Goal: Task Accomplishment & Management: Complete application form

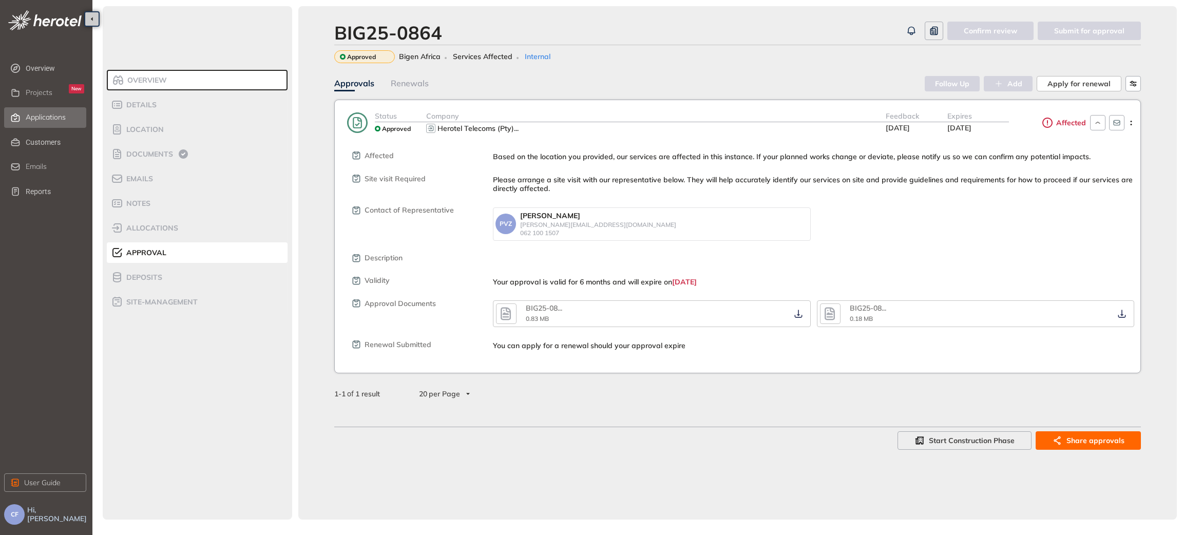
click at [35, 120] on span "Applications" at bounding box center [46, 117] width 40 height 9
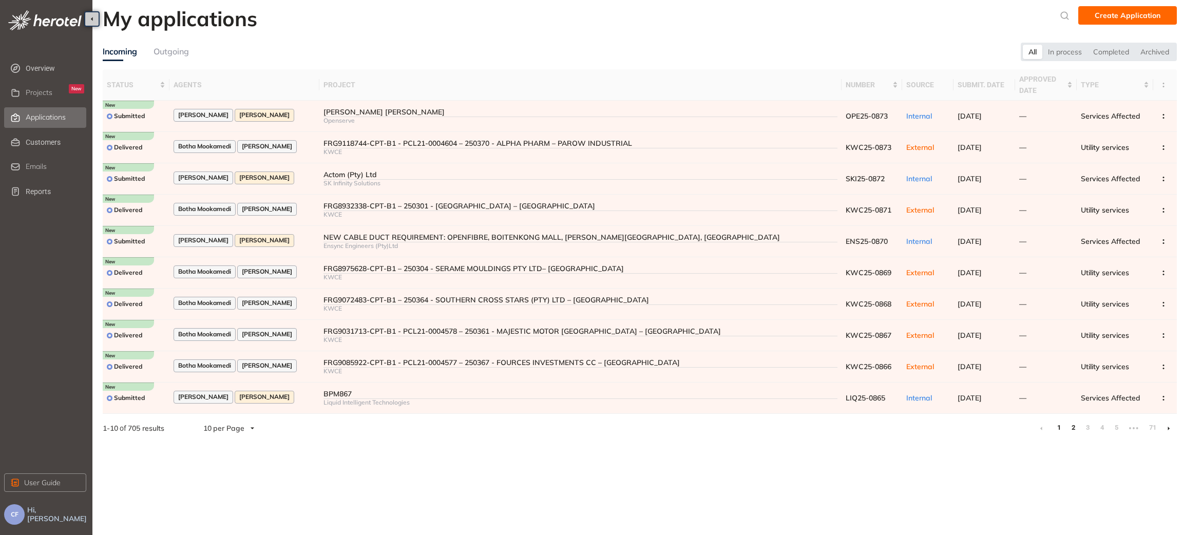
click at [1074, 428] on link "2" at bounding box center [1073, 427] width 10 height 15
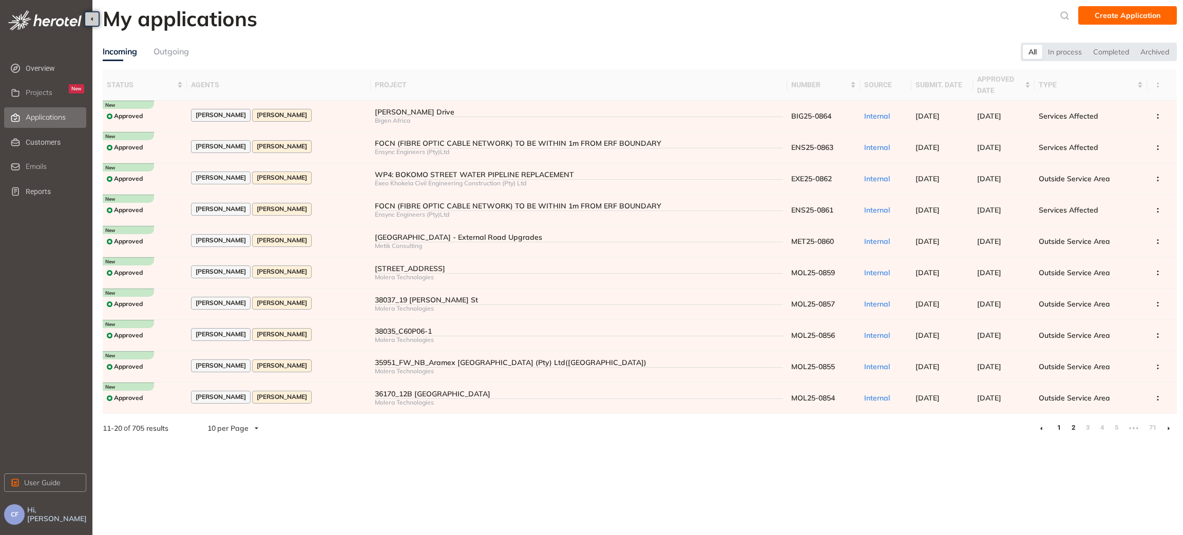
click at [1056, 426] on link "1" at bounding box center [1058, 427] width 10 height 15
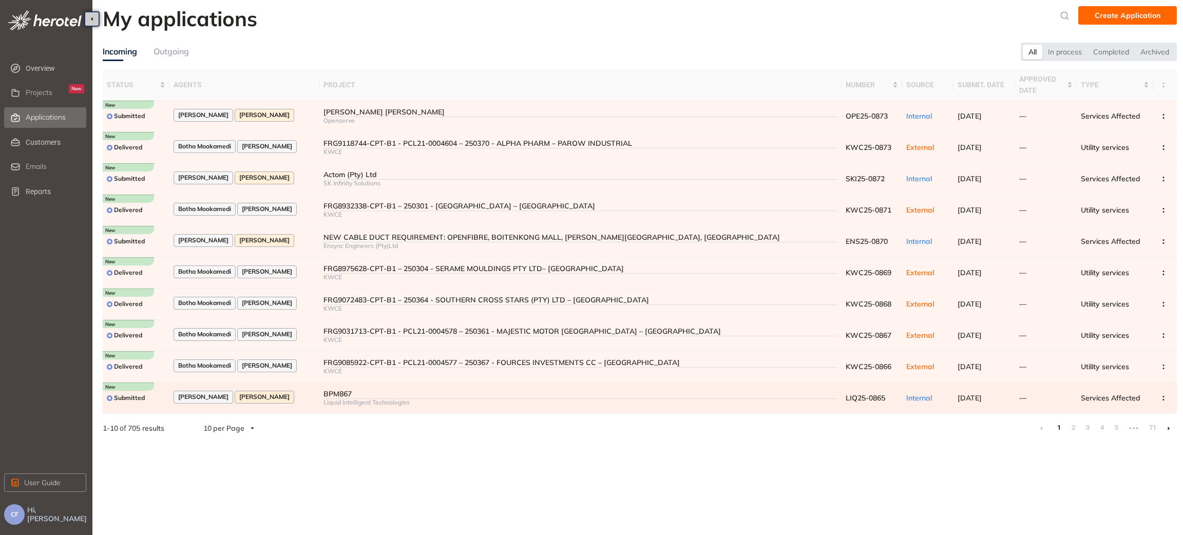
click at [367, 394] on div "BPM867" at bounding box center [580, 394] width 514 height 9
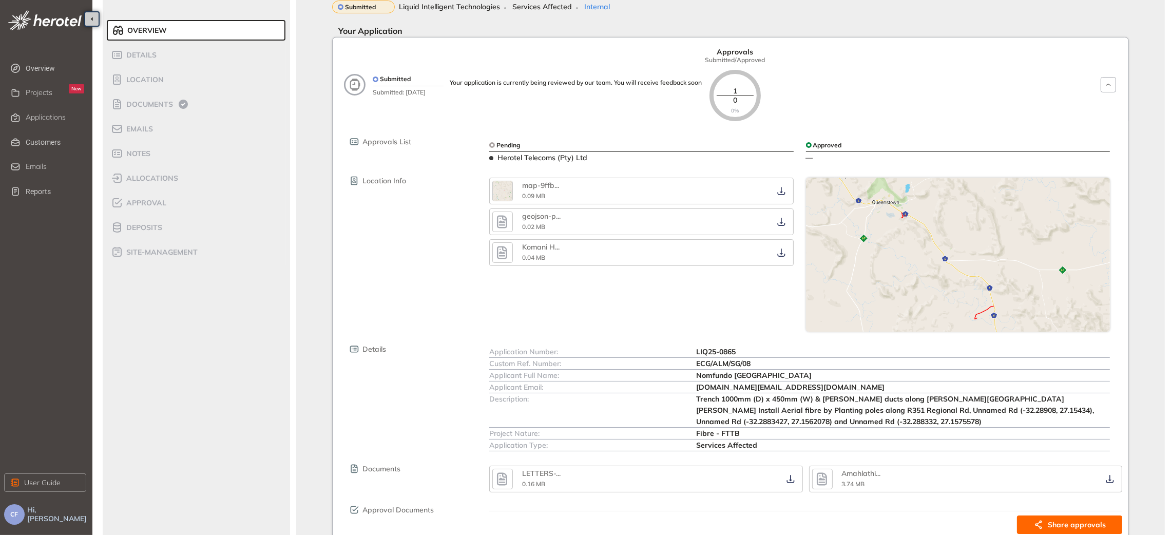
scroll to position [77, 0]
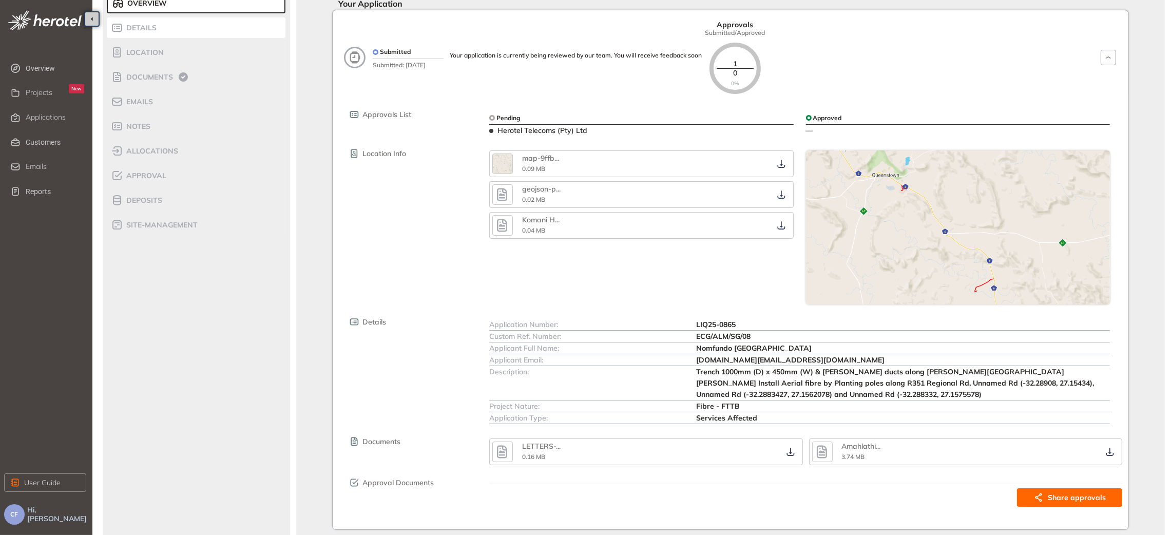
click at [138, 28] on span "Details" at bounding box center [139, 28] width 33 height 9
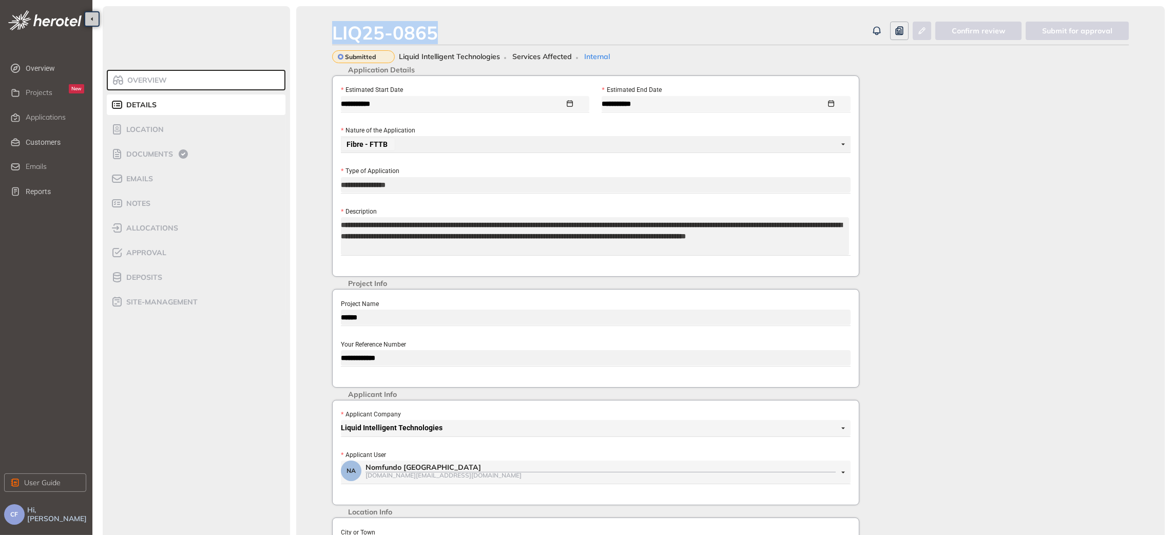
drag, startPoint x: 335, startPoint y: 27, endPoint x: 444, endPoint y: 28, distance: 109.3
click at [444, 28] on div "LIQ25-0865" at bounding box center [599, 33] width 535 height 22
copy div "LIQ25-0865"
click at [321, 359] on div "**********" at bounding box center [730, 374] width 869 height 737
click at [150, 154] on span "Documents" at bounding box center [148, 154] width 50 height 9
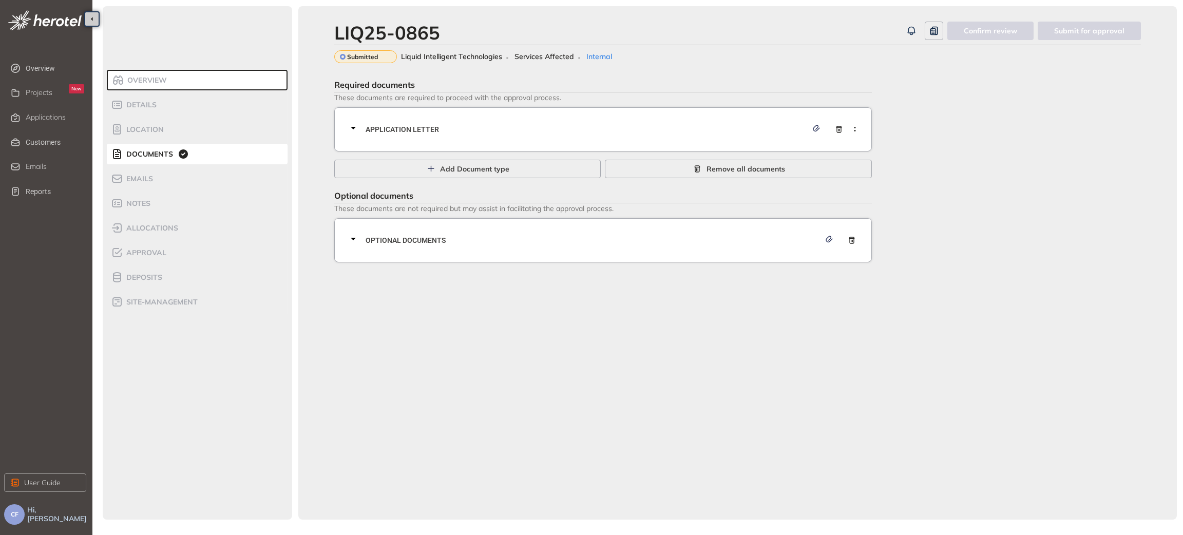
click at [515, 131] on span "Application letter" at bounding box center [587, 129] width 442 height 11
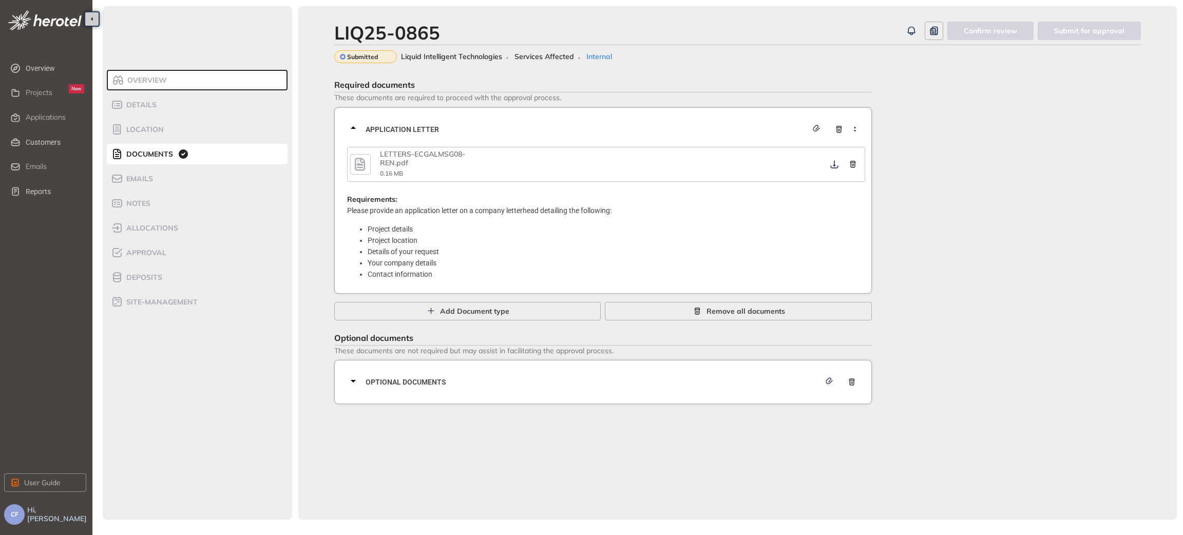
click at [1003, 300] on div "Required documents These documents are required to proceed with the approval pr…" at bounding box center [737, 239] width 806 height 329
click at [833, 160] on icon "button" at bounding box center [834, 164] width 10 height 8
click at [623, 377] on span "Optional documents" at bounding box center [593, 381] width 455 height 11
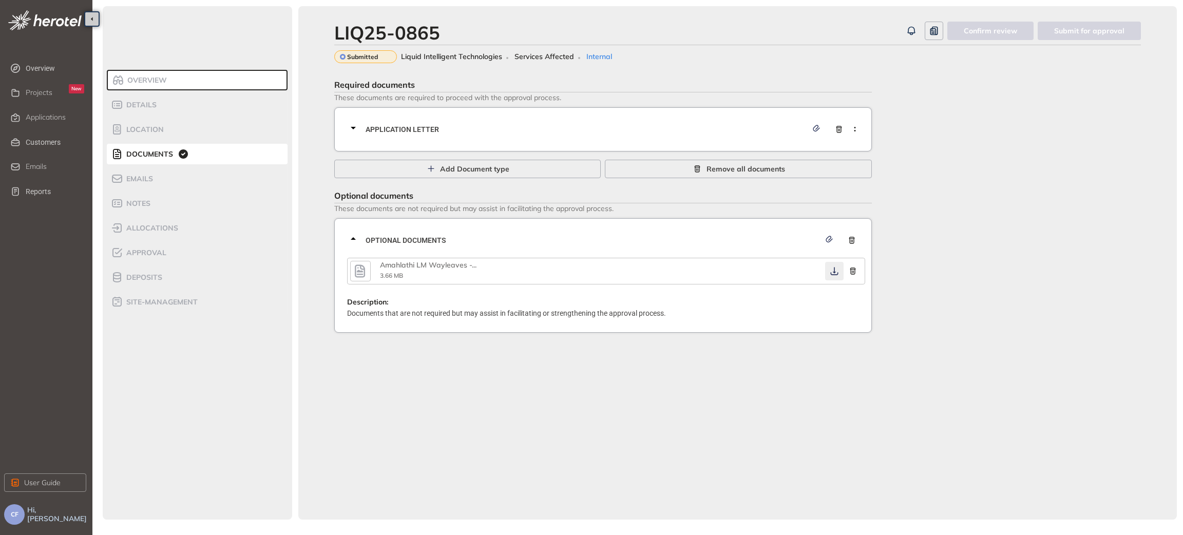
click at [835, 271] on icon "button" at bounding box center [834, 271] width 10 height 8
click at [141, 245] on li "Approval" at bounding box center [197, 252] width 181 height 21
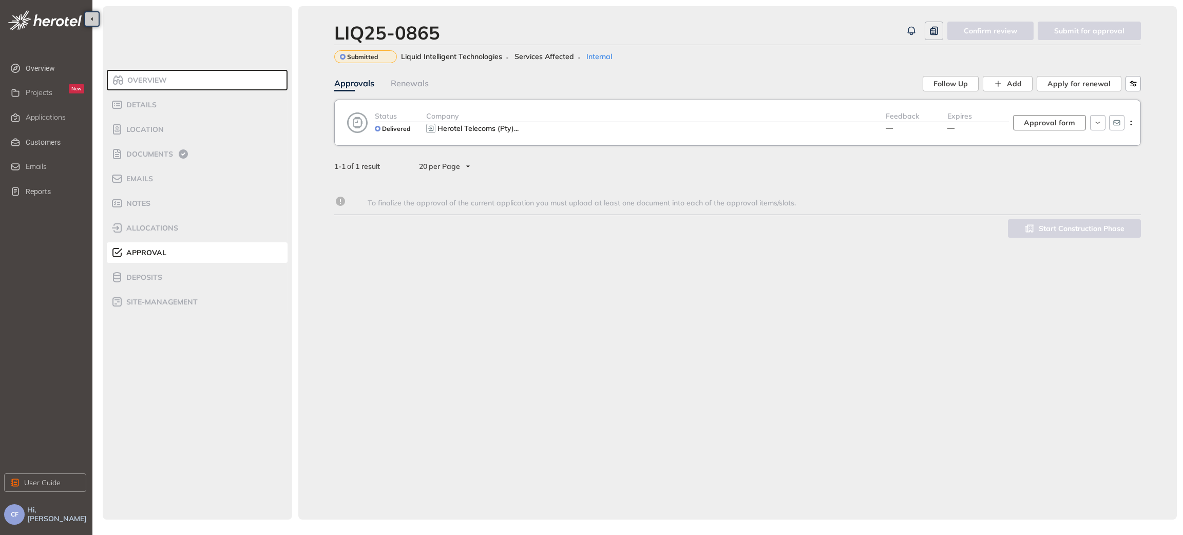
click at [1043, 123] on span "Approval form" at bounding box center [1049, 122] width 51 height 11
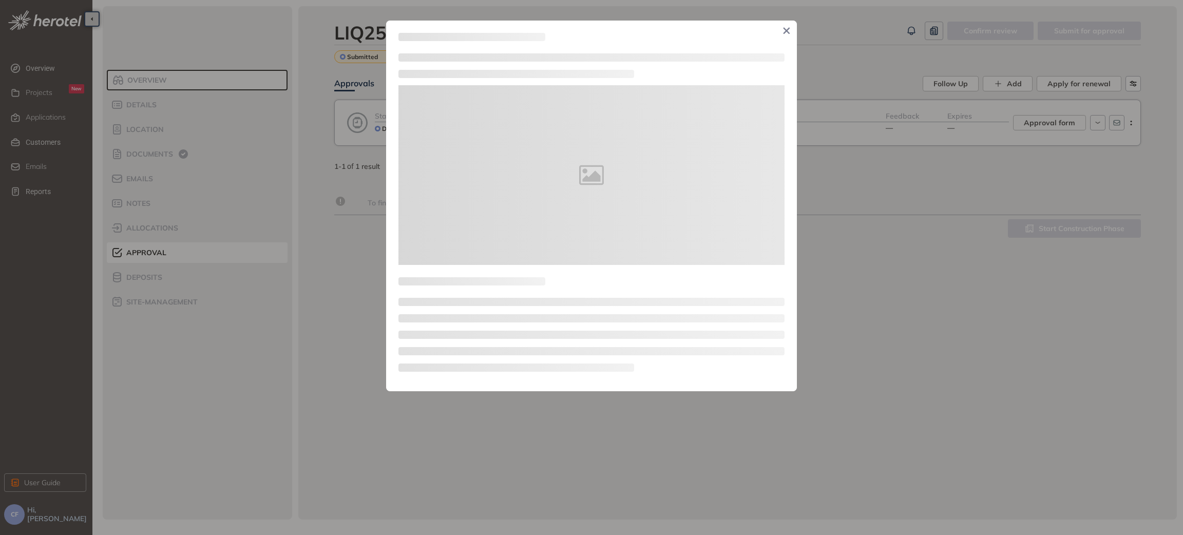
type textarea "**********"
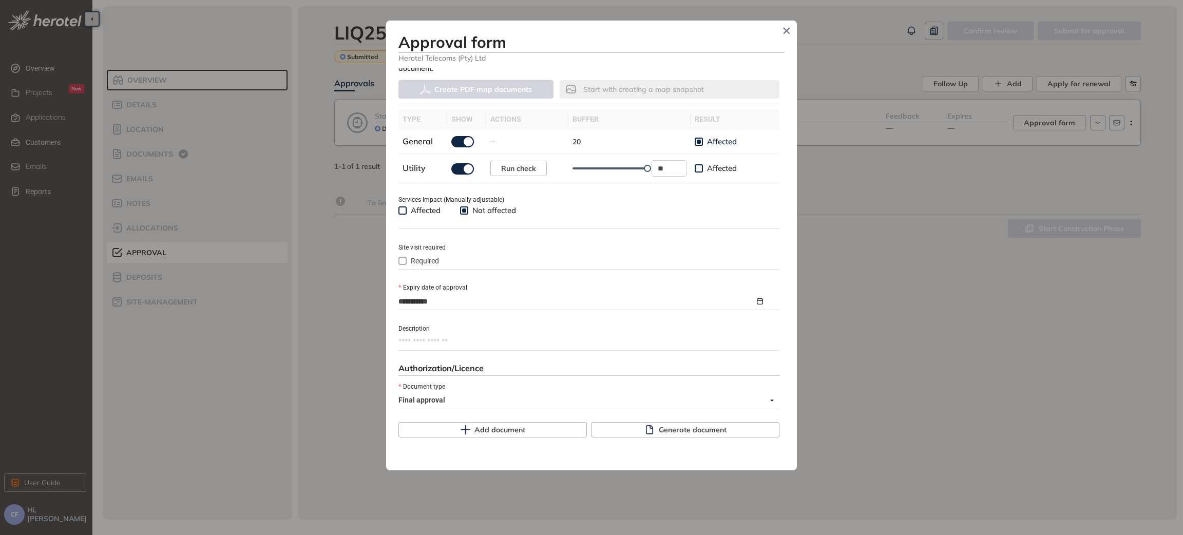
scroll to position [308, 0]
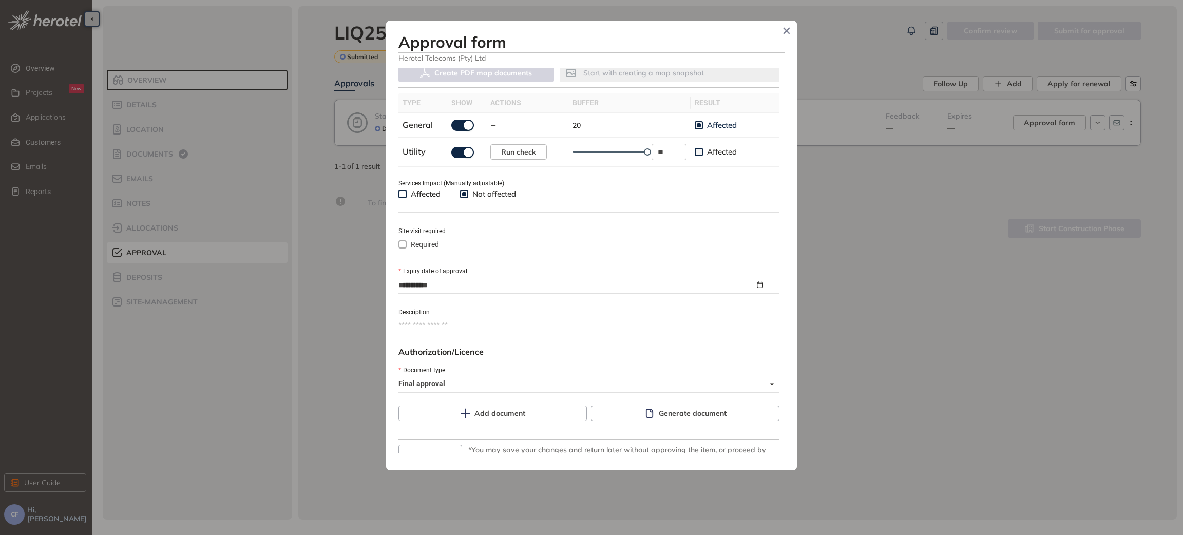
click at [1014, 292] on div "**********" at bounding box center [591, 267] width 1183 height 535
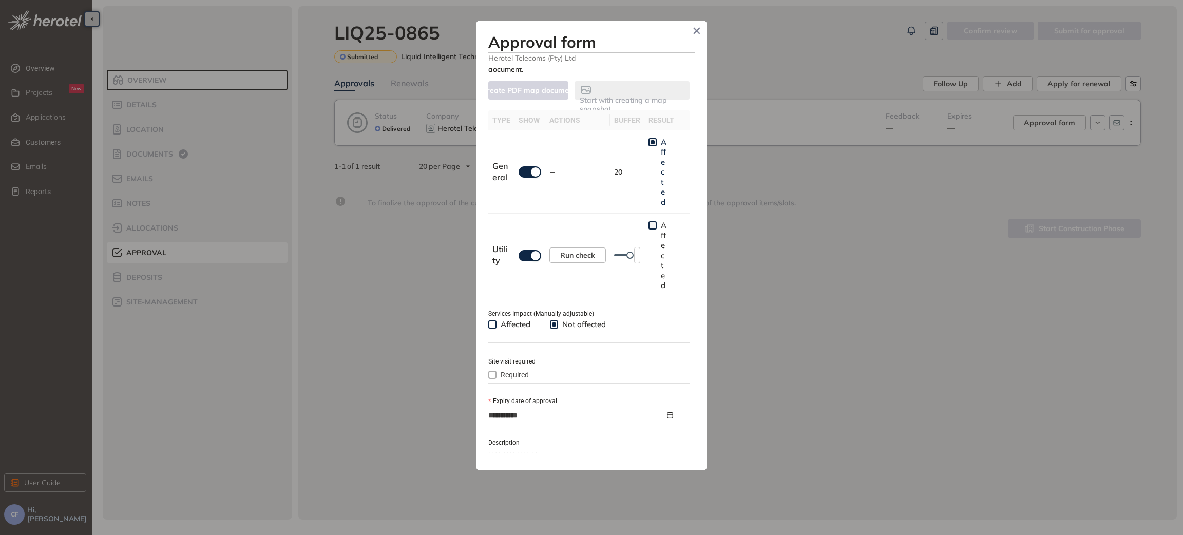
scroll to position [325, 0]
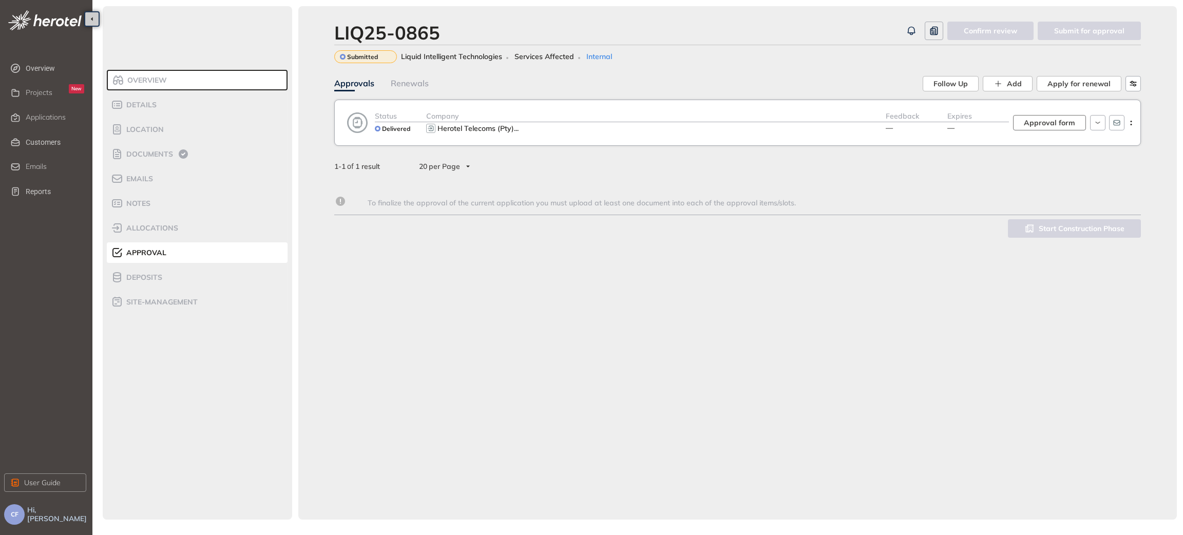
click at [1039, 119] on span "Approval form" at bounding box center [1049, 122] width 51 height 11
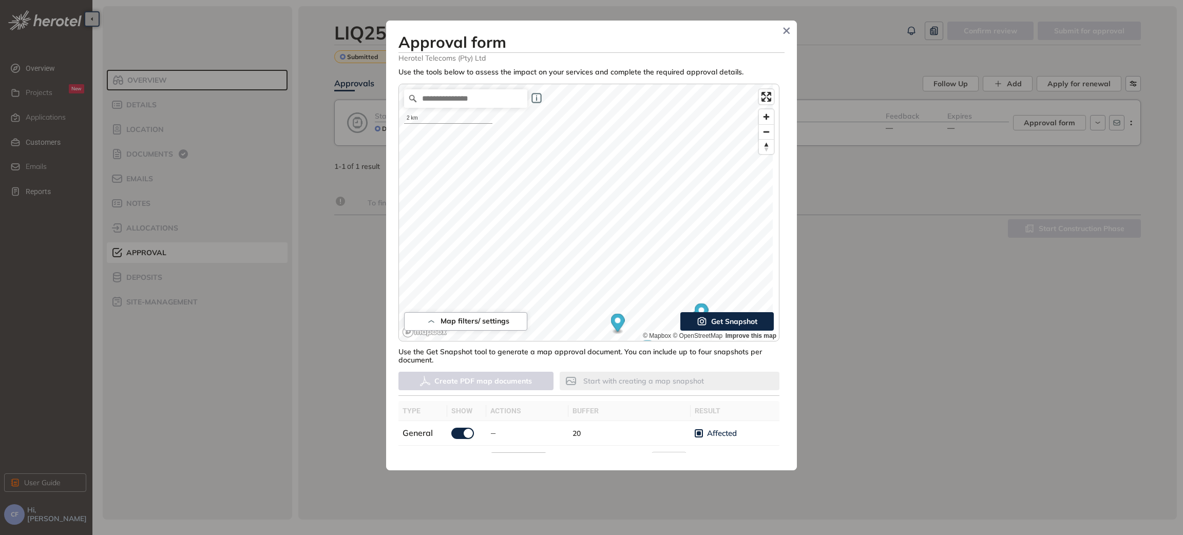
click at [717, 385] on div "Use the tools below to assess the impact on your services and complete the requ…" at bounding box center [591, 260] width 386 height 385
click at [627, 368] on div "Use the tools below to assess the impact on your services and complete the requ…" at bounding box center [591, 260] width 386 height 385
click at [768, 390] on div "Use the tools below to assess the impact on your services and complete the requ…" at bounding box center [591, 260] width 386 height 385
click at [522, 119] on ellipse "Map marker" at bounding box center [519, 119] width 11 height 6
click at [697, 320] on icon "button" at bounding box center [702, 321] width 10 height 12
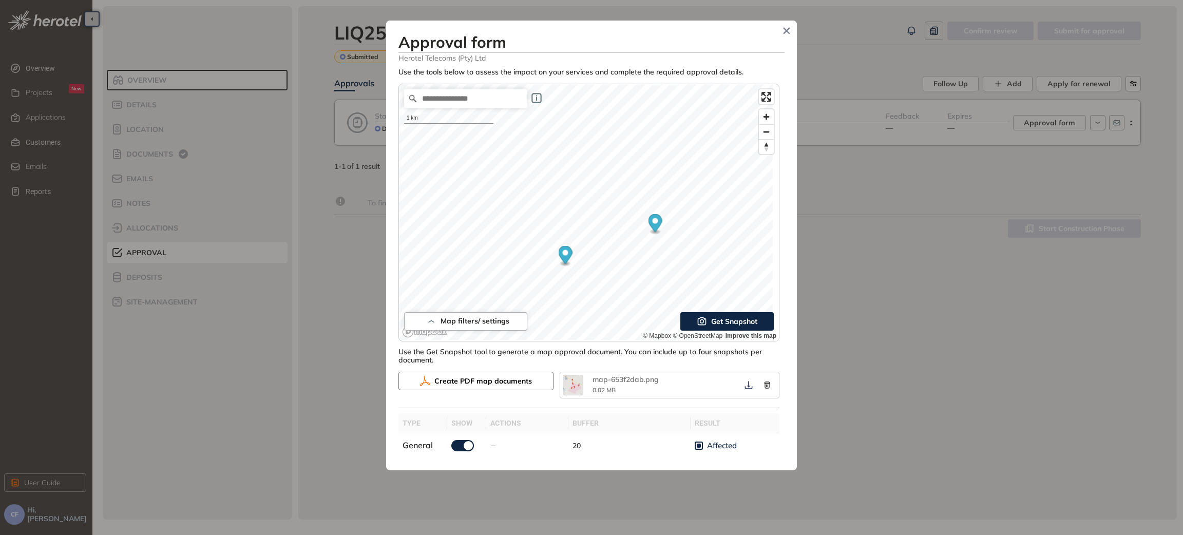
click at [507, 379] on span "Create PDF map documents" at bounding box center [483, 380] width 98 height 11
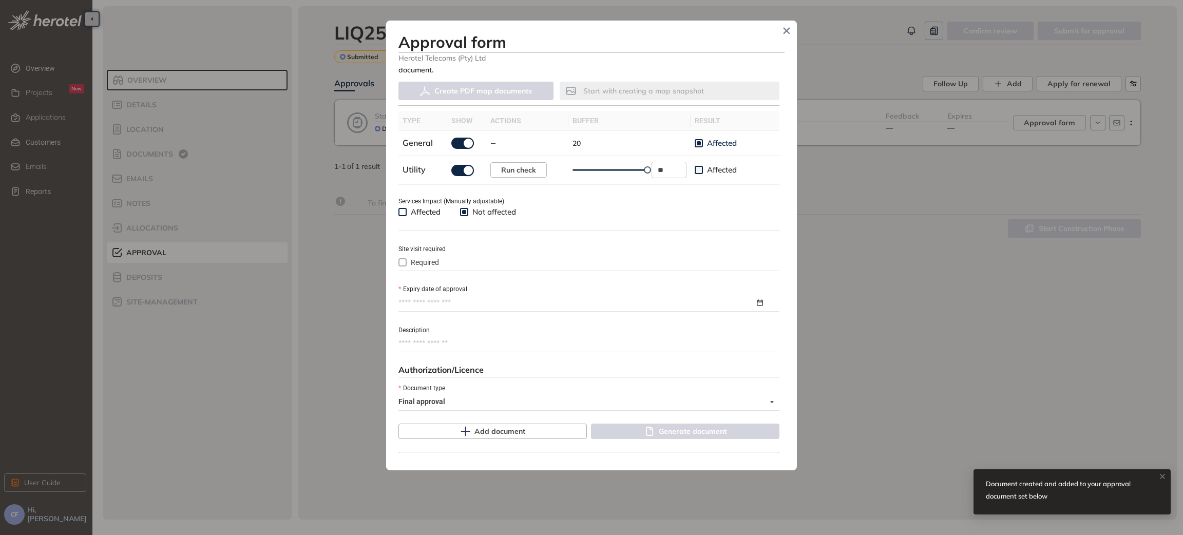
scroll to position [308, 0]
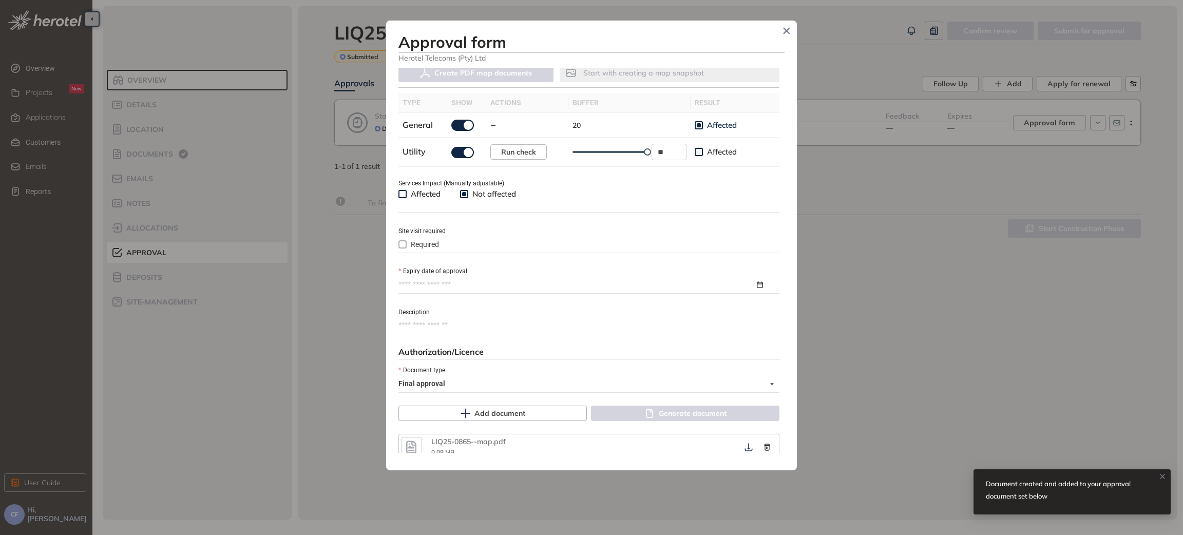
click at [493, 286] on input "Expiry date of approval" at bounding box center [576, 284] width 356 height 11
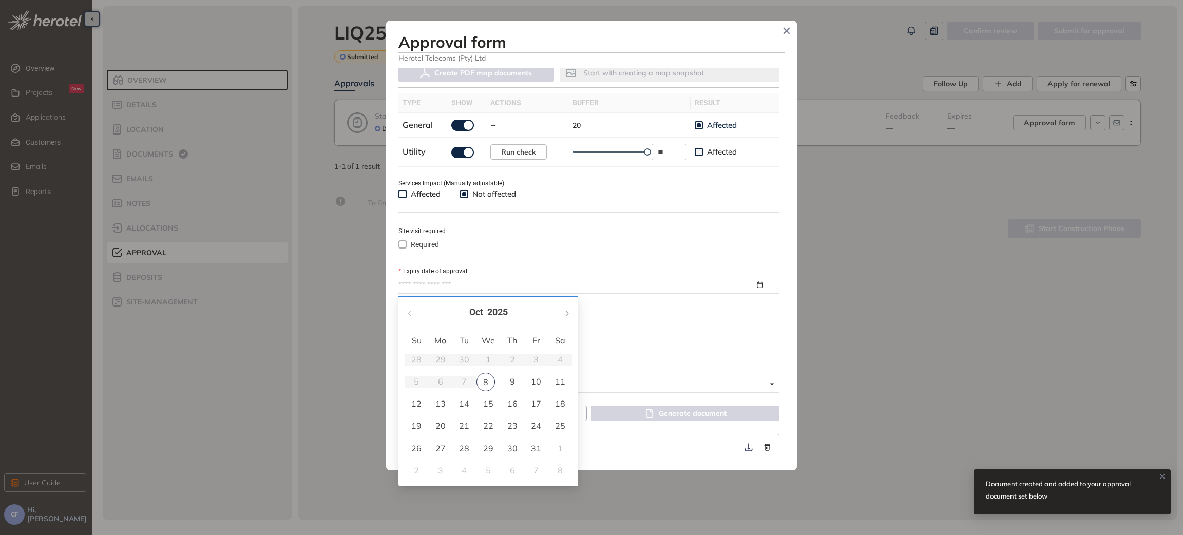
click at [566, 309] on button "button" at bounding box center [566, 312] width 11 height 21
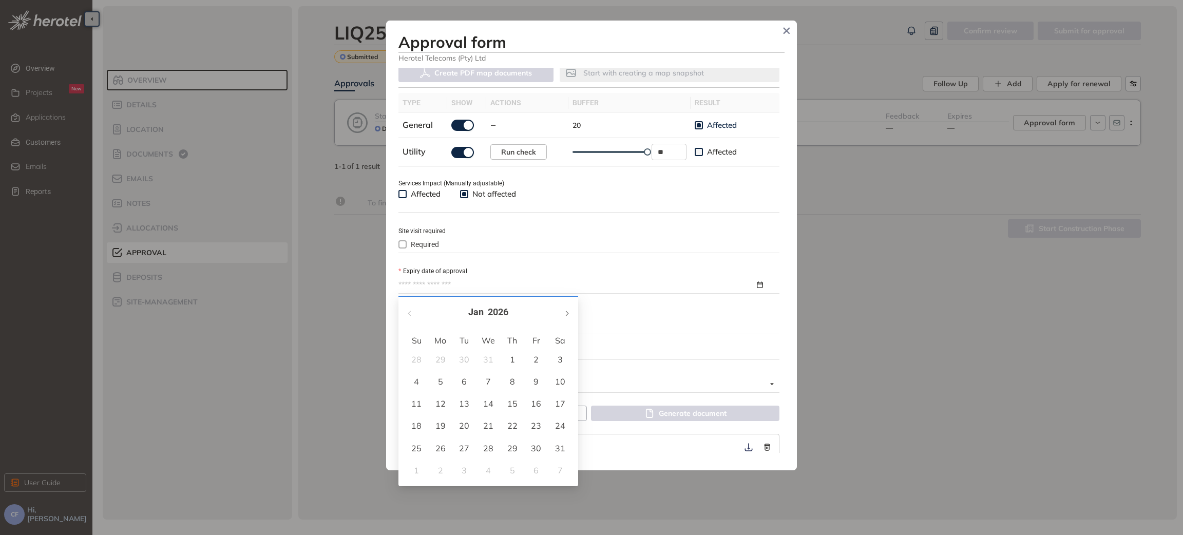
click at [566, 309] on button "button" at bounding box center [566, 312] width 11 height 21
type input "**********"
click at [483, 379] on div "8" at bounding box center [488, 381] width 12 height 12
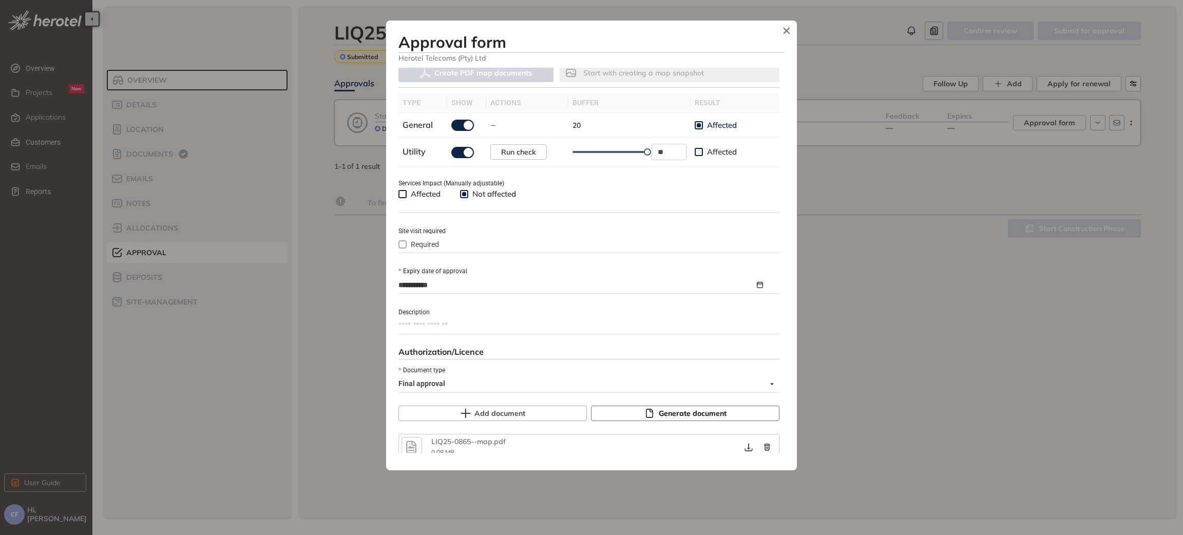
click at [659, 417] on span "Generate document" at bounding box center [693, 413] width 68 height 11
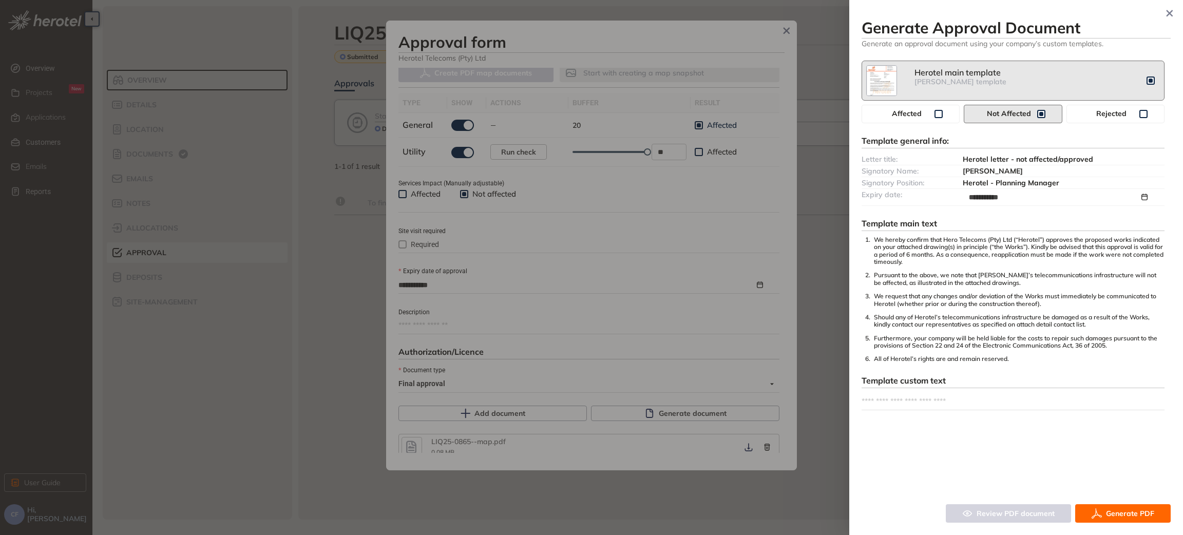
click at [903, 399] on textarea at bounding box center [1012, 401] width 303 height 16
paste textarea "**********"
type textarea "**********"
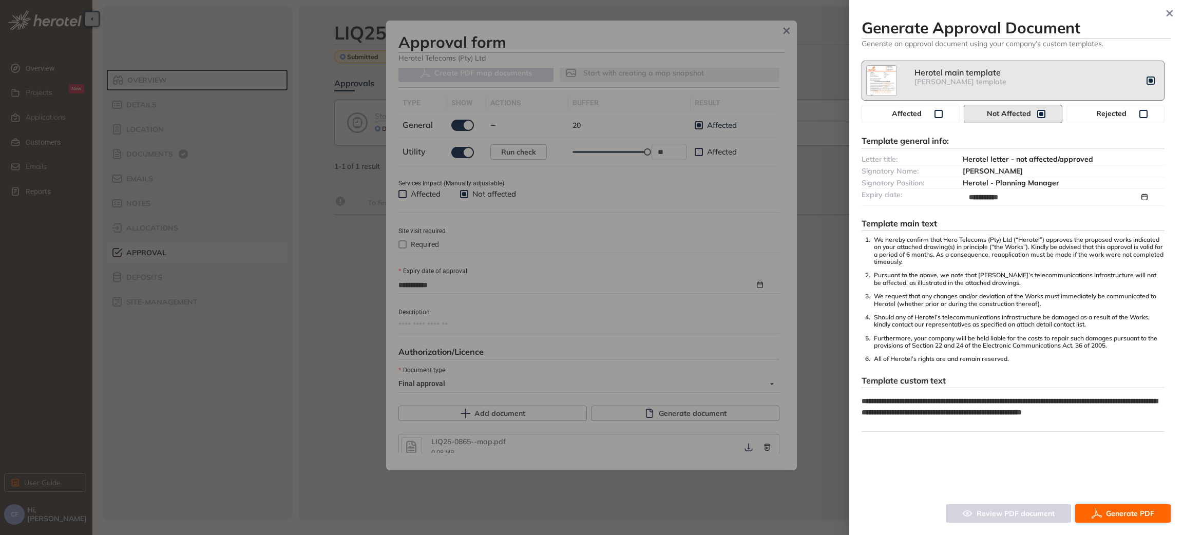
type textarea "**********"
click at [1130, 508] on span "Generate PDF" at bounding box center [1130, 513] width 48 height 11
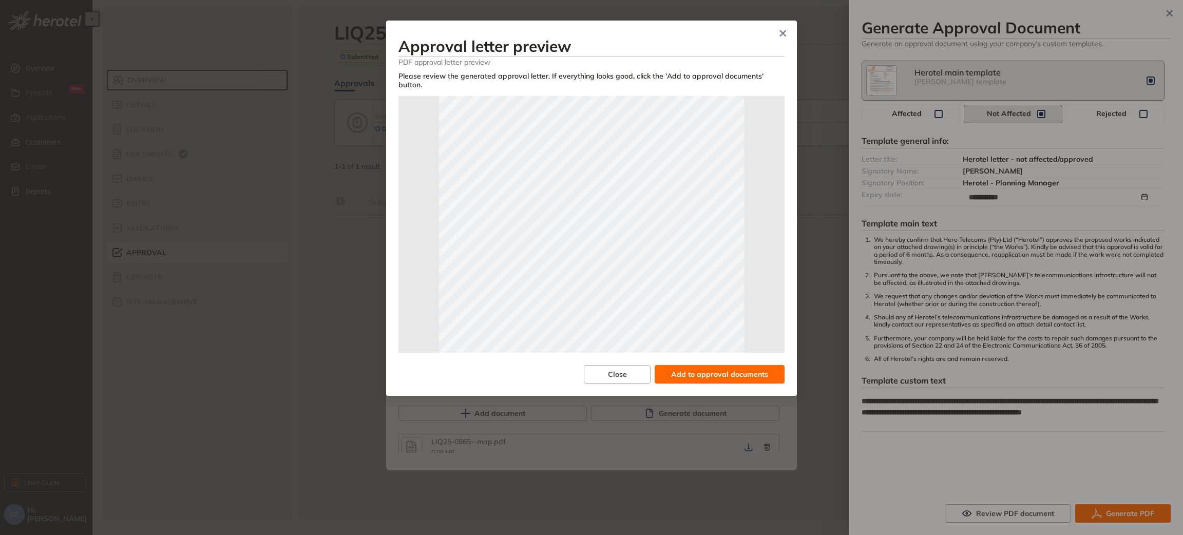
scroll to position [227, 0]
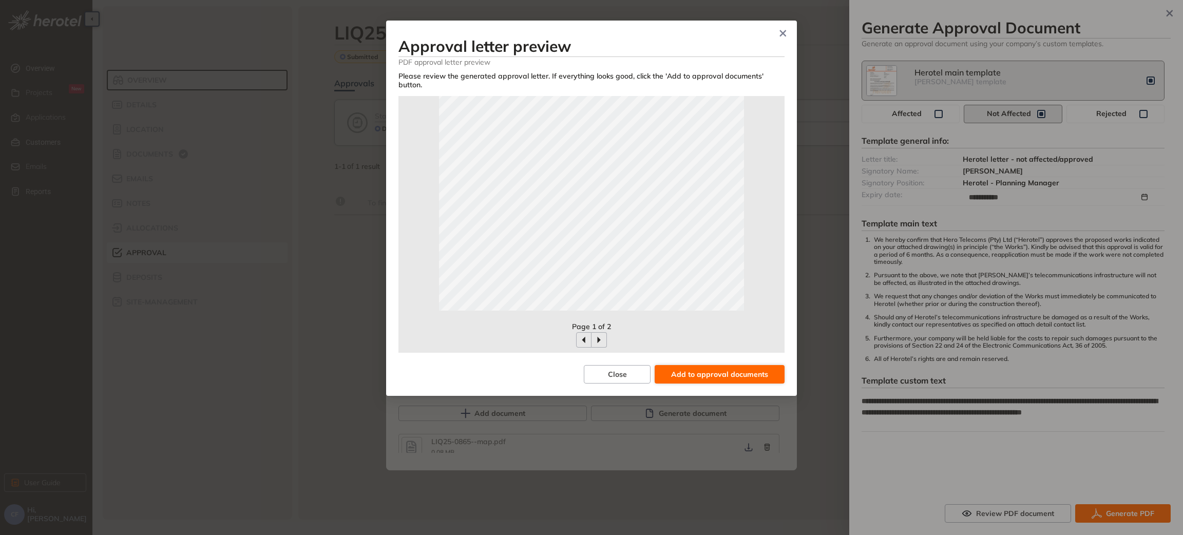
click at [713, 369] on span "Add to approval documents" at bounding box center [719, 374] width 97 height 11
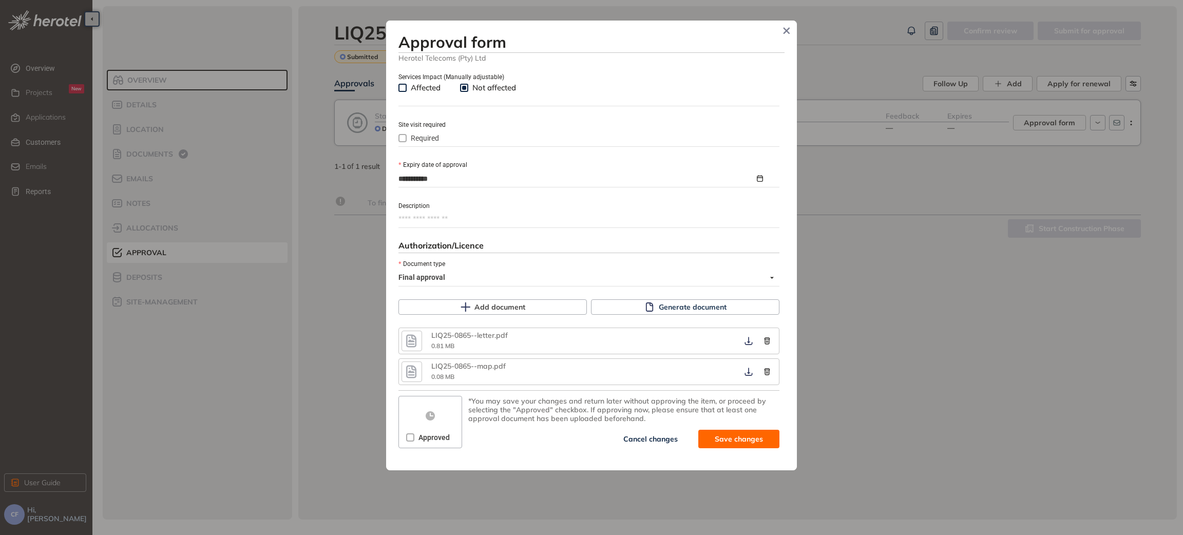
scroll to position [418, 0]
click at [744, 337] on icon "button" at bounding box center [748, 340] width 8 height 8
drag, startPoint x: 741, startPoint y: 372, endPoint x: 722, endPoint y: 384, distance: 22.2
click at [743, 372] on icon "button" at bounding box center [748, 371] width 10 height 8
click at [413, 437] on span at bounding box center [410, 436] width 8 height 8
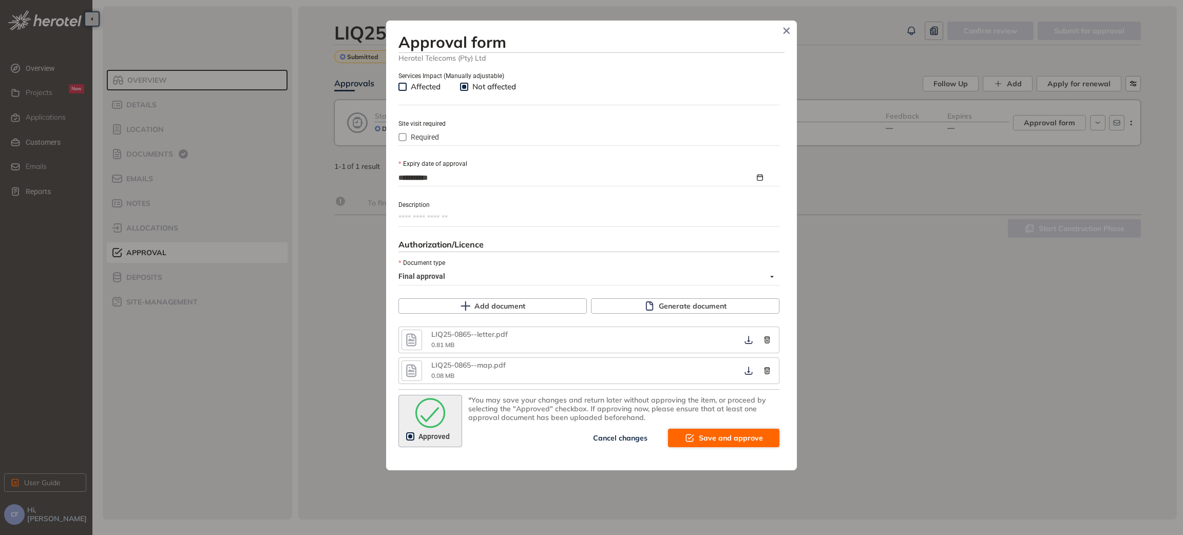
click at [727, 439] on span "Save and approve" at bounding box center [731, 437] width 64 height 11
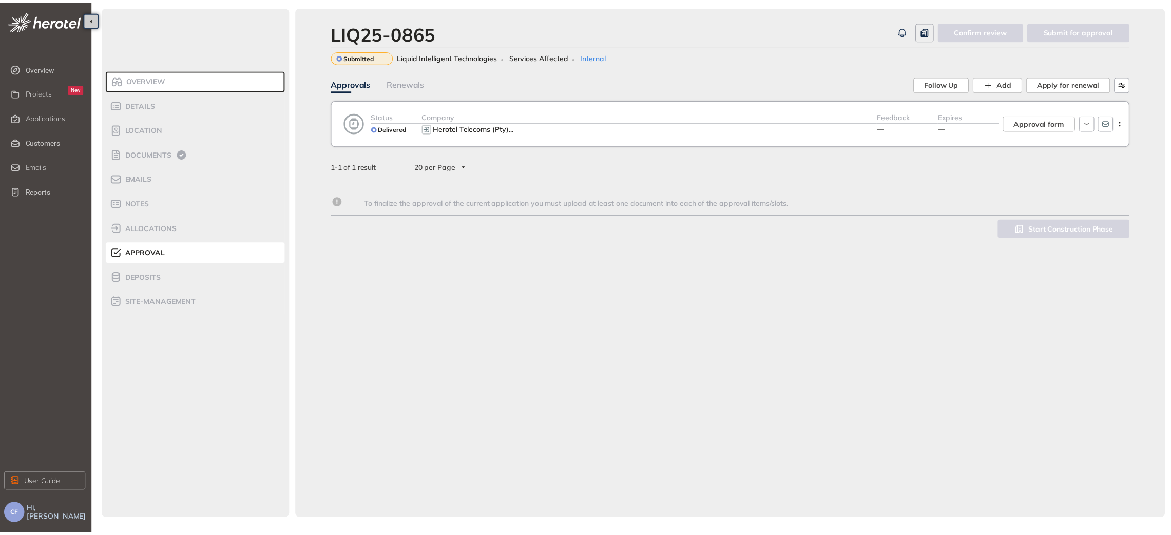
scroll to position [547, 0]
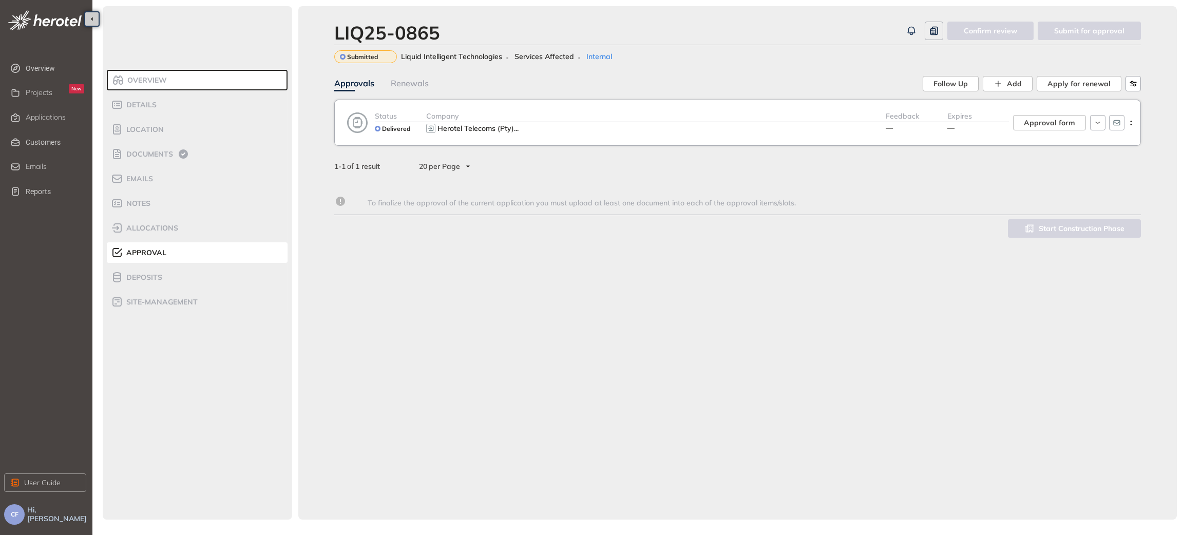
click at [922, 129] on div "Feedback —" at bounding box center [917, 122] width 62 height 25
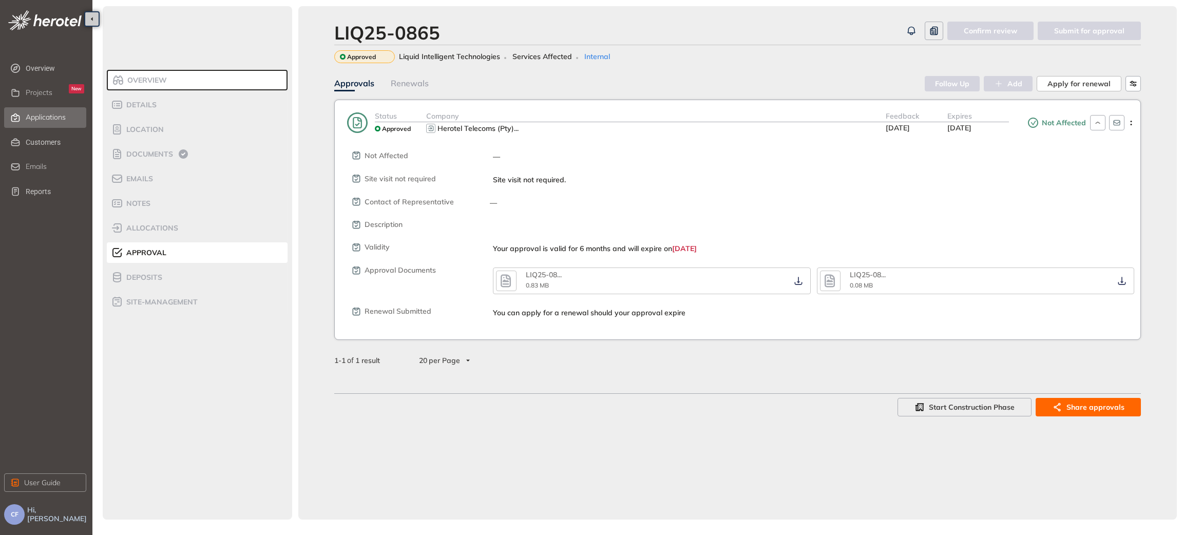
click at [60, 113] on span "Applications" at bounding box center [46, 117] width 40 height 9
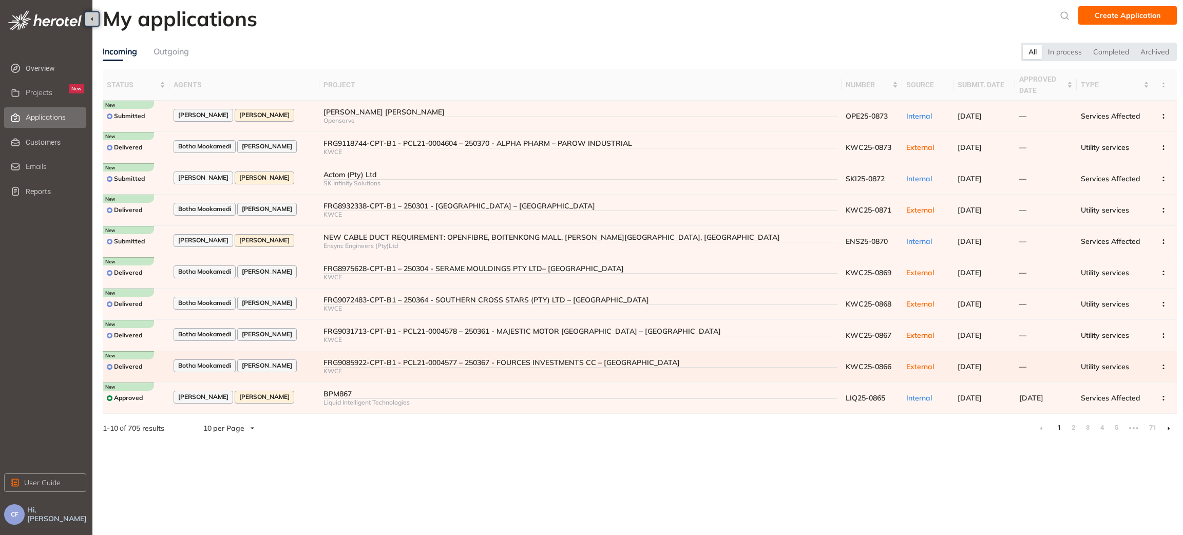
click at [335, 360] on div "FRG9085922-CPT-B1 - PCL21-0004577 – 250367 - FOURCES INVESTMENTS CC – [GEOGRAPH…" at bounding box center [580, 362] width 514 height 9
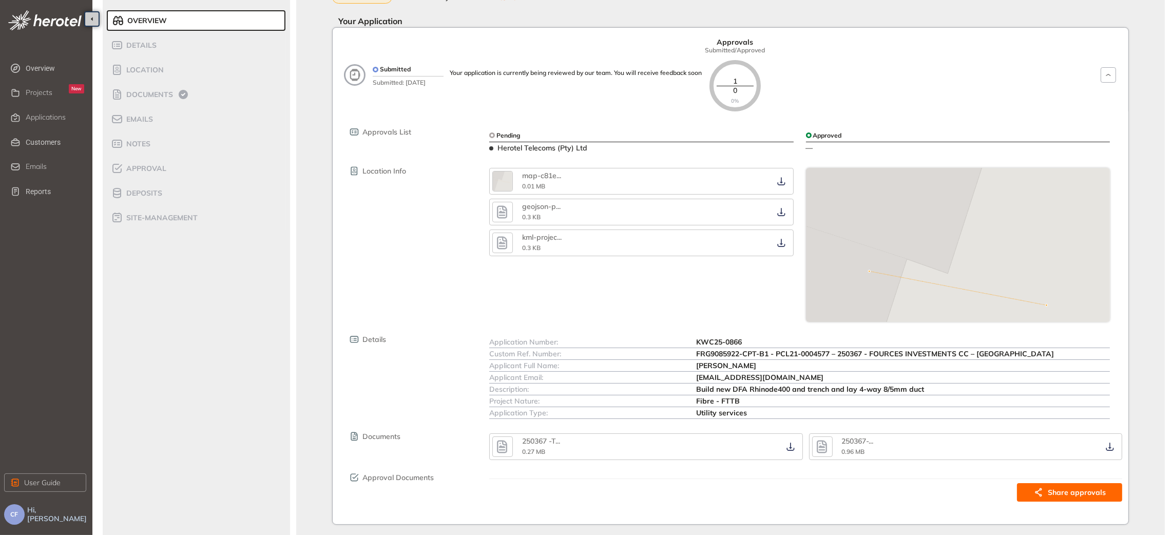
scroll to position [77, 0]
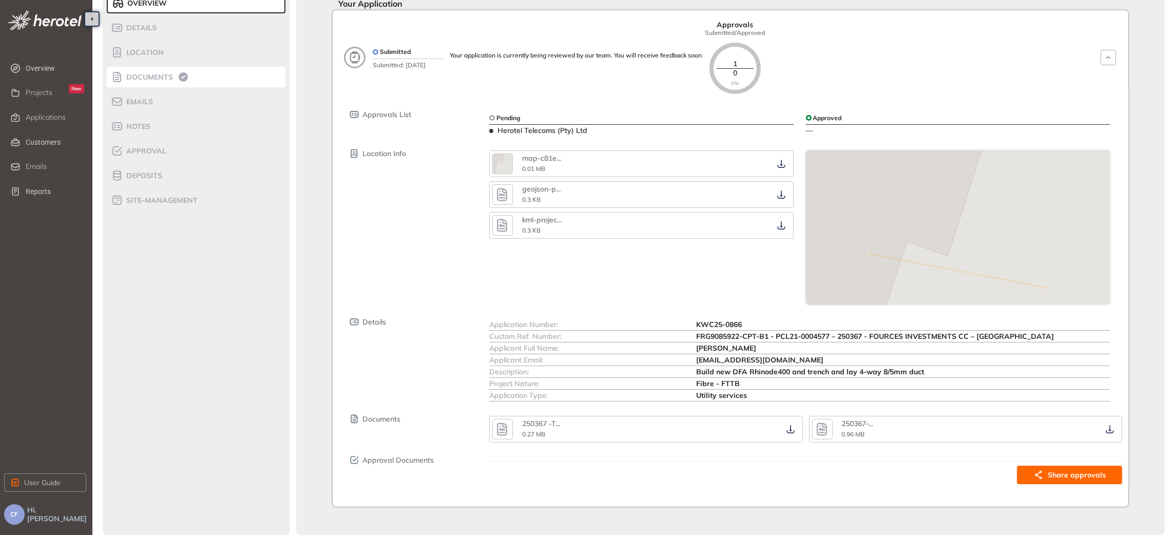
click at [152, 76] on span "Documents" at bounding box center [148, 77] width 50 height 9
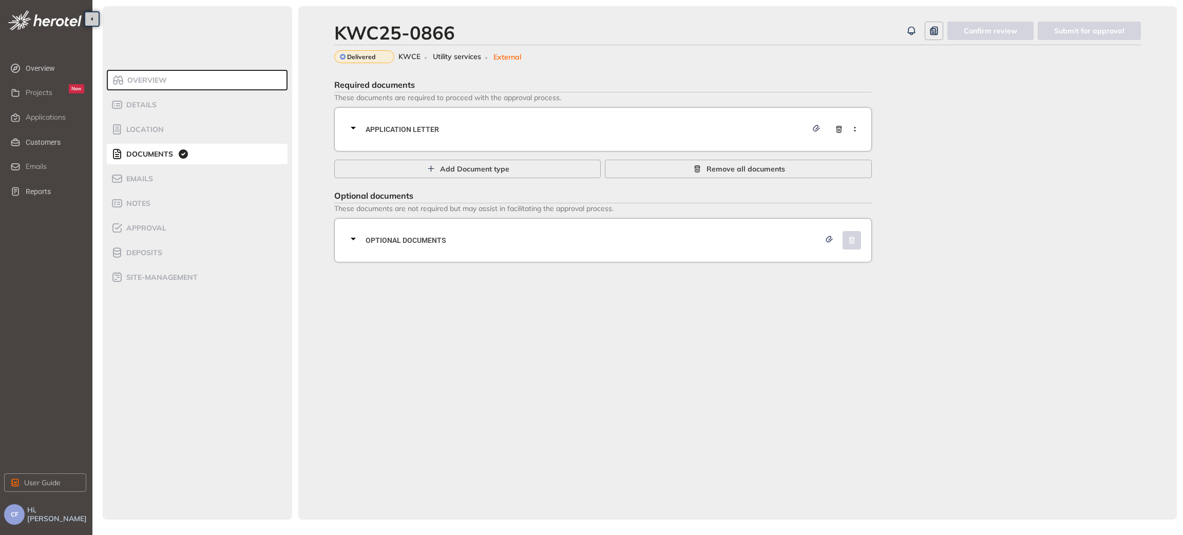
click at [559, 139] on div "Application letter" at bounding box center [606, 129] width 518 height 31
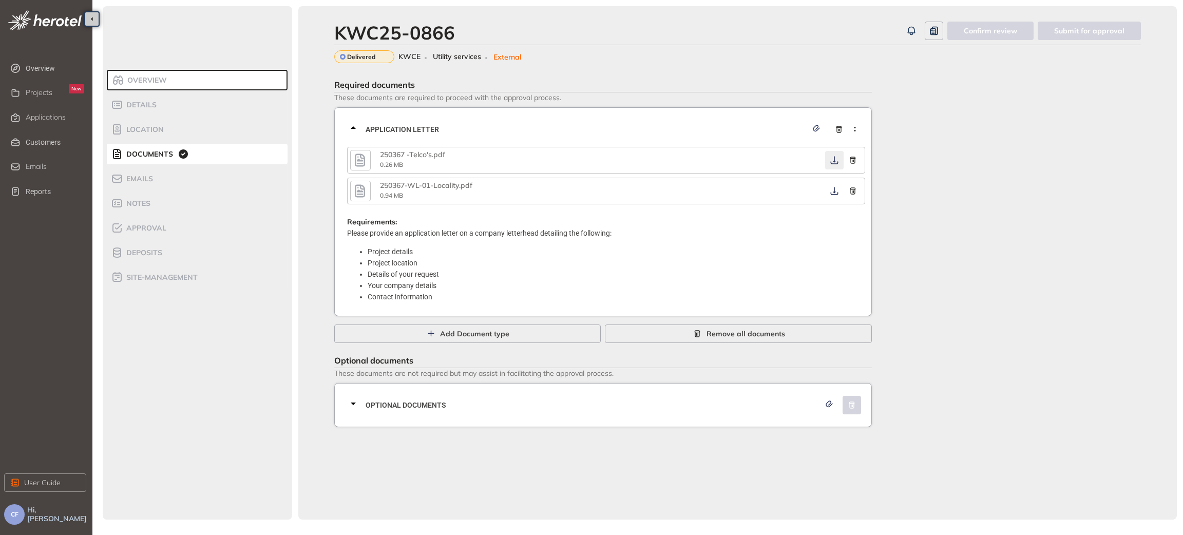
click at [833, 158] on icon "button" at bounding box center [834, 160] width 10 height 8
click at [833, 195] on icon "button" at bounding box center [835, 191] width 8 height 8
click at [648, 413] on div "Optional documents" at bounding box center [606, 405] width 518 height 31
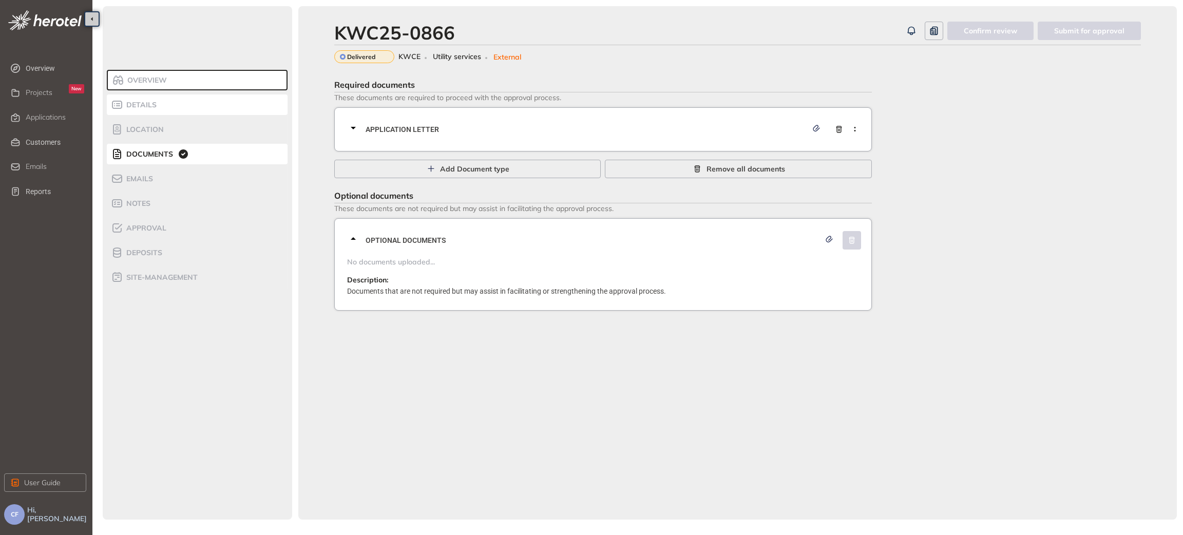
click at [168, 106] on div "Details" at bounding box center [154, 105] width 87 height 12
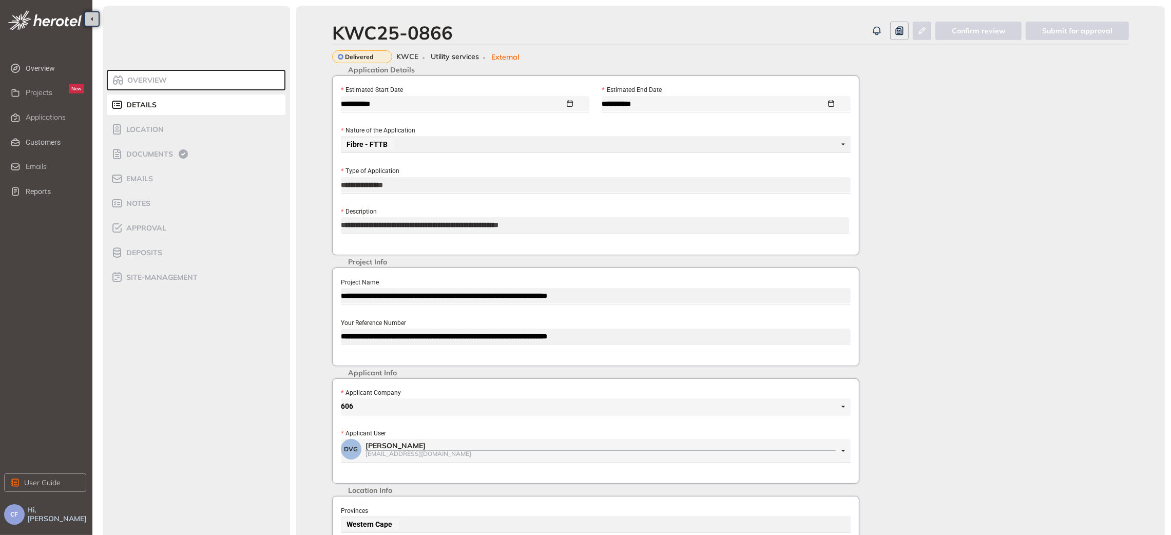
click at [339, 340] on div "**********" at bounding box center [595, 316] width 527 height 99
drag, startPoint x: 458, startPoint y: 32, endPoint x: 328, endPoint y: 26, distance: 130.0
click at [328, 26] on div "**********" at bounding box center [730, 404] width 869 height 797
copy div "KWC25-0866"
click at [152, 229] on span "Approval" at bounding box center [144, 228] width 43 height 9
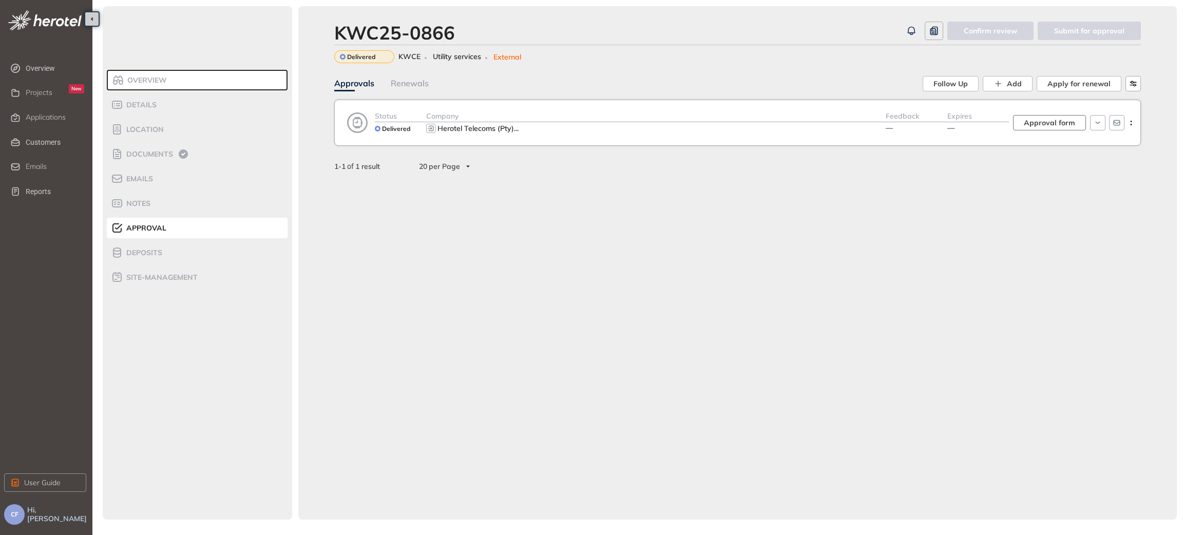
click at [1059, 126] on span "Approval form" at bounding box center [1049, 122] width 51 height 11
click at [1052, 118] on span "Approval form" at bounding box center [1049, 122] width 51 height 11
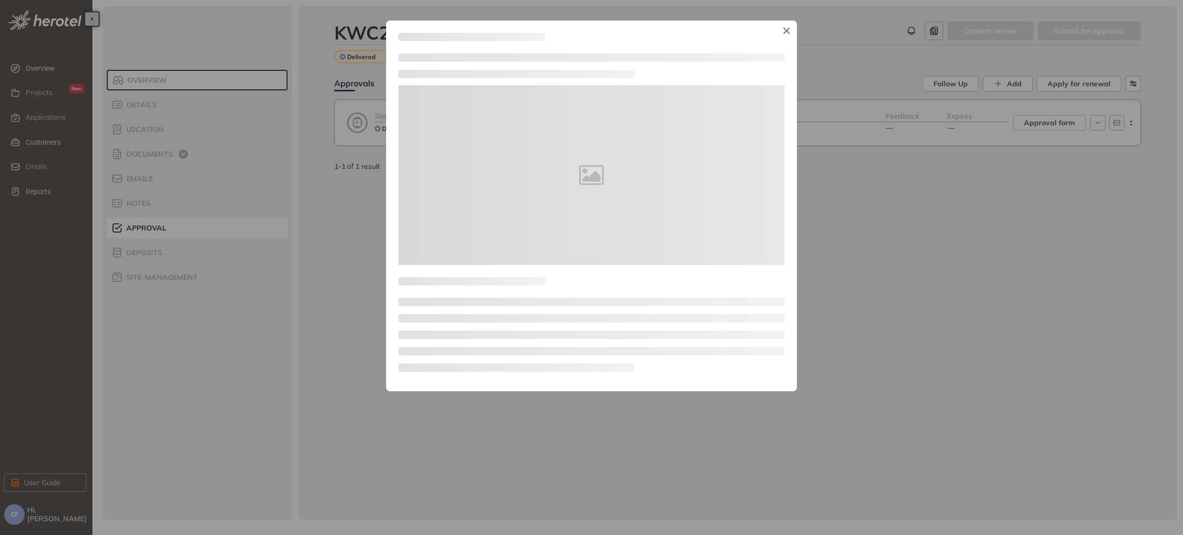
type textarea "**********"
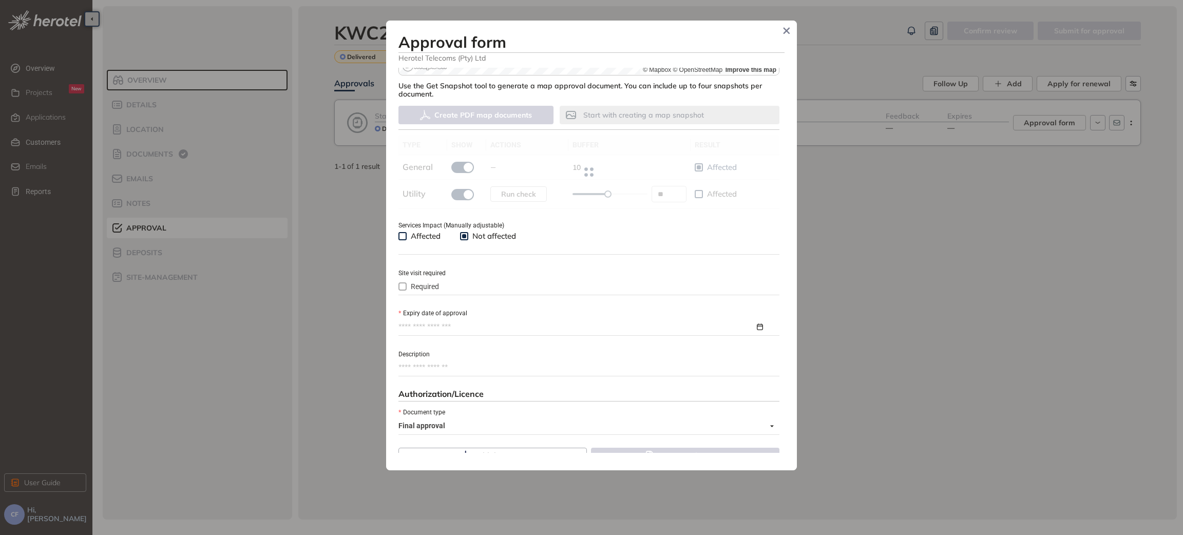
scroll to position [279, 0]
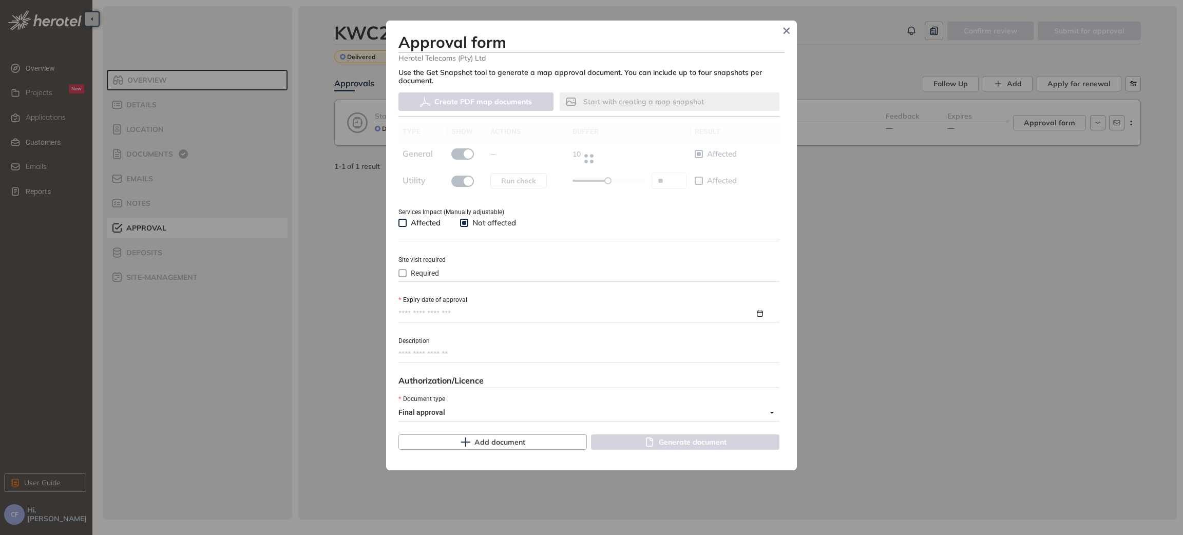
click at [432, 314] on input "Expiry date of approval" at bounding box center [576, 313] width 356 height 11
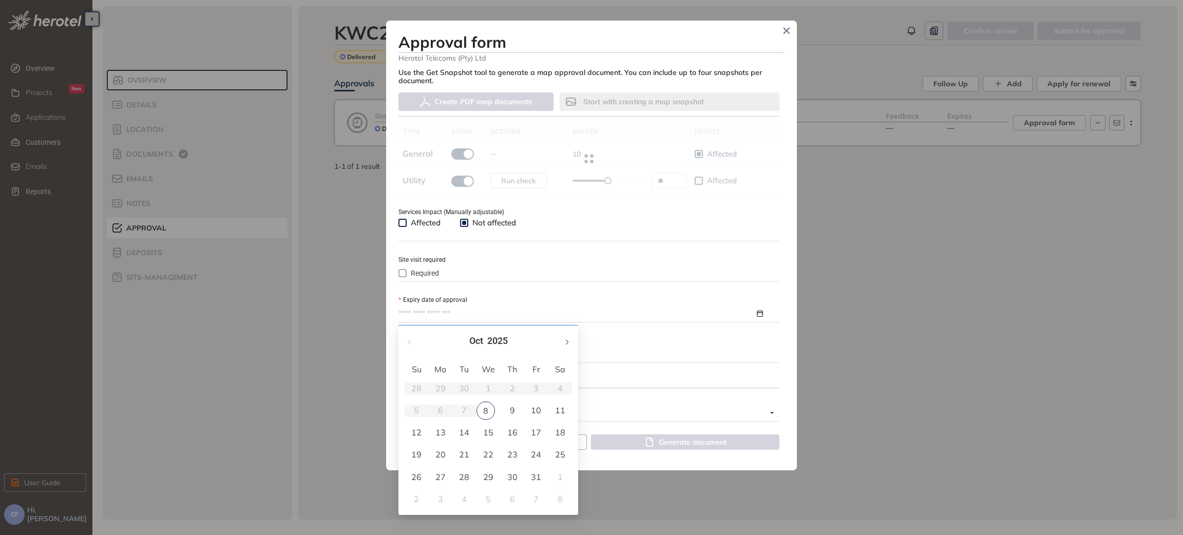
click at [568, 339] on button "button" at bounding box center [566, 341] width 11 height 21
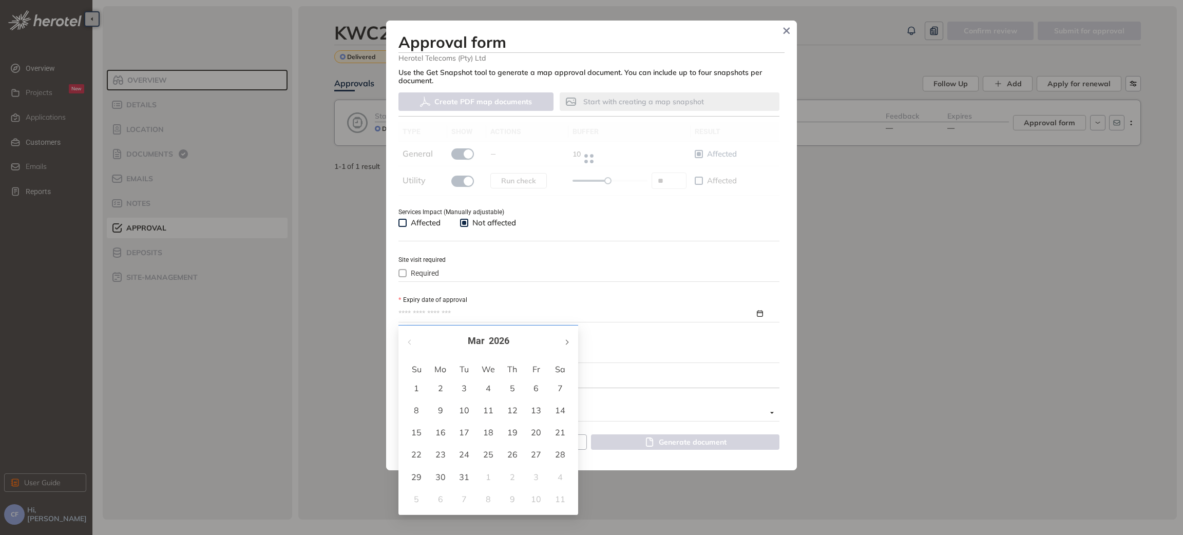
click at [568, 339] on button "button" at bounding box center [566, 341] width 11 height 21
type input "**********"
type input "**"
click at [491, 411] on div "8" at bounding box center [488, 410] width 12 height 12
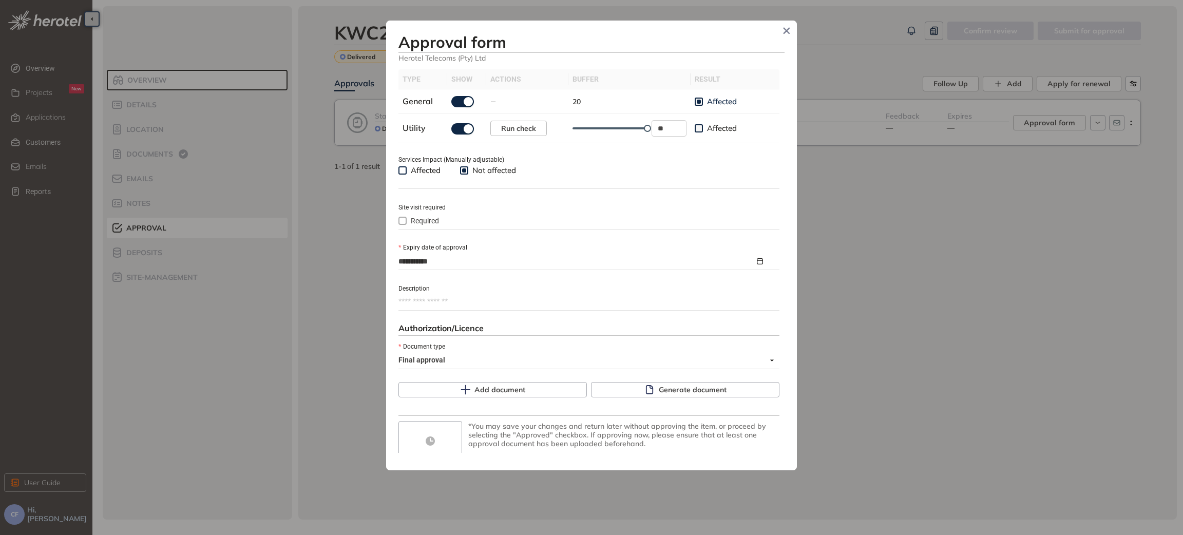
scroll to position [356, 0]
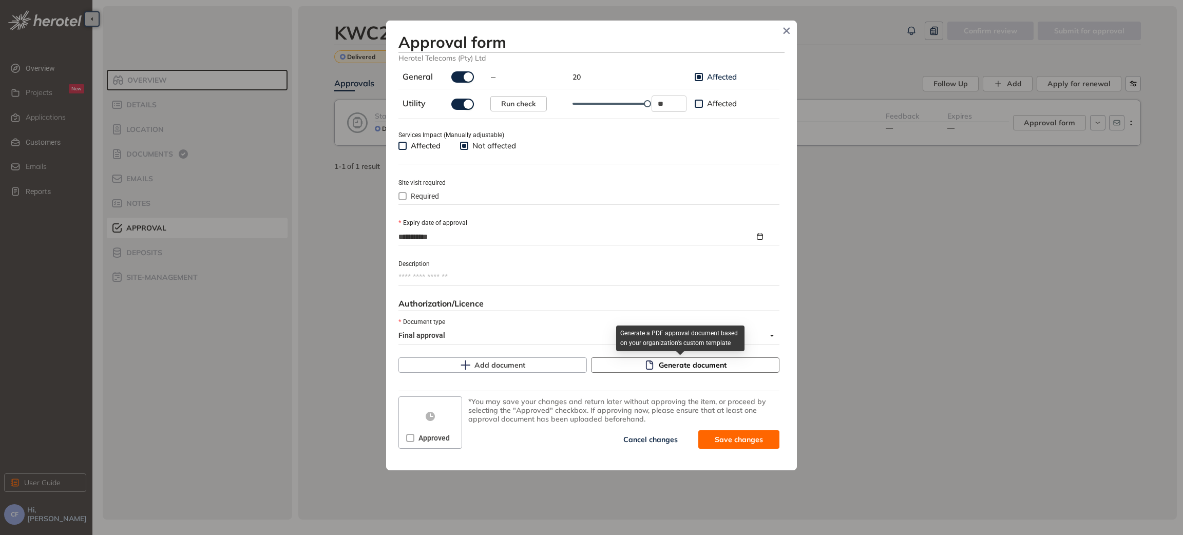
click at [663, 366] on span "Generate document" at bounding box center [693, 364] width 68 height 11
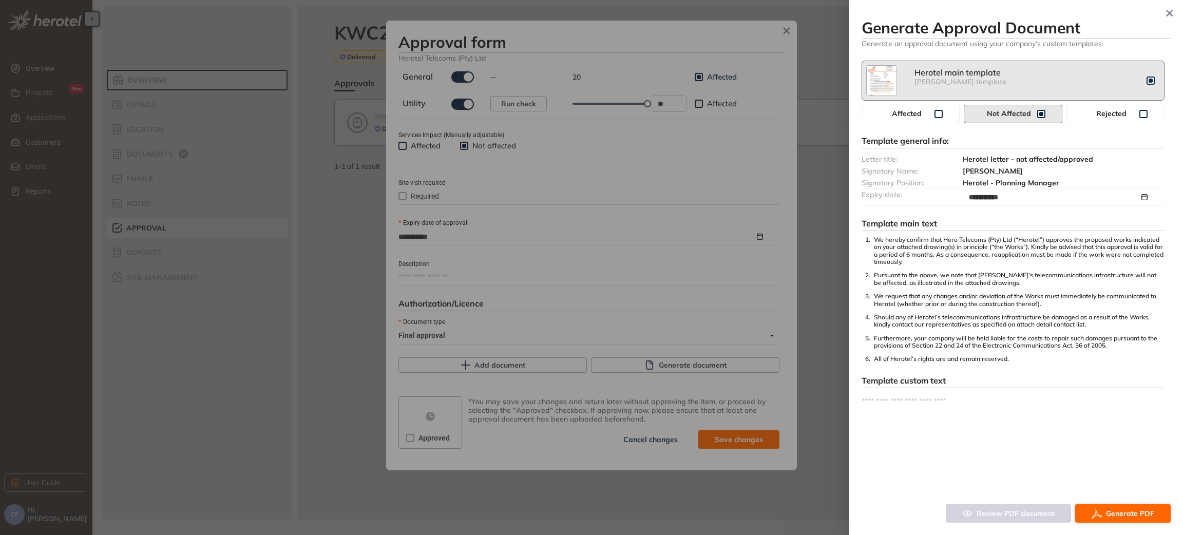
click at [1108, 509] on span "Generate PDF" at bounding box center [1130, 513] width 48 height 11
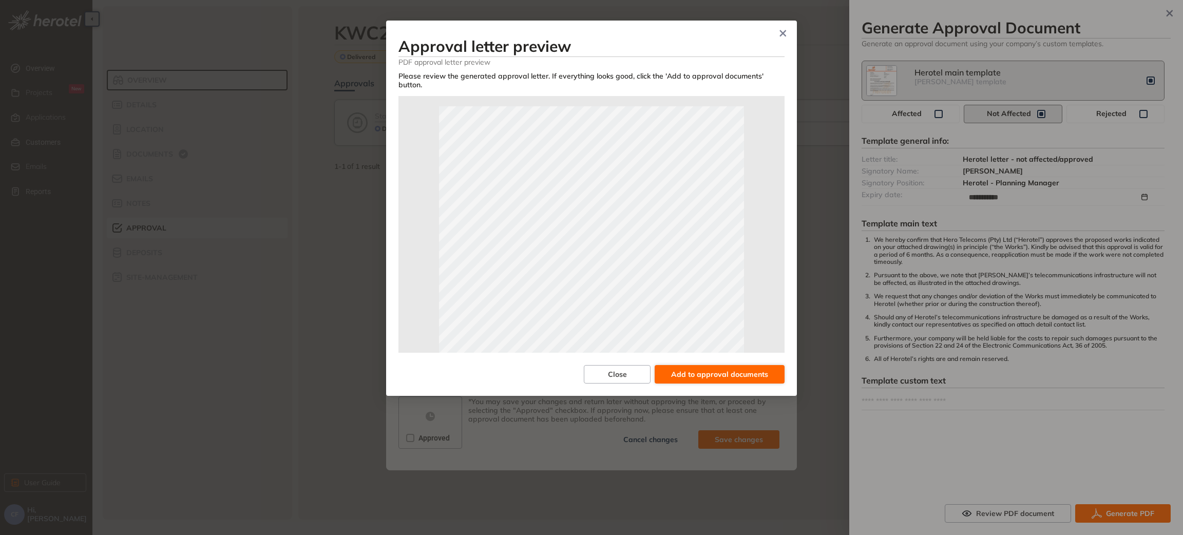
click at [704, 369] on span "Add to approval documents" at bounding box center [719, 374] width 97 height 11
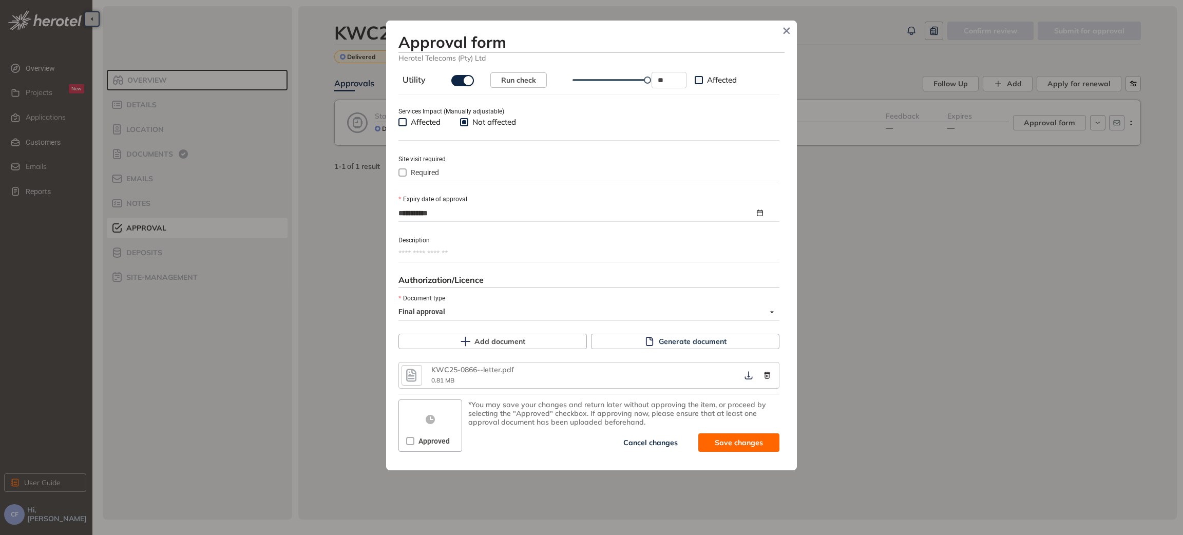
scroll to position [387, 0]
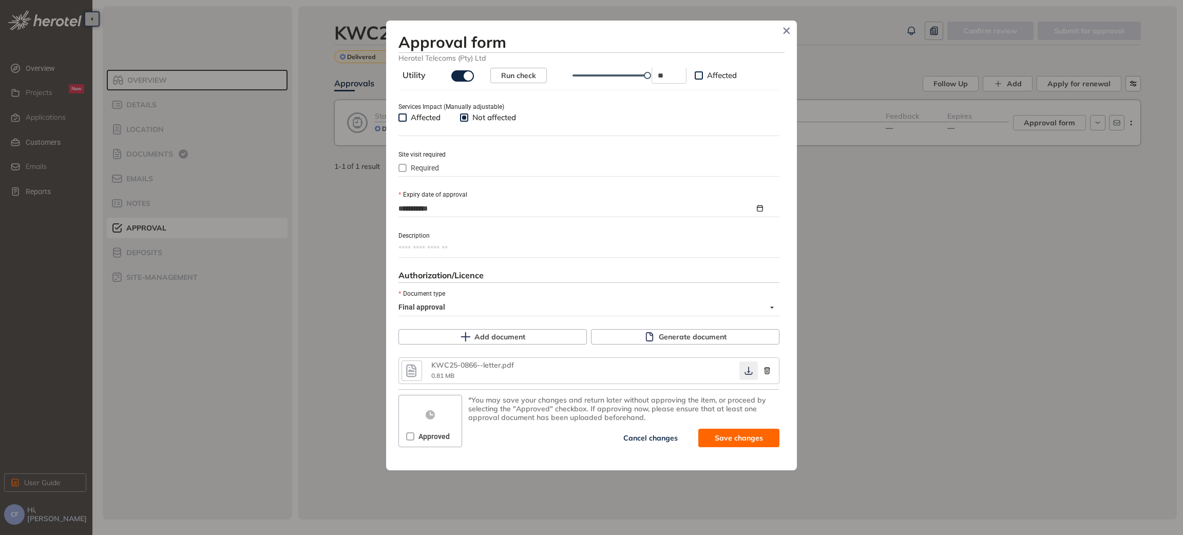
click at [743, 374] on icon "button" at bounding box center [748, 371] width 10 height 8
click at [731, 440] on span "Save and approve" at bounding box center [731, 437] width 64 height 11
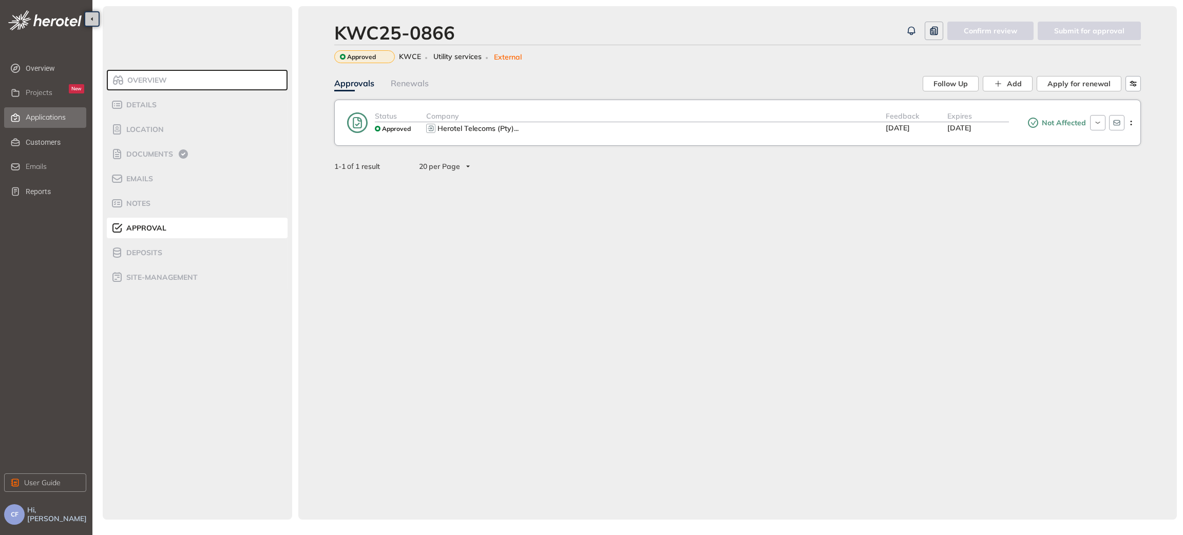
click at [58, 117] on span "Applications" at bounding box center [46, 117] width 40 height 9
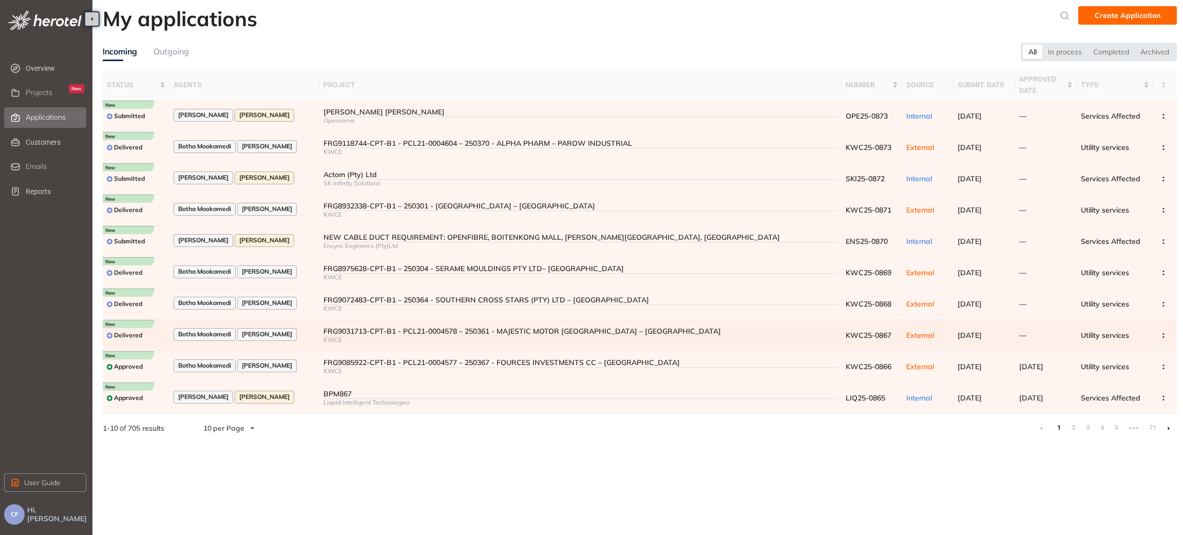
click at [373, 335] on div "FRG9031713-CPT-B1 - PCL21-0004578 – 250361 - MAJESTIC MOTOR [GEOGRAPHIC_DATA] –…" at bounding box center [580, 331] width 514 height 9
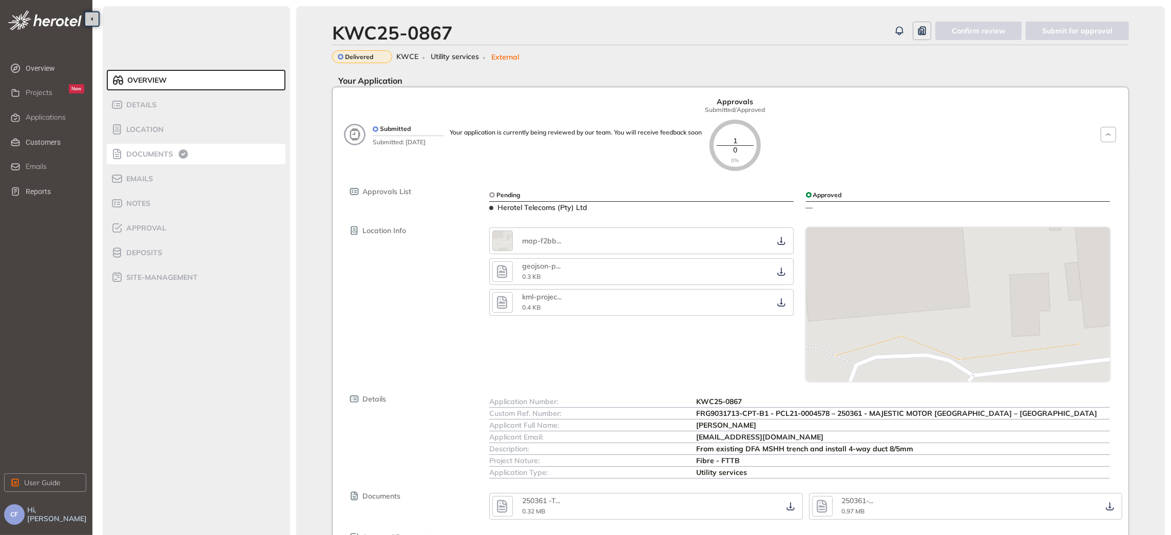
click at [156, 148] on div "Documents" at bounding box center [154, 154] width 87 height 12
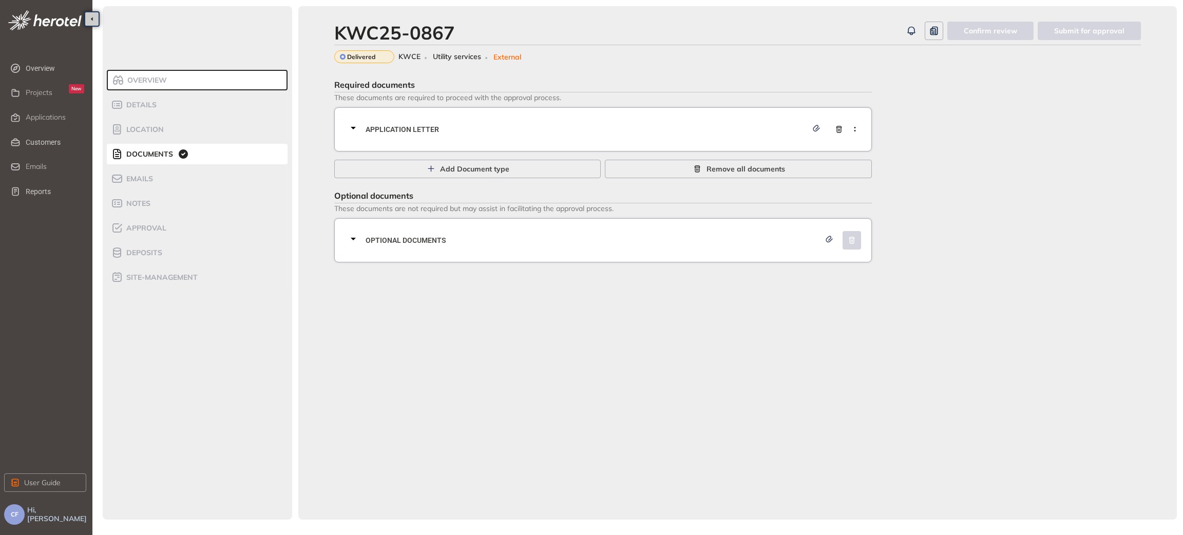
click at [469, 131] on span "Application letter" at bounding box center [587, 129] width 442 height 11
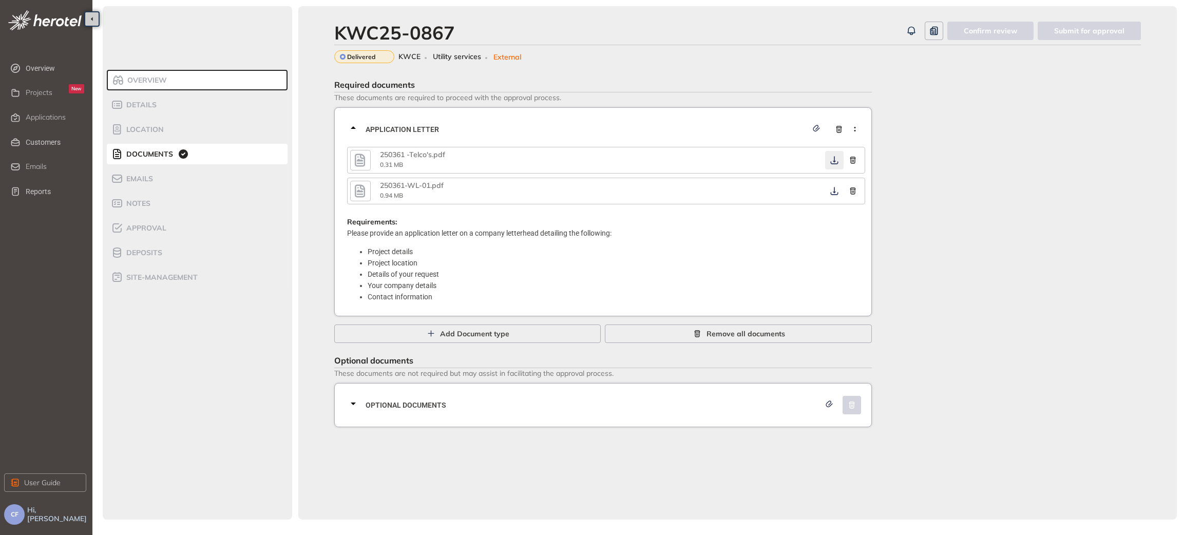
click at [832, 163] on icon "button" at bounding box center [834, 160] width 10 height 8
click at [831, 191] on icon "button" at bounding box center [834, 191] width 10 height 8
click at [1031, 391] on div "Required documents These documents are required to proceed with the approval pr…" at bounding box center [737, 251] width 806 height 352
click at [831, 193] on icon "button" at bounding box center [835, 191] width 8 height 8
click at [555, 409] on span "Optional documents" at bounding box center [593, 404] width 455 height 11
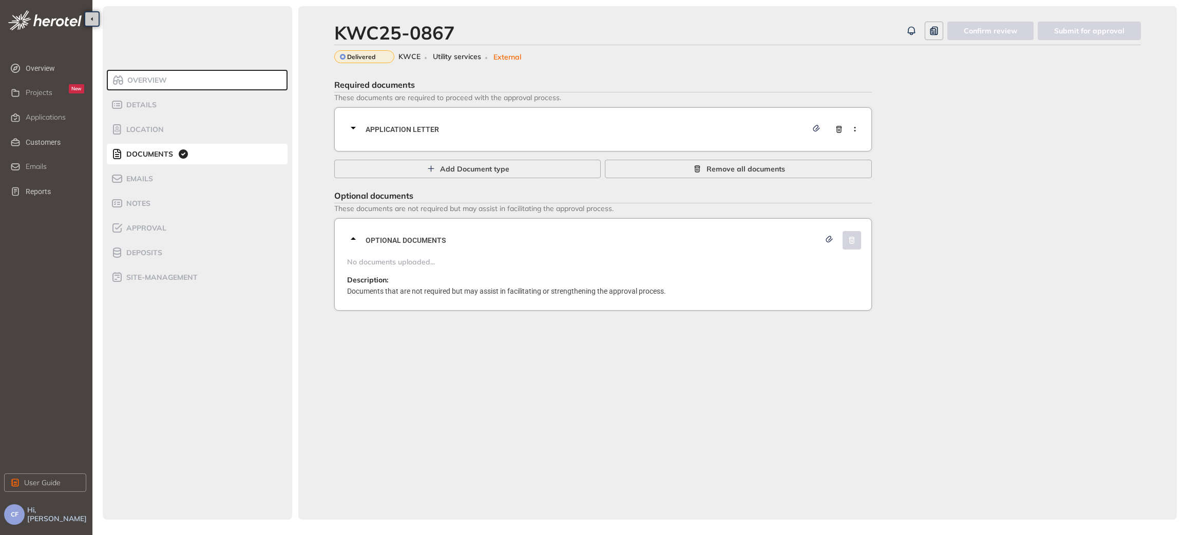
click at [534, 135] on div "Application letter" at bounding box center [606, 129] width 518 height 31
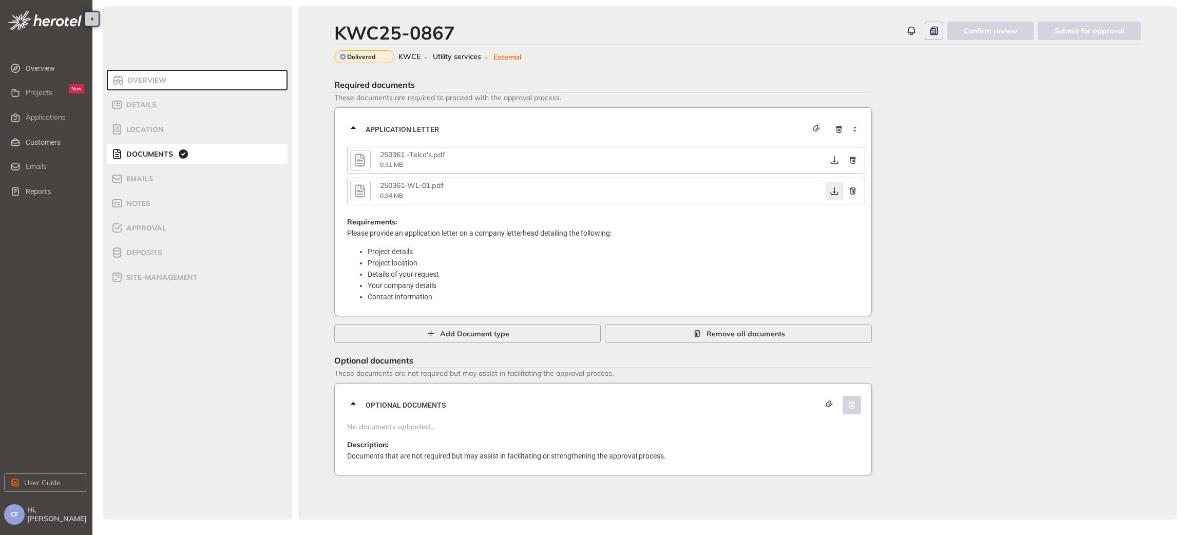
click at [834, 190] on icon "button" at bounding box center [835, 191] width 8 height 8
click at [151, 358] on div "Overview Details Location Documents Emails Notes Approval Deposits site-managem…" at bounding box center [197, 262] width 189 height 513
click at [164, 227] on span "Approval" at bounding box center [144, 228] width 43 height 9
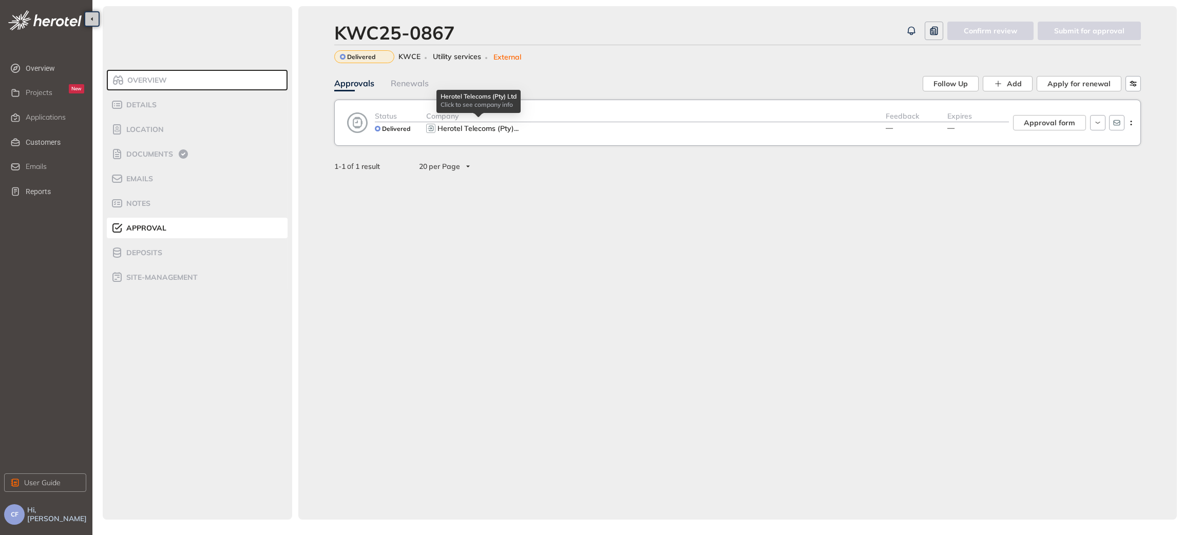
click at [584, 123] on div "Herotel Telecoms (Pty) ..." at bounding box center [655, 128] width 459 height 12
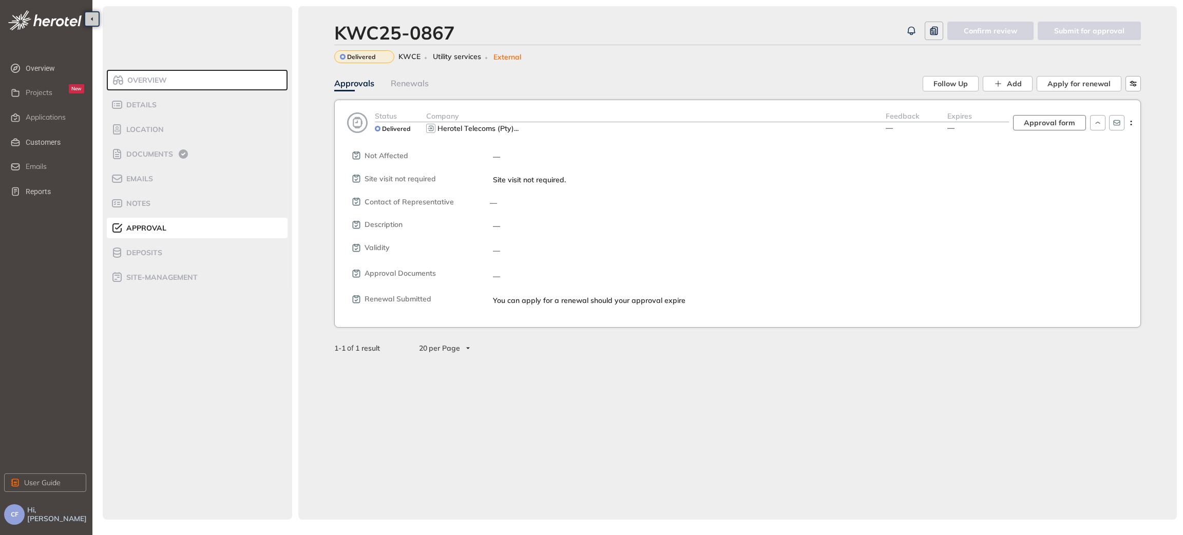
click at [1034, 126] on span "Approval form" at bounding box center [1049, 122] width 51 height 11
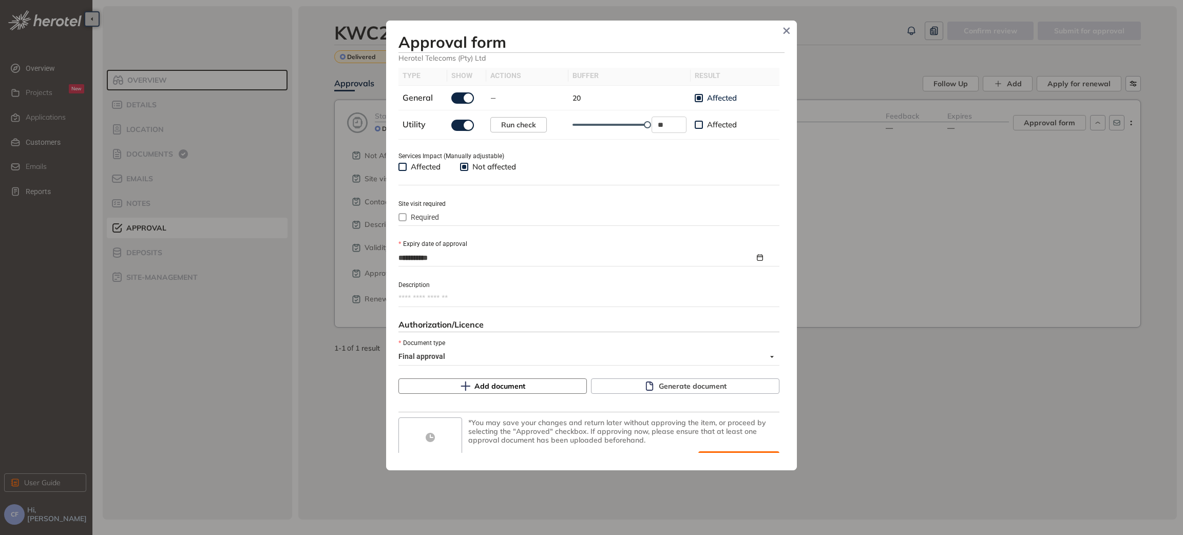
scroll to position [360, 0]
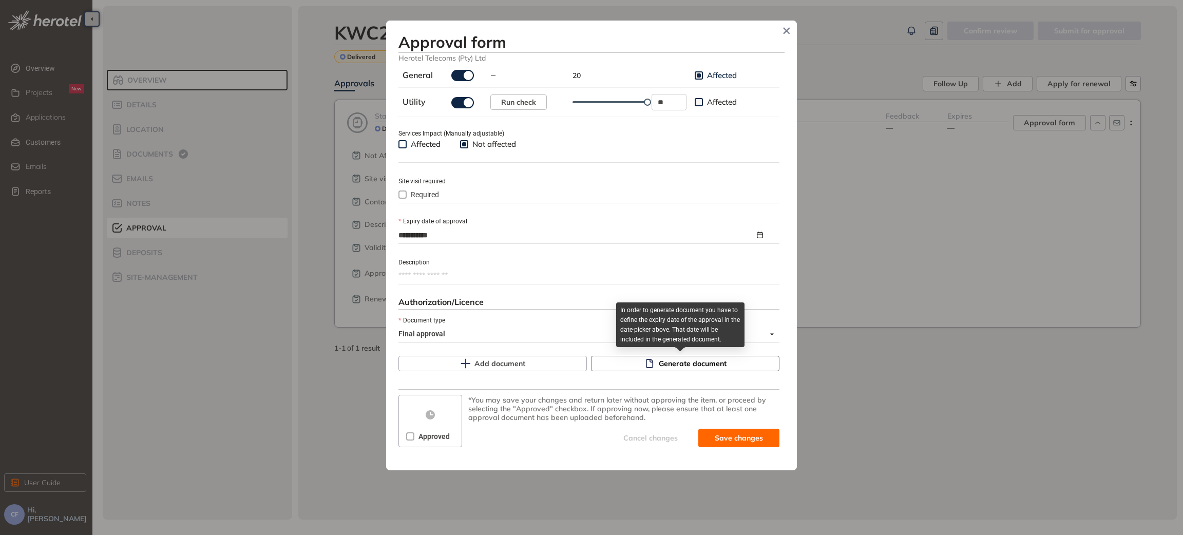
click at [648, 362] on icon "button" at bounding box center [649, 363] width 10 height 10
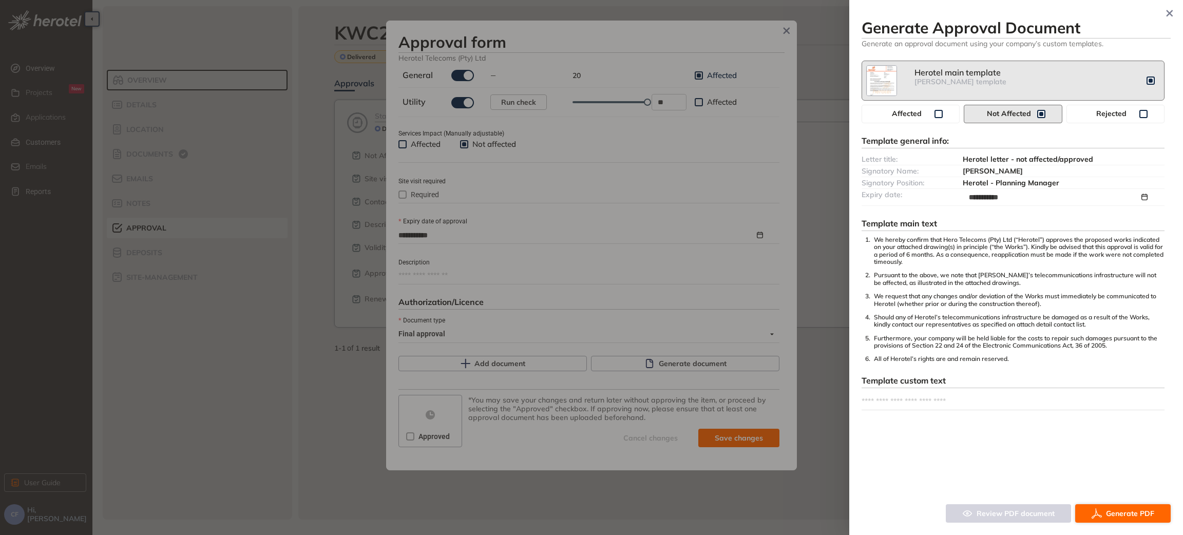
click at [1122, 510] on span "Generate PDF" at bounding box center [1130, 513] width 48 height 11
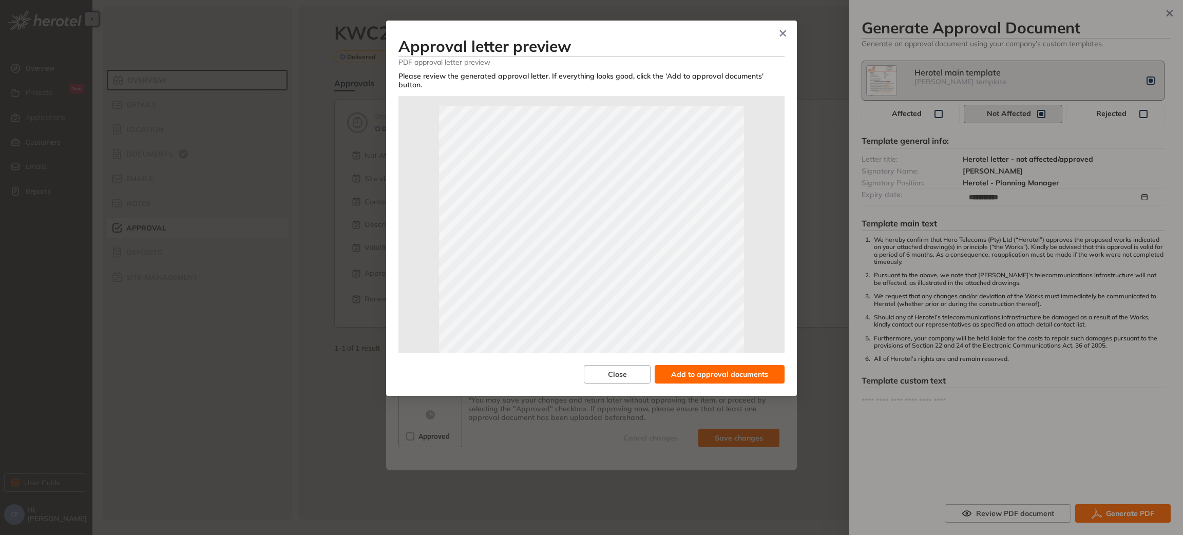
scroll to position [154, 0]
click at [713, 369] on span "Add to approval documents" at bounding box center [719, 374] width 97 height 11
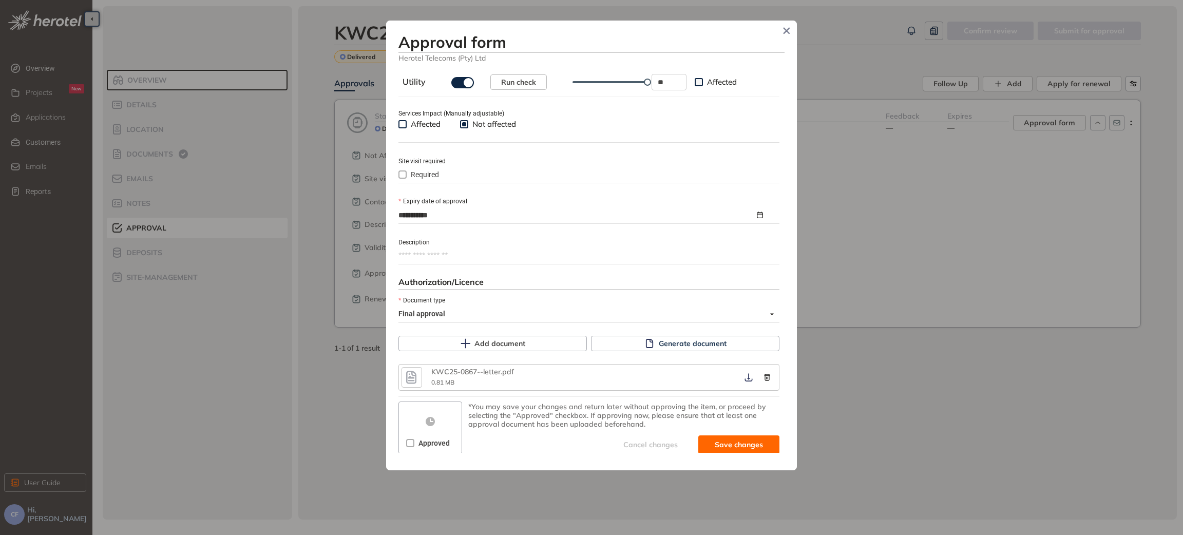
scroll to position [387, 0]
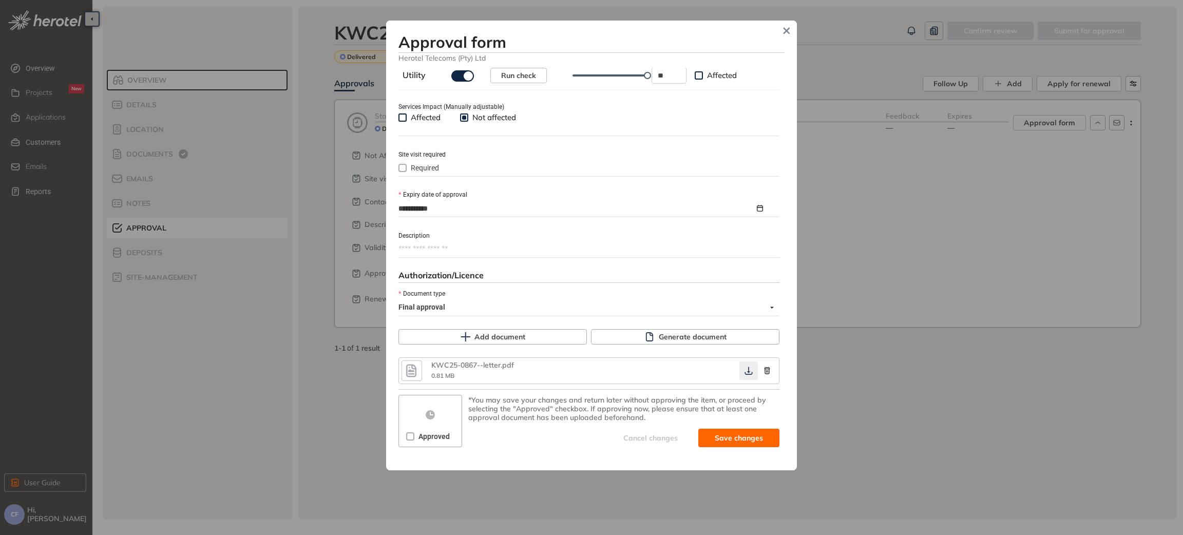
click at [740, 378] on button "button" at bounding box center [748, 370] width 18 height 18
click at [745, 368] on icon "button" at bounding box center [748, 371] width 10 height 8
click at [709, 441] on span "Save and approve" at bounding box center [731, 437] width 64 height 11
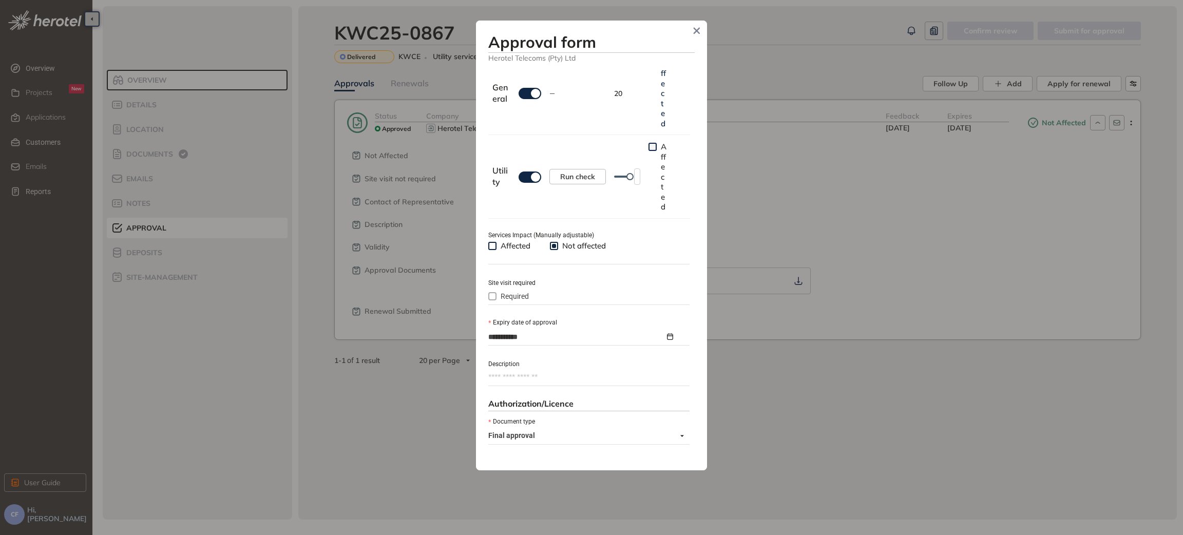
scroll to position [404, 0]
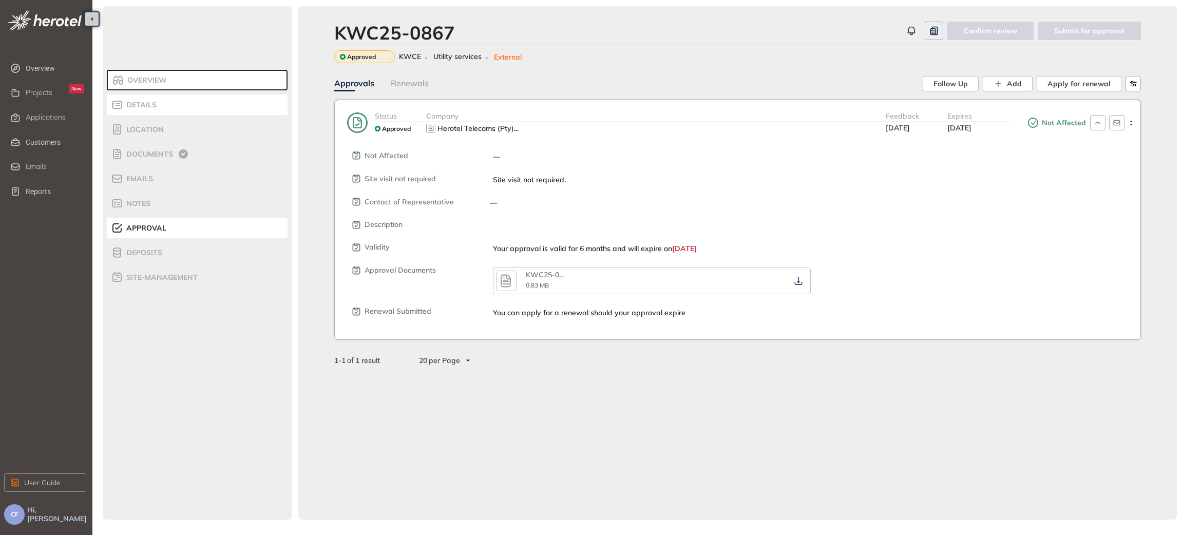
click at [162, 110] on div "Details" at bounding box center [154, 105] width 87 height 12
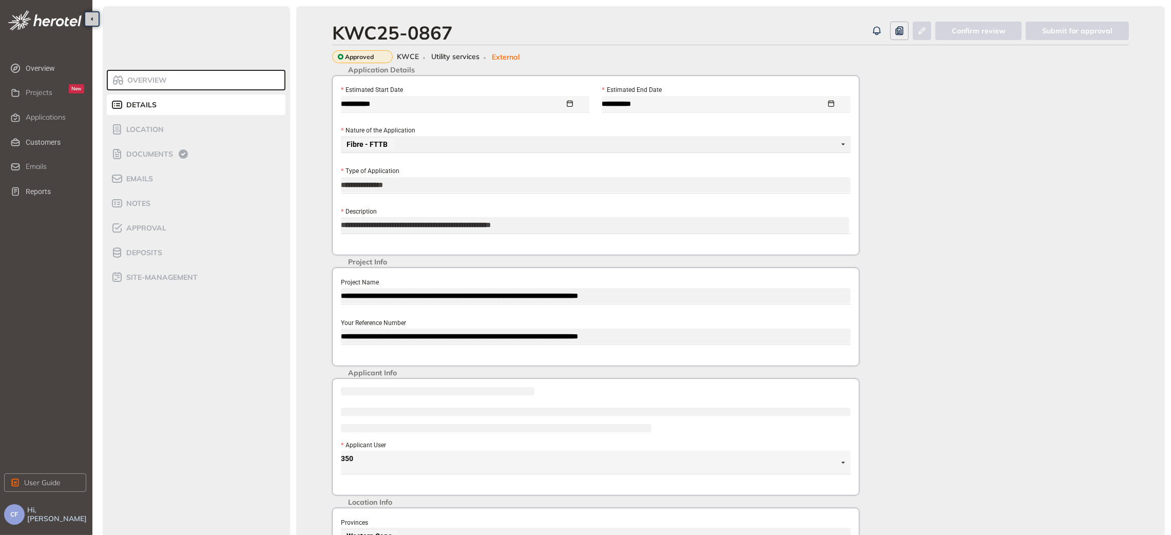
click at [460, 32] on div "KWC25-0867" at bounding box center [599, 33] width 535 height 22
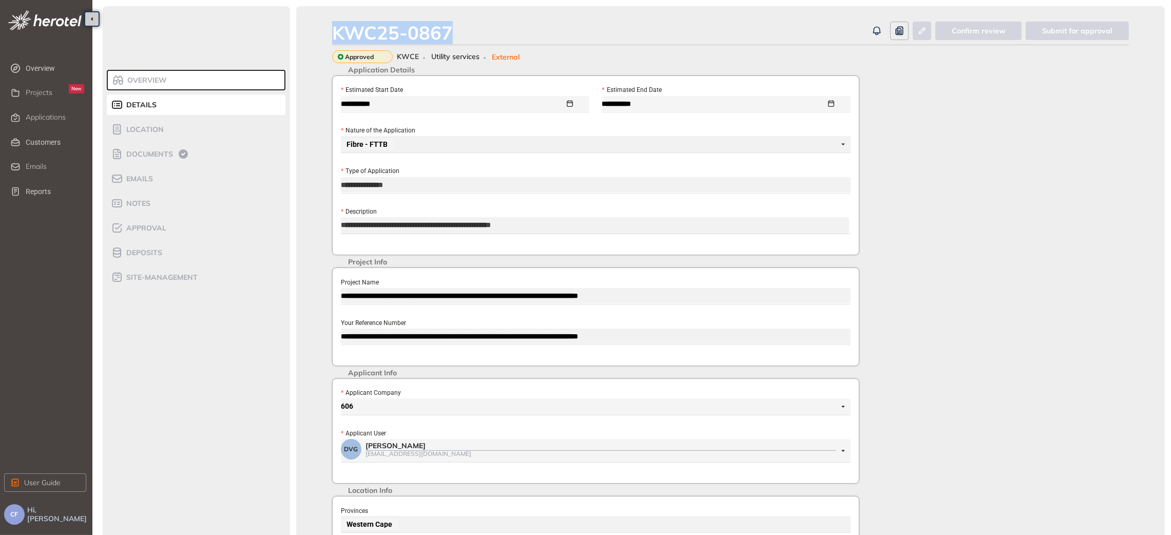
drag, startPoint x: 455, startPoint y: 33, endPoint x: 325, endPoint y: 29, distance: 129.9
click at [325, 29] on div "**********" at bounding box center [730, 404] width 869 height 797
copy div "KWC25-0867"
click at [325, 350] on div "**********" at bounding box center [730, 404] width 869 height 797
click at [139, 227] on span "Approval" at bounding box center [144, 228] width 43 height 9
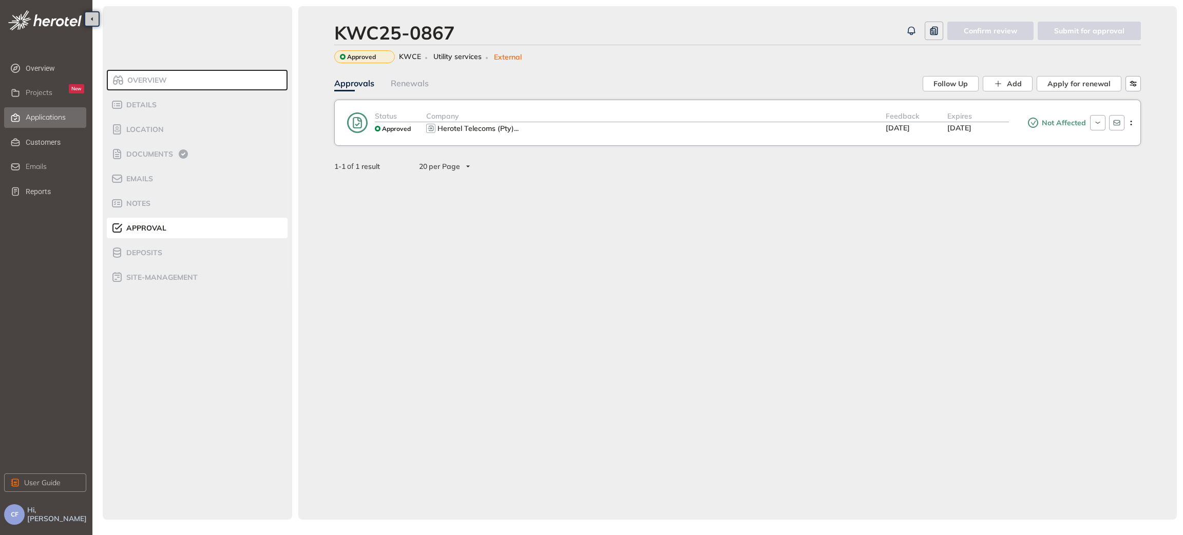
click at [60, 113] on span "Applications" at bounding box center [46, 117] width 40 height 9
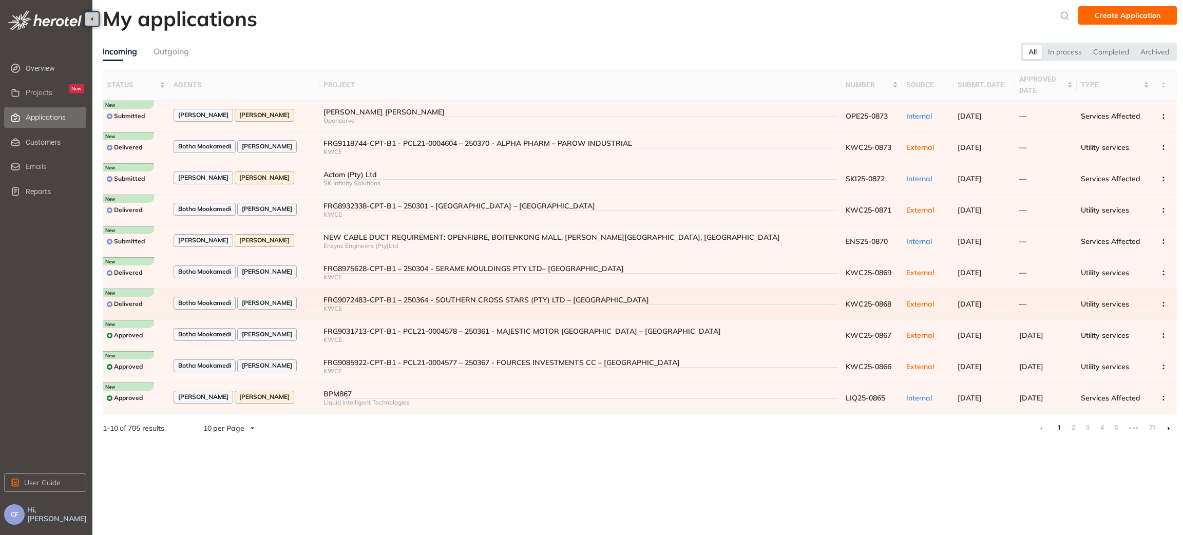
click at [349, 304] on div "FRG9072483-CPT-B1 – 250364 - SOUTHERN CROSS STARS (PTY) LTD – [GEOGRAPHIC_DATA]" at bounding box center [580, 300] width 514 height 9
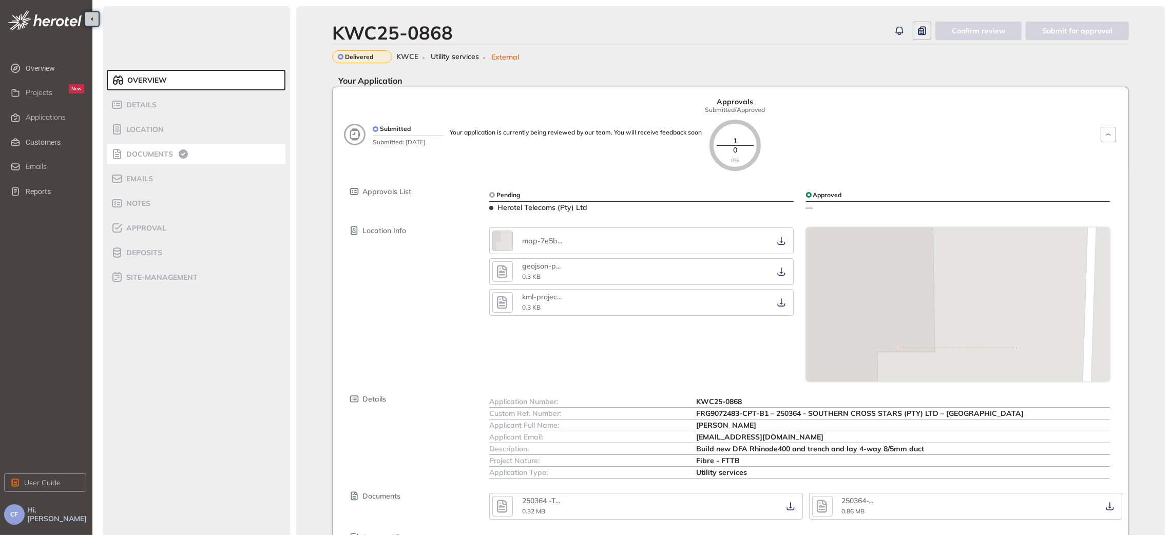
click at [148, 153] on span "Documents" at bounding box center [148, 154] width 50 height 9
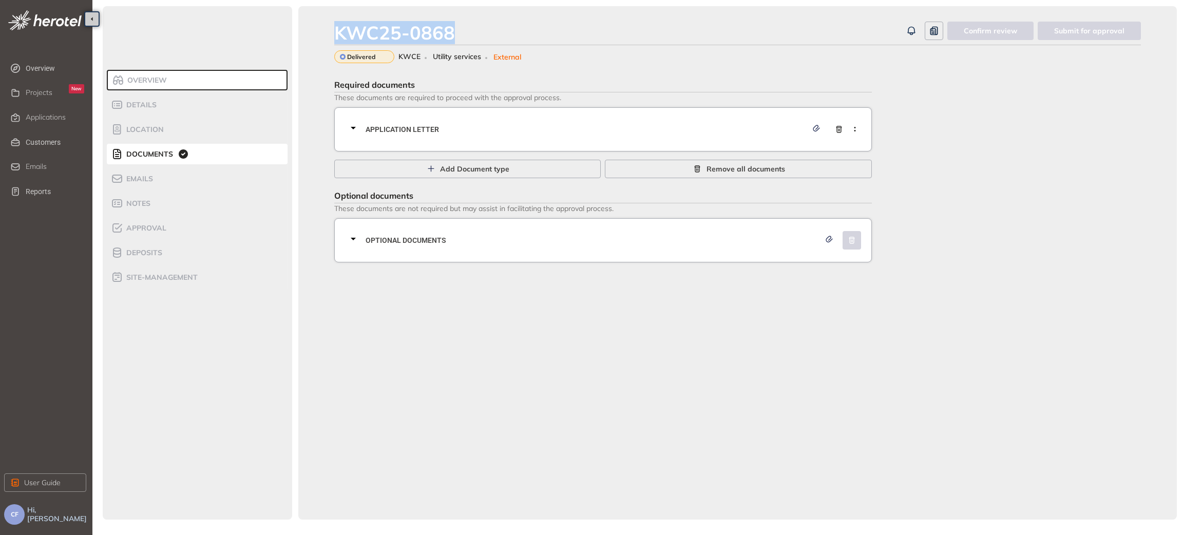
drag, startPoint x: 434, startPoint y: 28, endPoint x: 330, endPoint y: 25, distance: 103.7
click at [330, 25] on div "KWC25-0868 Confirm review Submit for approval Delivered KWCE Utility services E…" at bounding box center [737, 262] width 878 height 513
copy div "KWC25-0868"
click at [366, 124] on span "Application letter" at bounding box center [587, 129] width 442 height 11
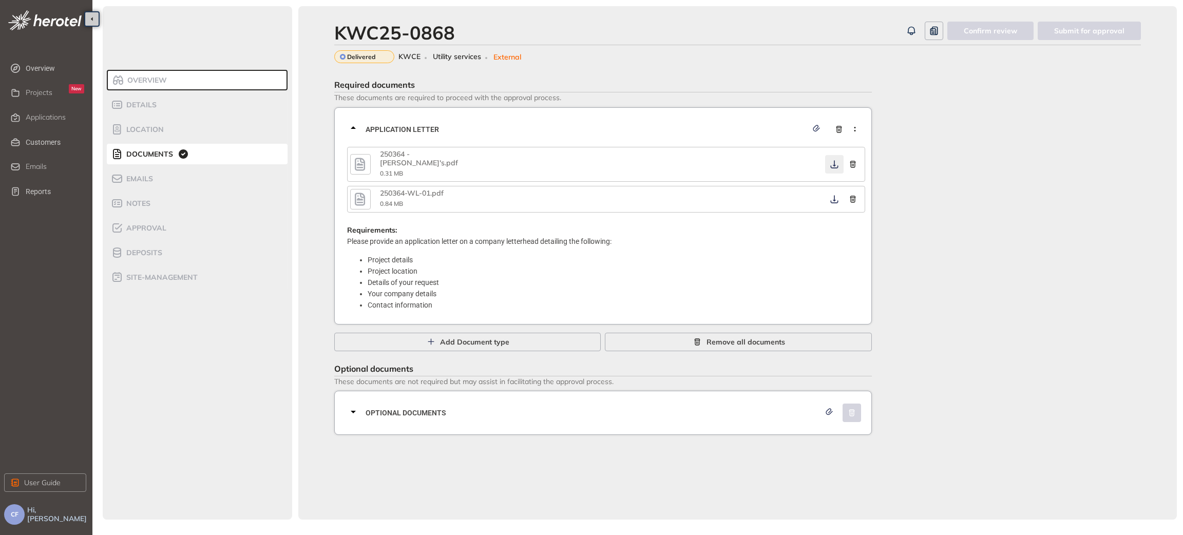
click at [833, 160] on icon "button" at bounding box center [834, 164] width 10 height 8
click at [832, 195] on icon "button" at bounding box center [834, 199] width 10 height 8
click at [721, 413] on div "Optional documents" at bounding box center [606, 412] width 518 height 31
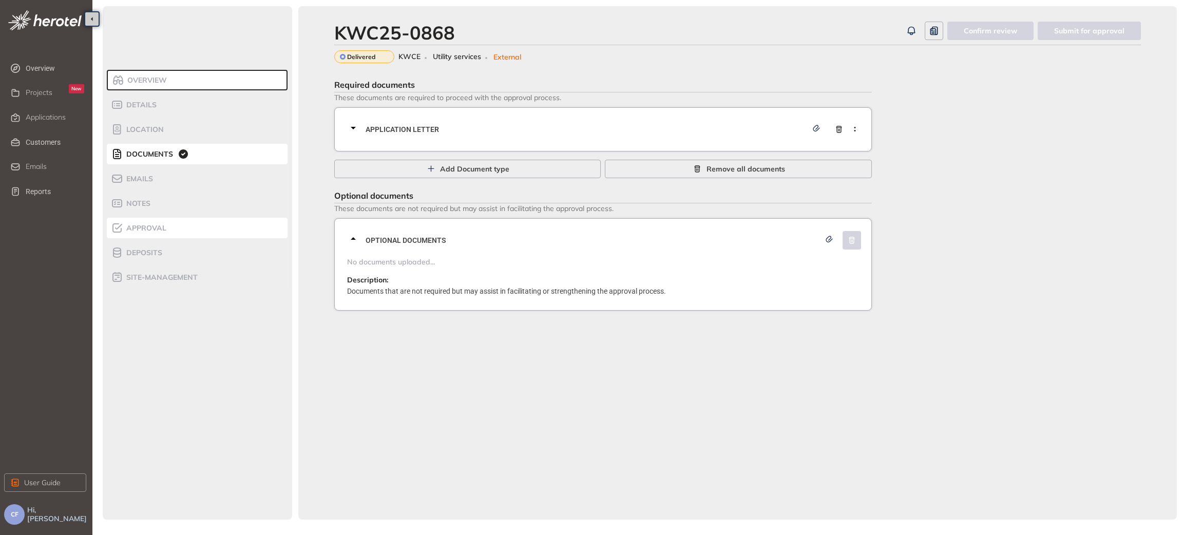
click at [150, 225] on span "Approval" at bounding box center [144, 228] width 43 height 9
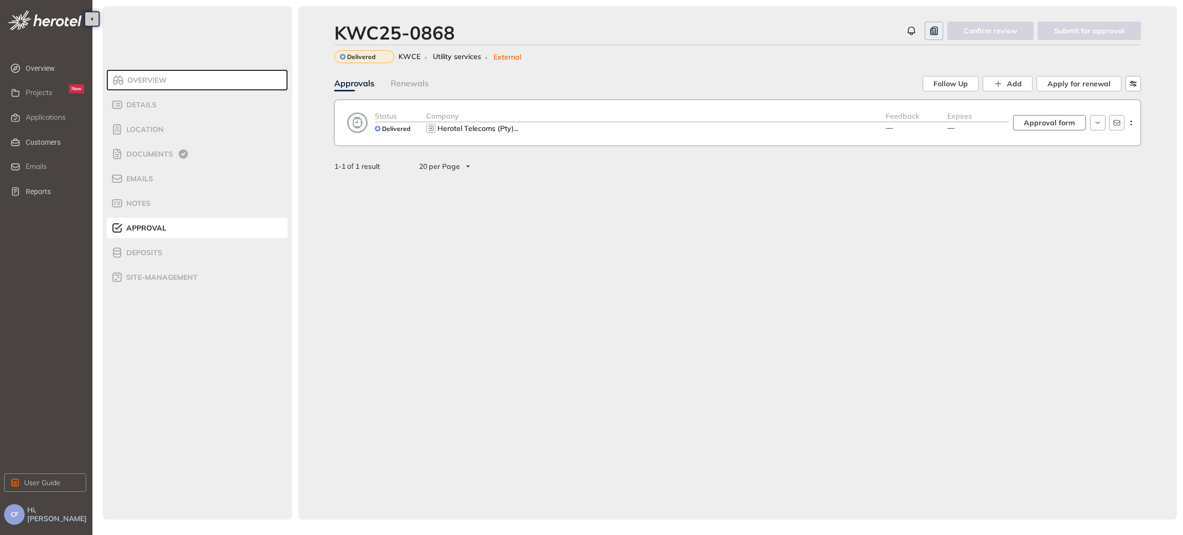
click at [1048, 119] on span "Approval form" at bounding box center [1049, 122] width 51 height 11
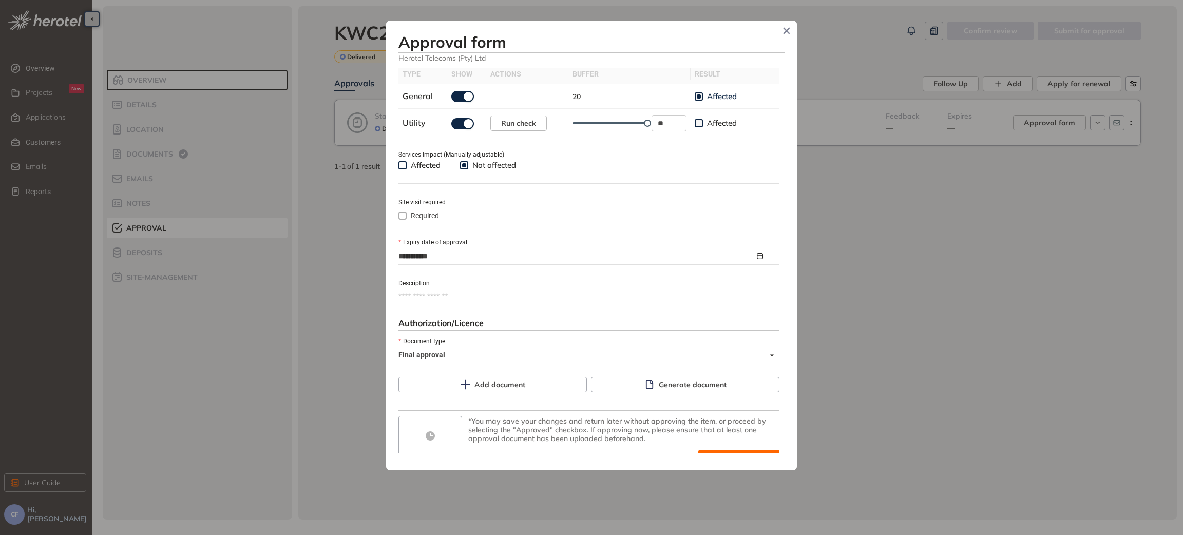
scroll to position [360, 0]
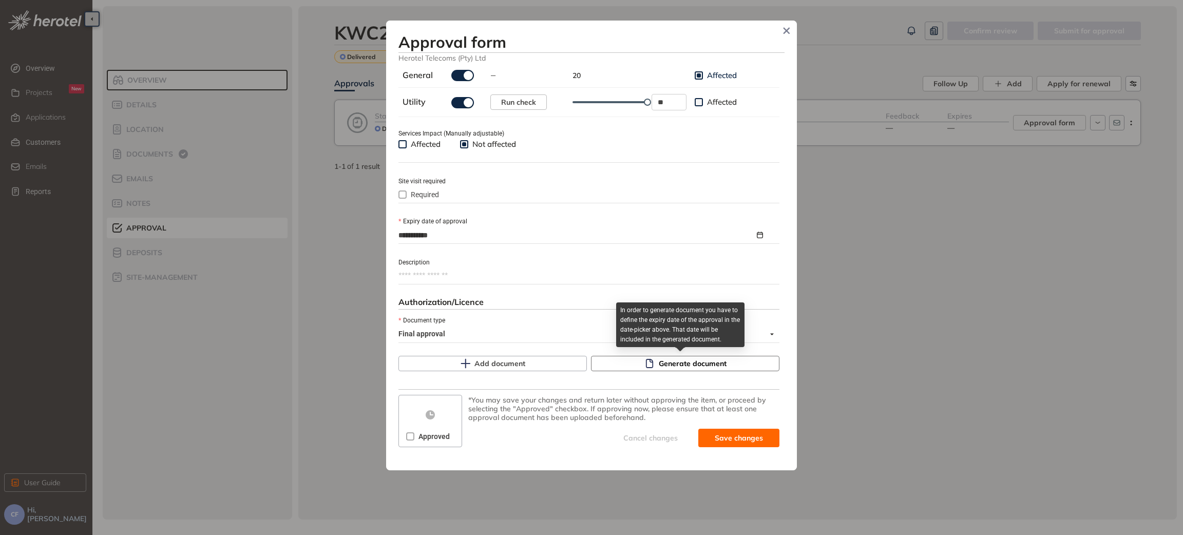
click at [671, 367] on span "Generate document" at bounding box center [693, 363] width 68 height 11
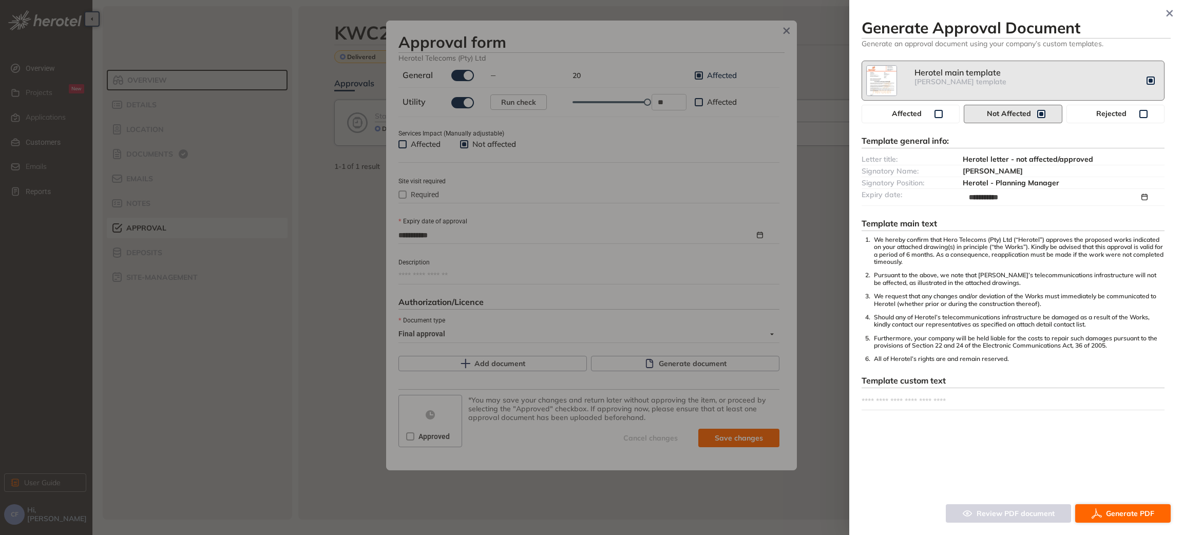
click at [1120, 514] on span "Generate PDF" at bounding box center [1130, 513] width 48 height 11
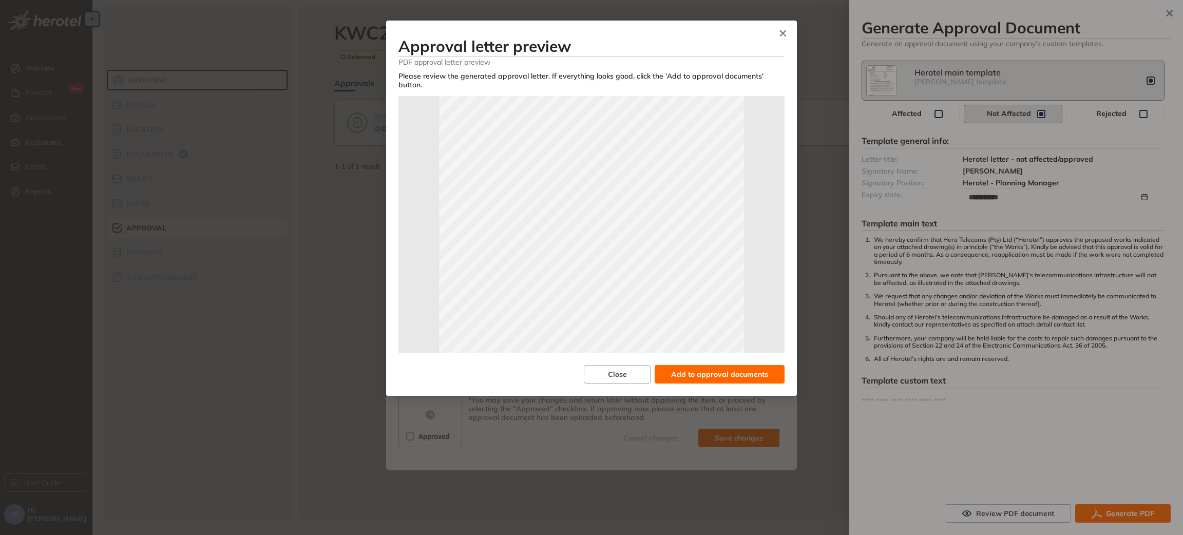
scroll to position [0, 0]
click at [694, 369] on span "Add to approval documents" at bounding box center [719, 374] width 97 height 11
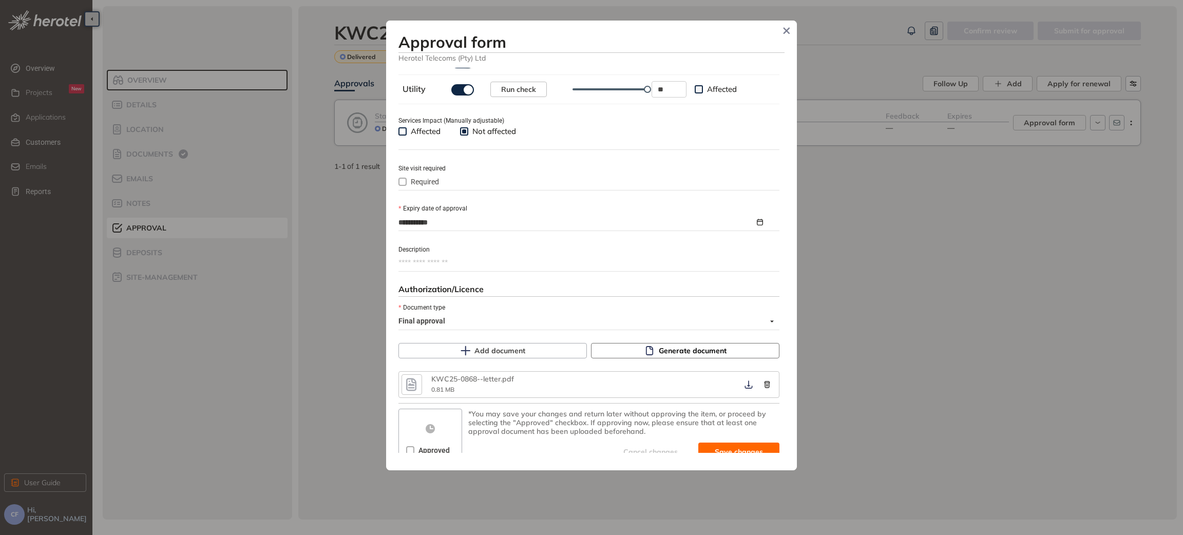
scroll to position [387, 0]
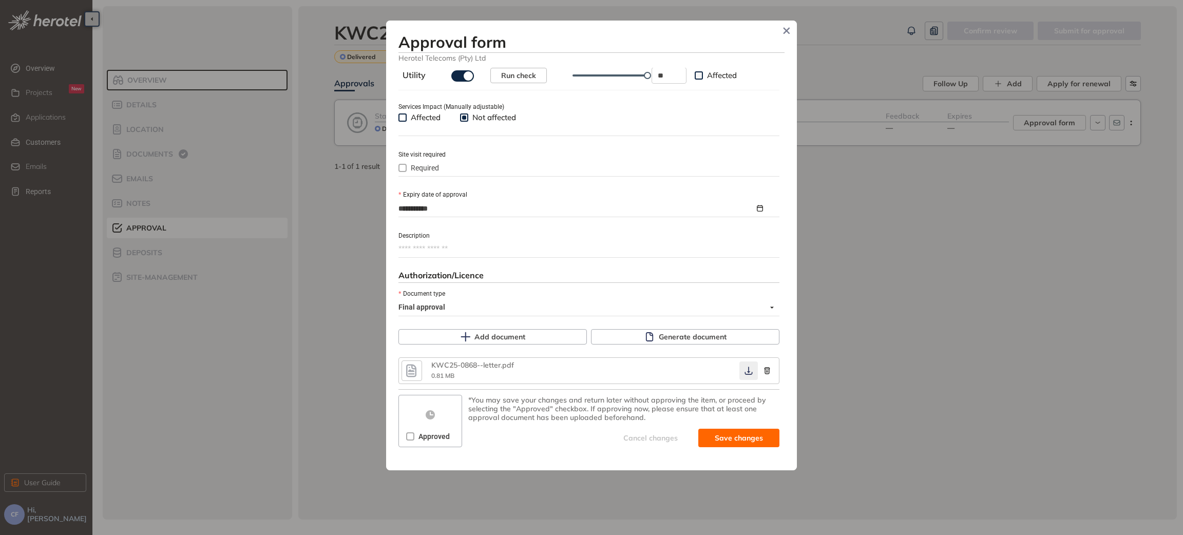
click at [743, 371] on icon "button" at bounding box center [748, 371] width 10 height 8
drag, startPoint x: 405, startPoint y: 443, endPoint x: 486, endPoint y: 452, distance: 81.6
click at [406, 443] on div "Approved" at bounding box center [430, 436] width 48 height 16
click at [412, 436] on span at bounding box center [410, 436] width 8 height 8
click at [693, 437] on button "Save and approve" at bounding box center [723, 438] width 111 height 18
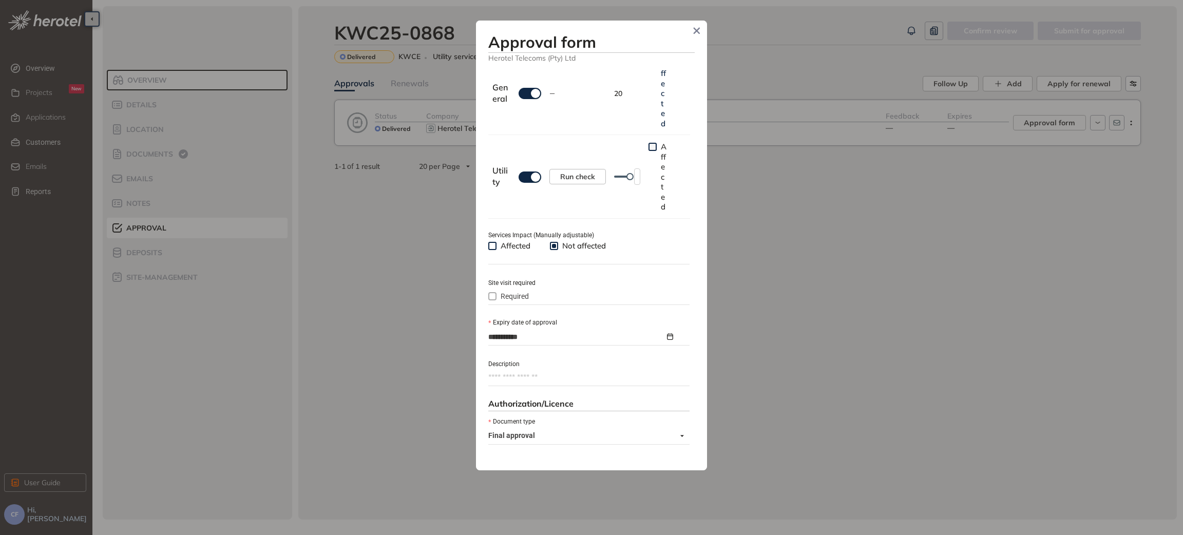
scroll to position [404, 0]
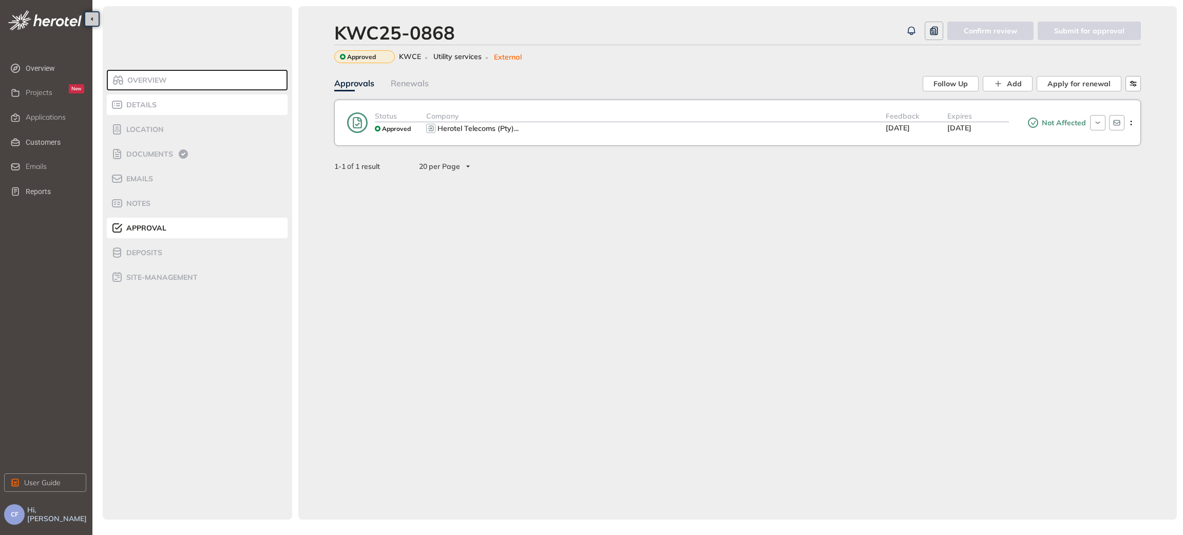
click at [155, 106] on span "Details" at bounding box center [139, 105] width 33 height 9
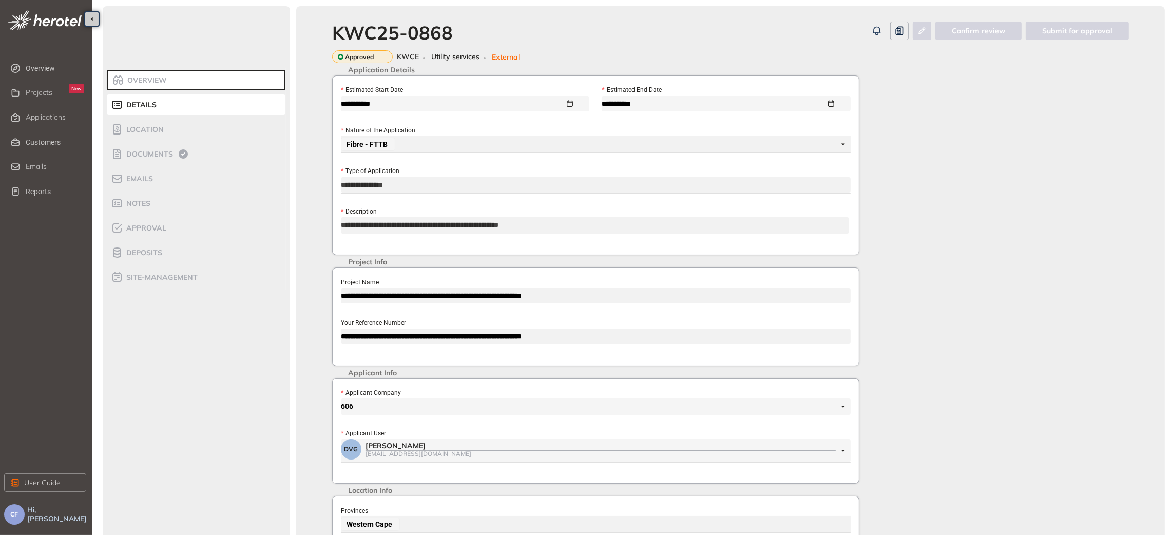
click at [338, 354] on div "**********" at bounding box center [595, 316] width 527 height 99
click at [1018, 260] on div "**********" at bounding box center [730, 431] width 809 height 712
click at [37, 117] on span "Applications" at bounding box center [46, 117] width 40 height 9
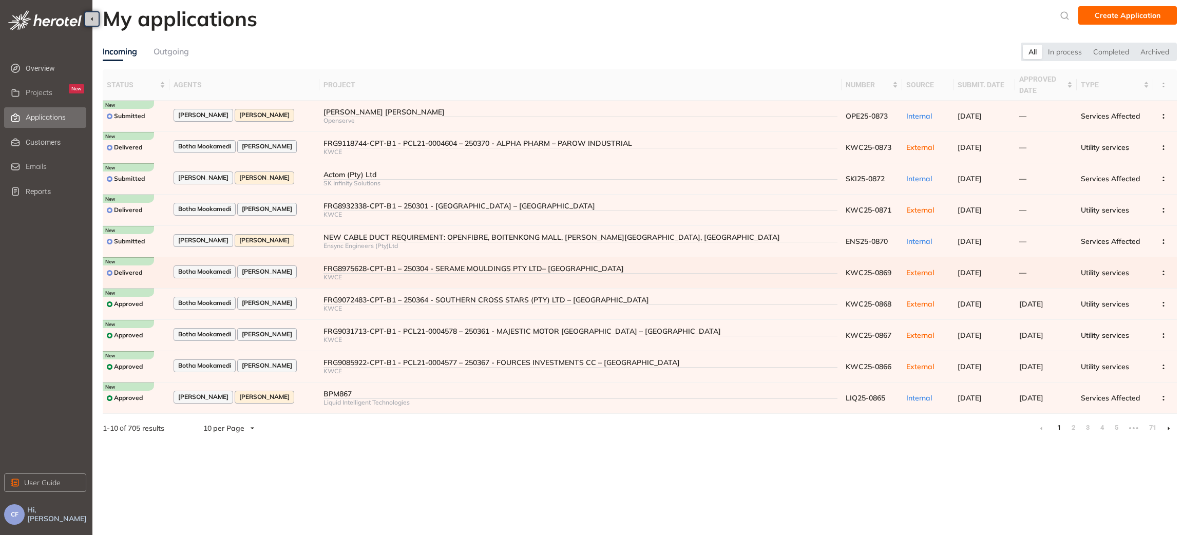
click at [376, 268] on div "FRG8975628-CPT-B1 – 250304 - SERAME MOULDINGS PTY LTD– [GEOGRAPHIC_DATA]" at bounding box center [580, 268] width 514 height 9
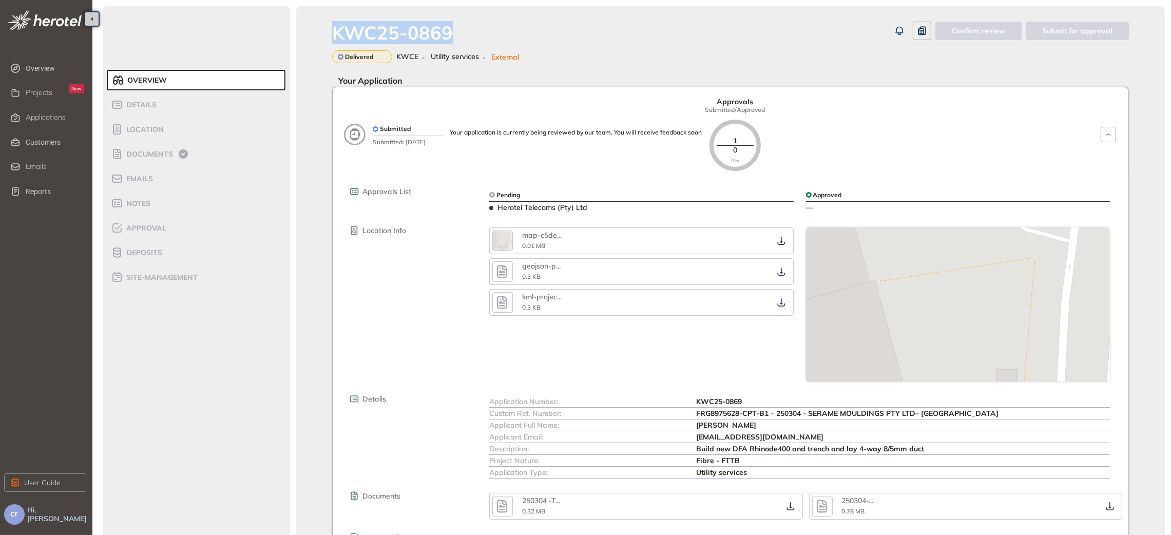
drag, startPoint x: 454, startPoint y: 29, endPoint x: 335, endPoint y: 29, distance: 119.6
click at [335, 29] on div "KWC25-0869" at bounding box center [611, 33] width 558 height 22
copy div "KWC25-0869"
click at [161, 128] on span "Location" at bounding box center [143, 129] width 41 height 9
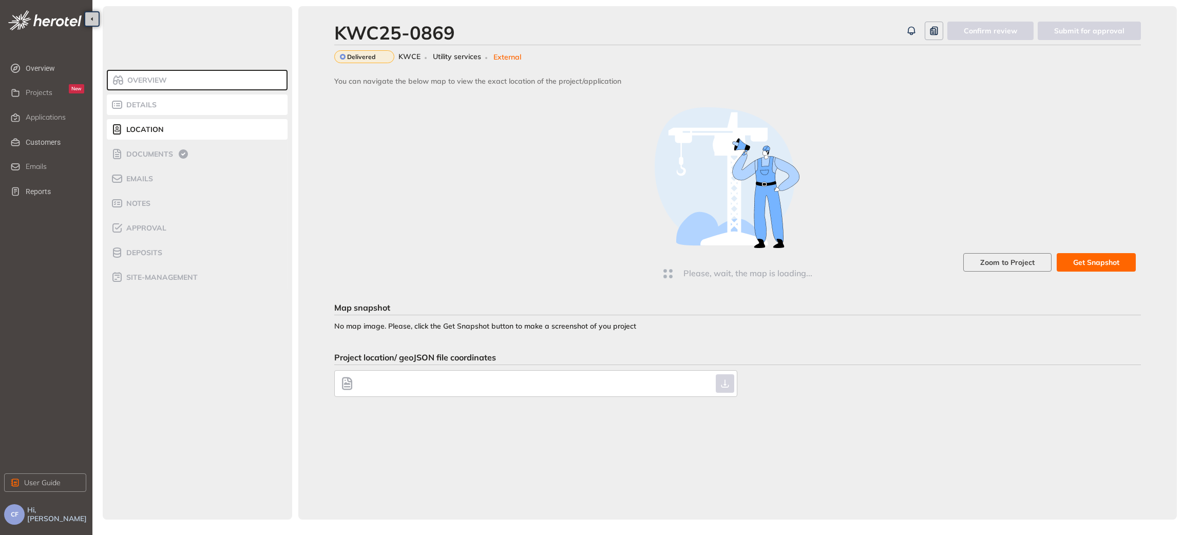
click at [156, 103] on div "Details" at bounding box center [154, 105] width 87 height 12
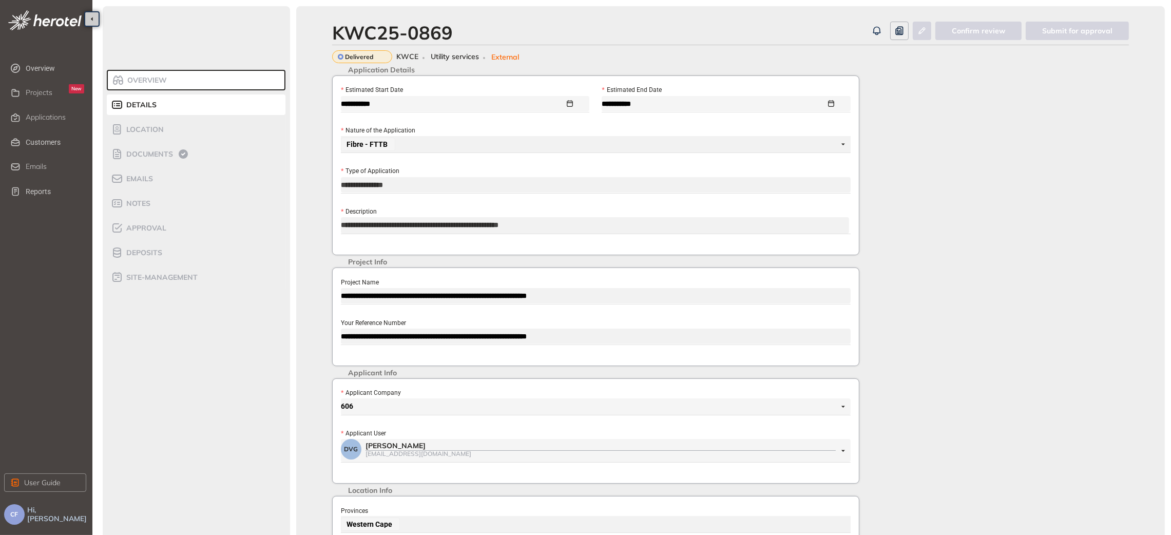
click at [337, 337] on div "**********" at bounding box center [595, 316] width 527 height 99
click at [143, 153] on span "Documents" at bounding box center [148, 154] width 50 height 9
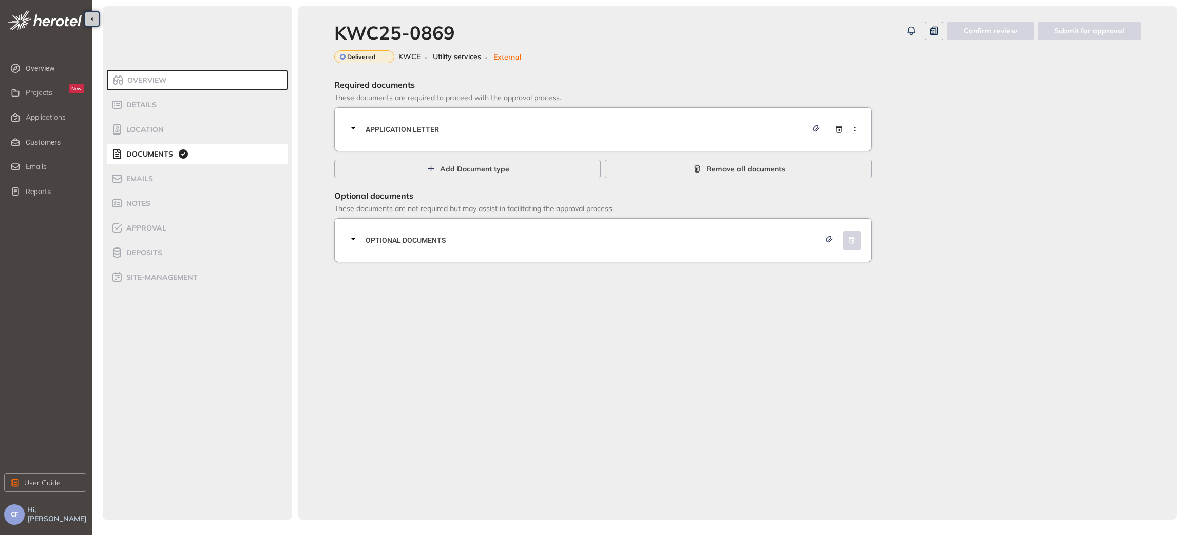
click at [445, 137] on div "Application letter" at bounding box center [606, 129] width 518 height 31
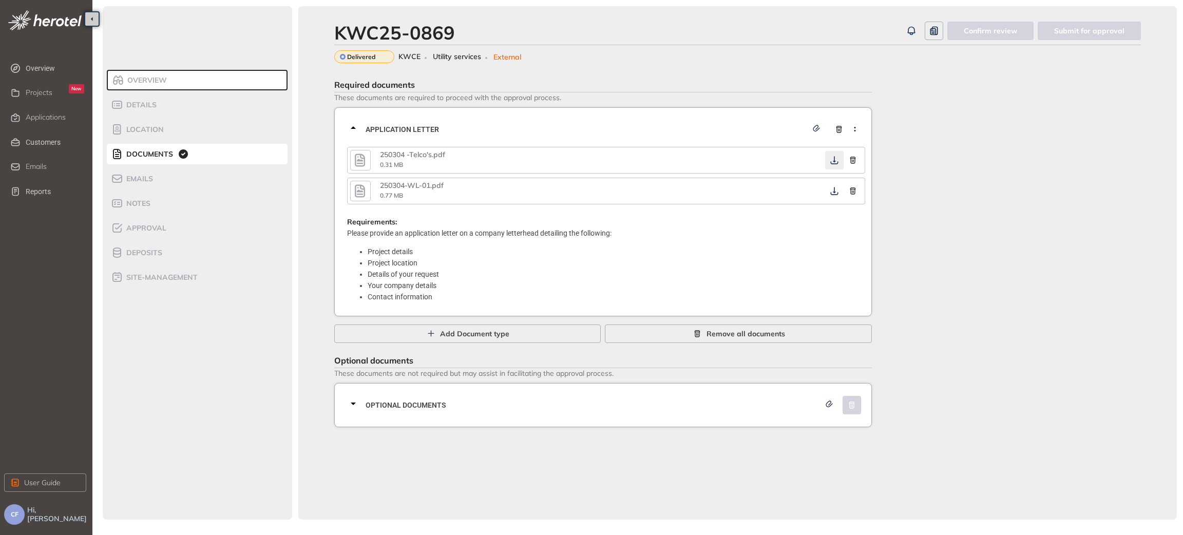
click at [831, 160] on icon "button" at bounding box center [834, 160] width 10 height 8
click at [833, 190] on icon "button" at bounding box center [834, 191] width 10 height 8
click at [596, 406] on span "Optional documents" at bounding box center [593, 404] width 455 height 11
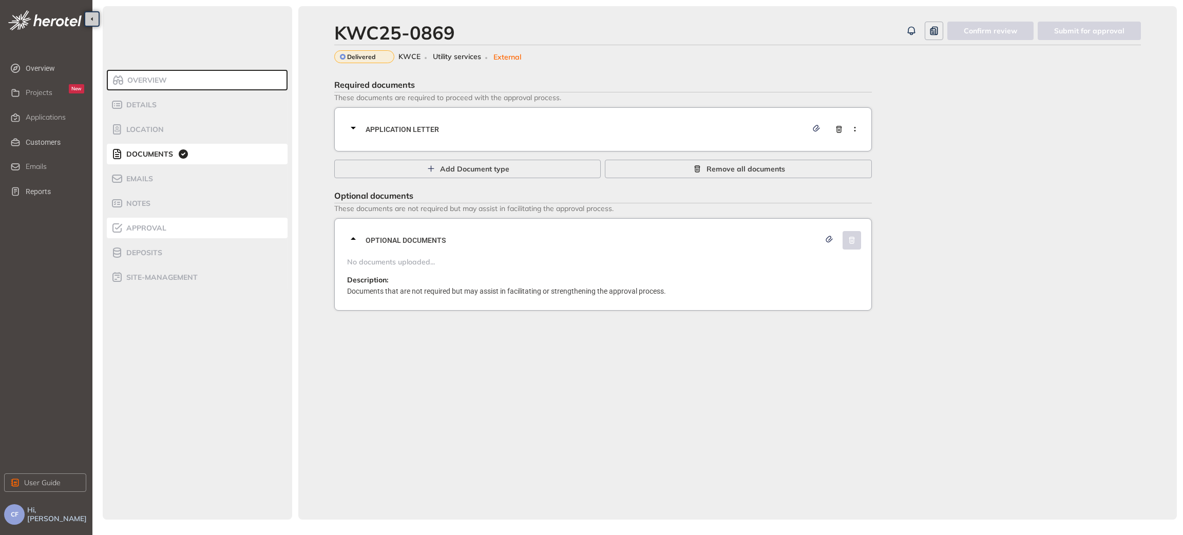
click at [150, 237] on li "Approval" at bounding box center [197, 228] width 181 height 21
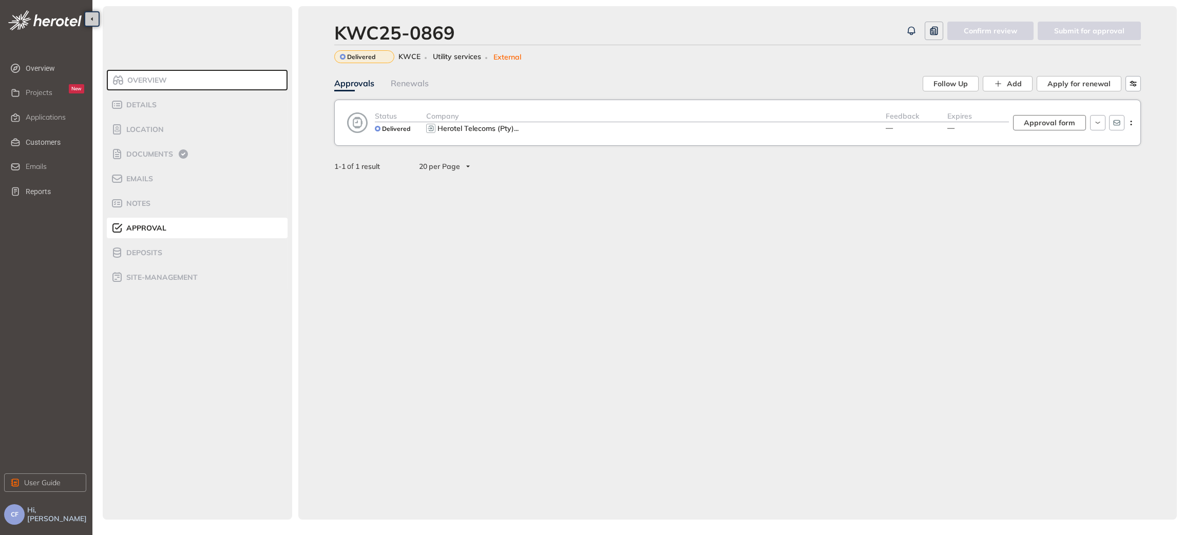
click at [1044, 123] on span "Approval form" at bounding box center [1049, 122] width 51 height 11
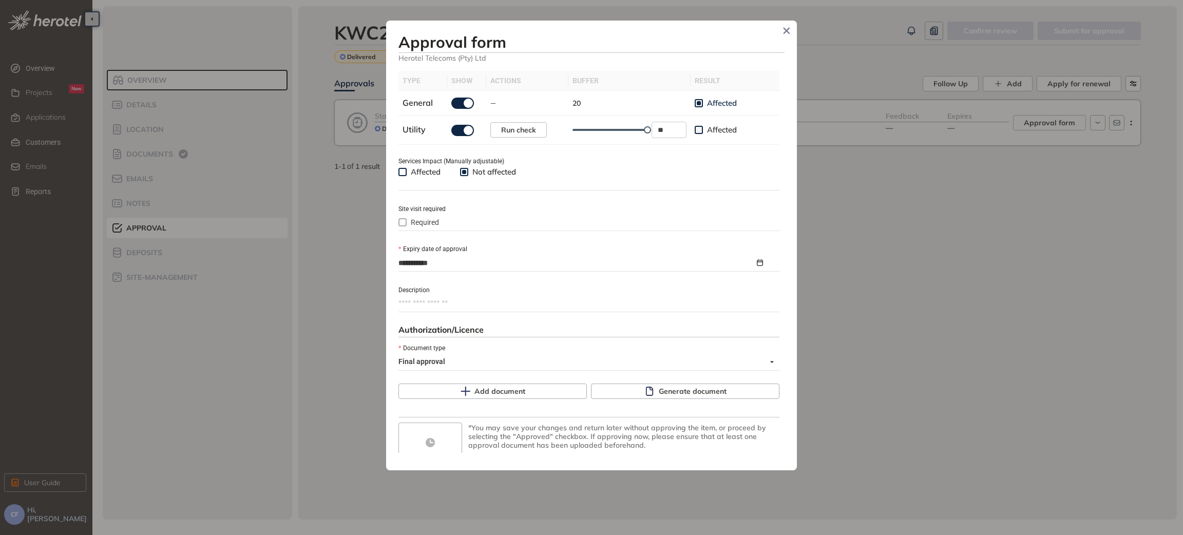
scroll to position [360, 0]
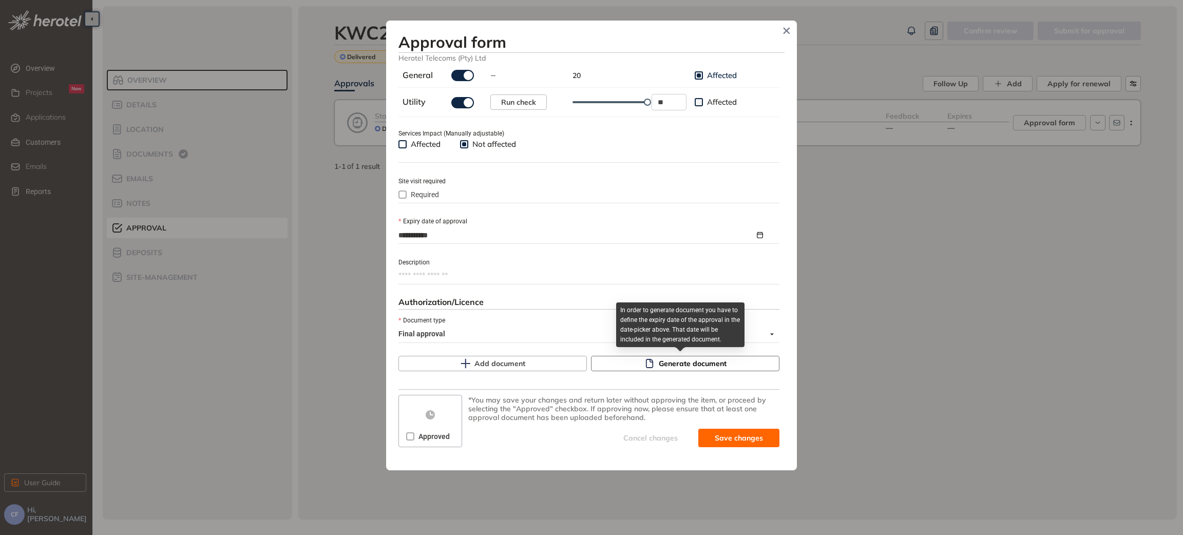
click at [615, 362] on button "Generate document" at bounding box center [685, 363] width 188 height 15
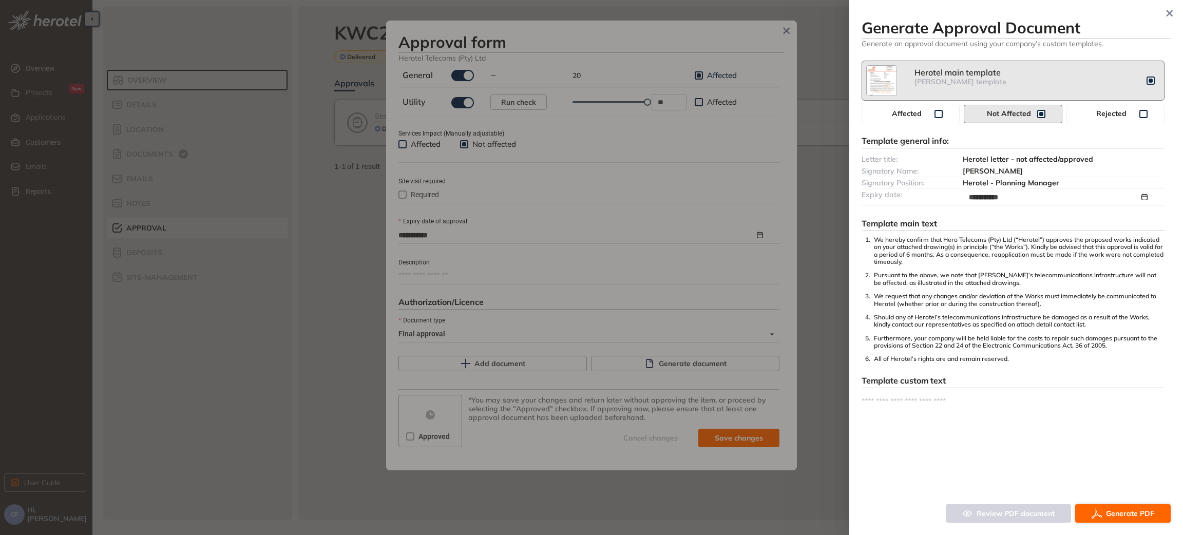
click at [1118, 514] on span "Generate PDF" at bounding box center [1130, 513] width 48 height 11
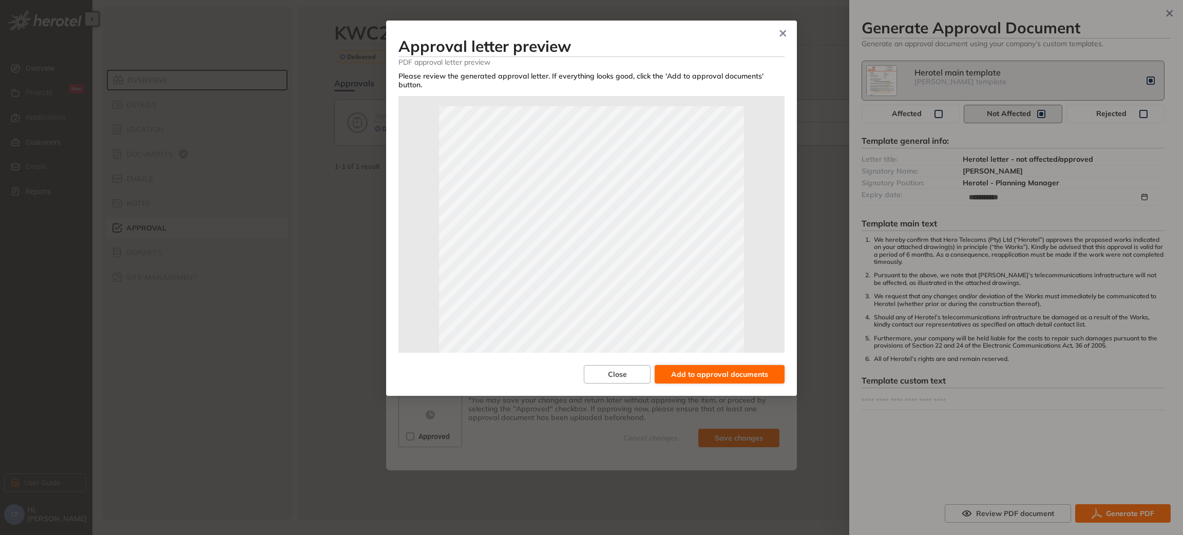
click at [714, 369] on span "Add to approval documents" at bounding box center [719, 374] width 97 height 11
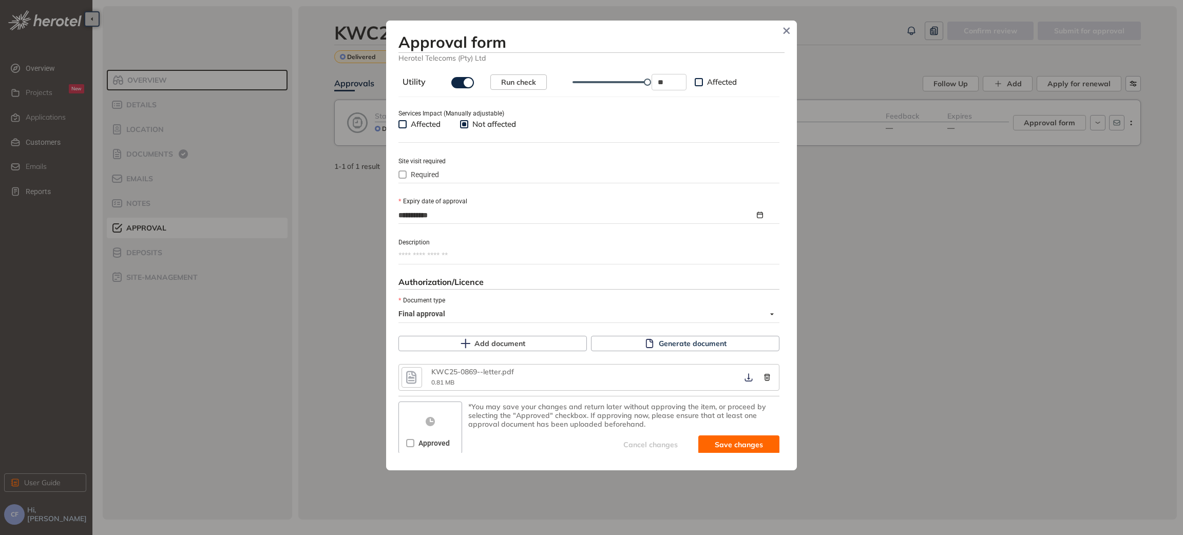
scroll to position [387, 0]
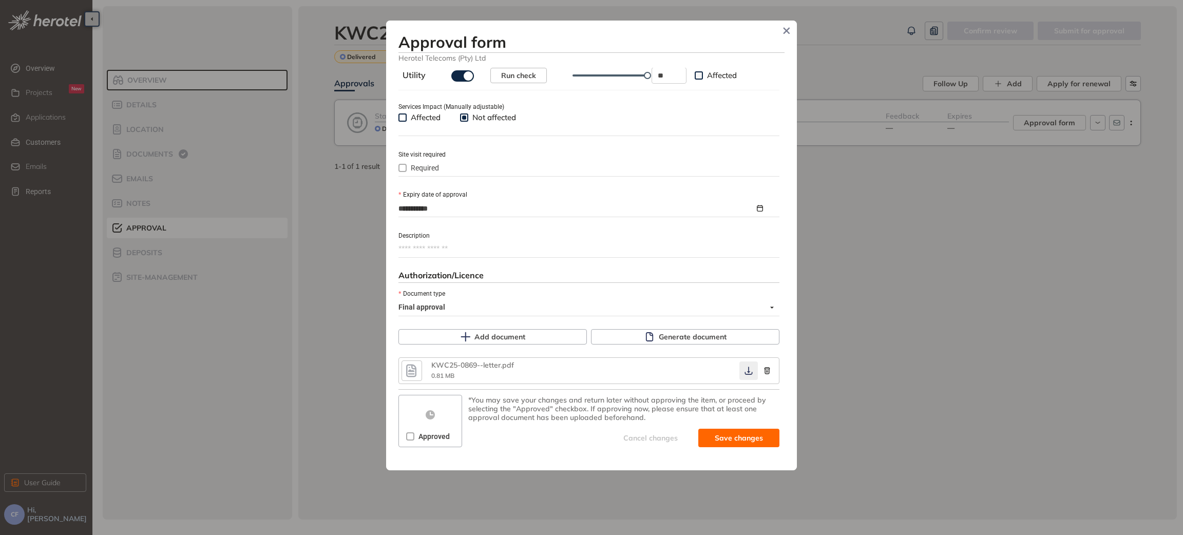
click at [744, 373] on icon "button" at bounding box center [748, 371] width 8 height 8
click at [707, 435] on span "Save and approve" at bounding box center [731, 437] width 64 height 11
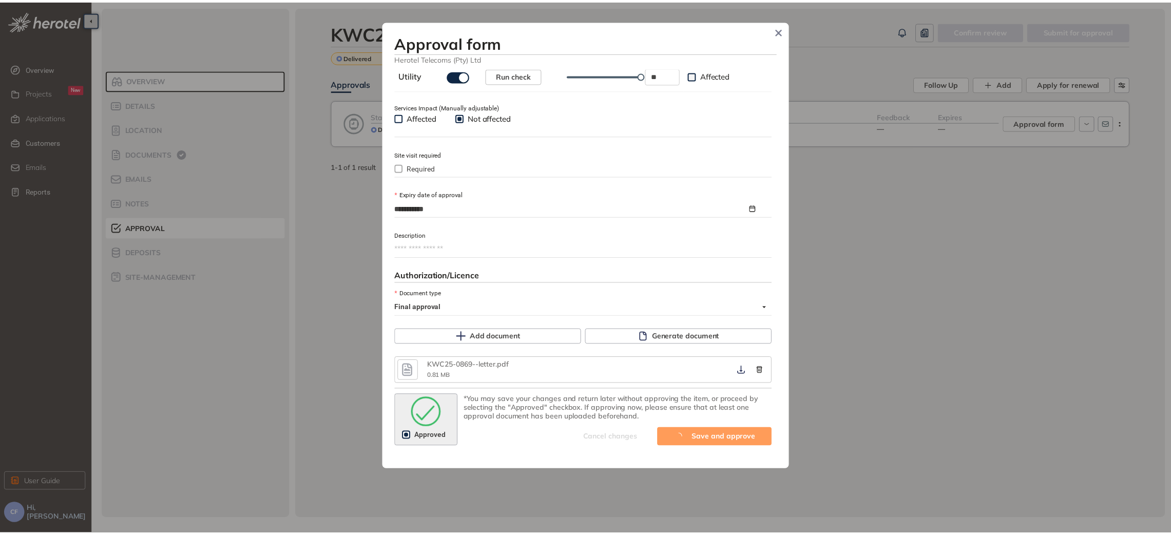
scroll to position [404, 0]
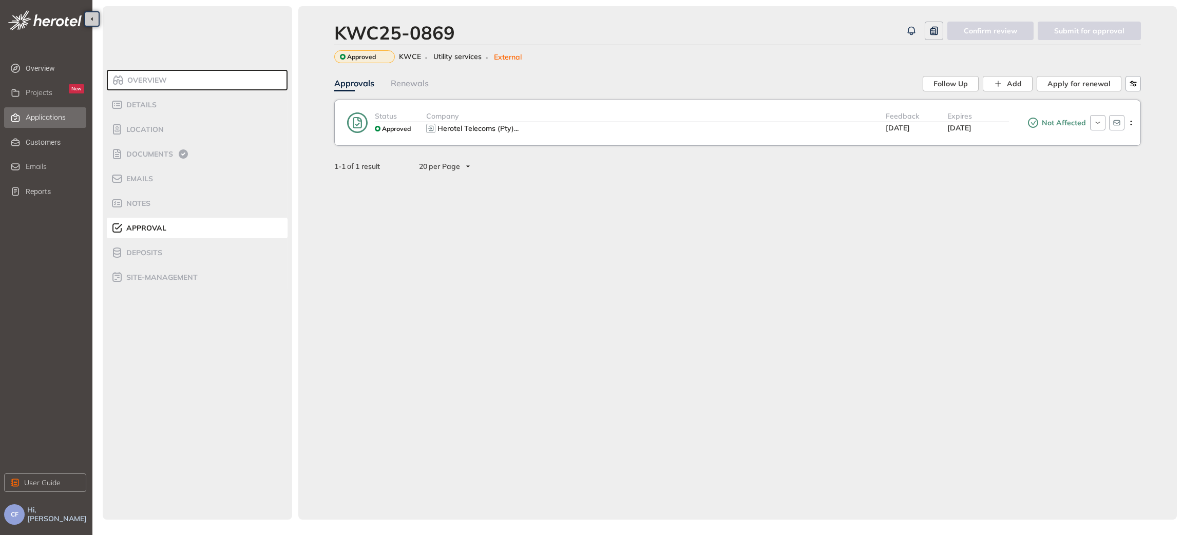
click at [47, 116] on span "Applications" at bounding box center [46, 117] width 40 height 9
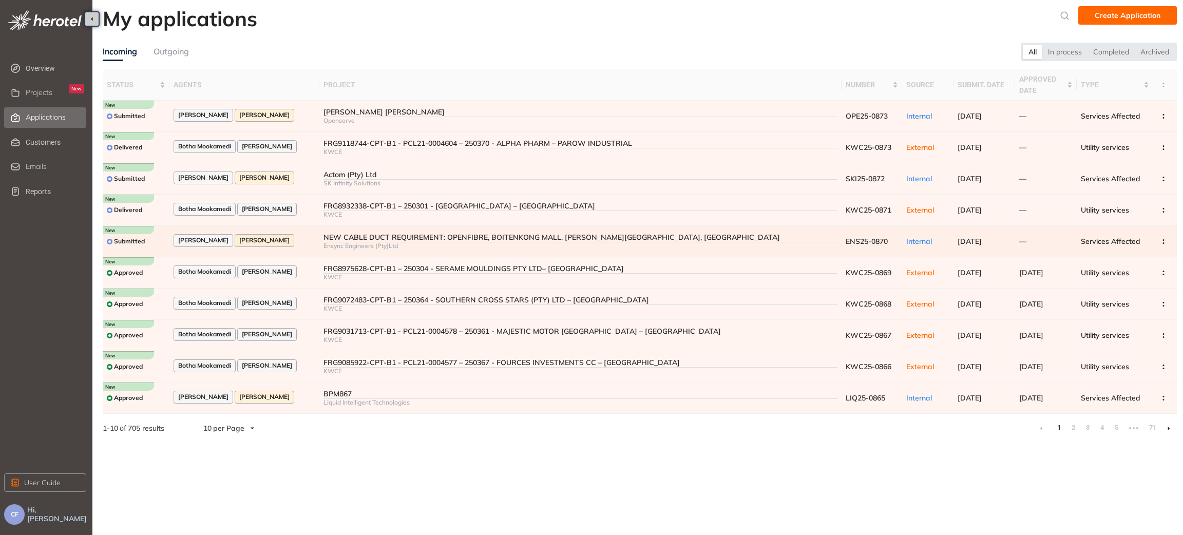
click at [304, 239] on div "[PERSON_NAME] [PERSON_NAME]" at bounding box center [244, 241] width 141 height 14
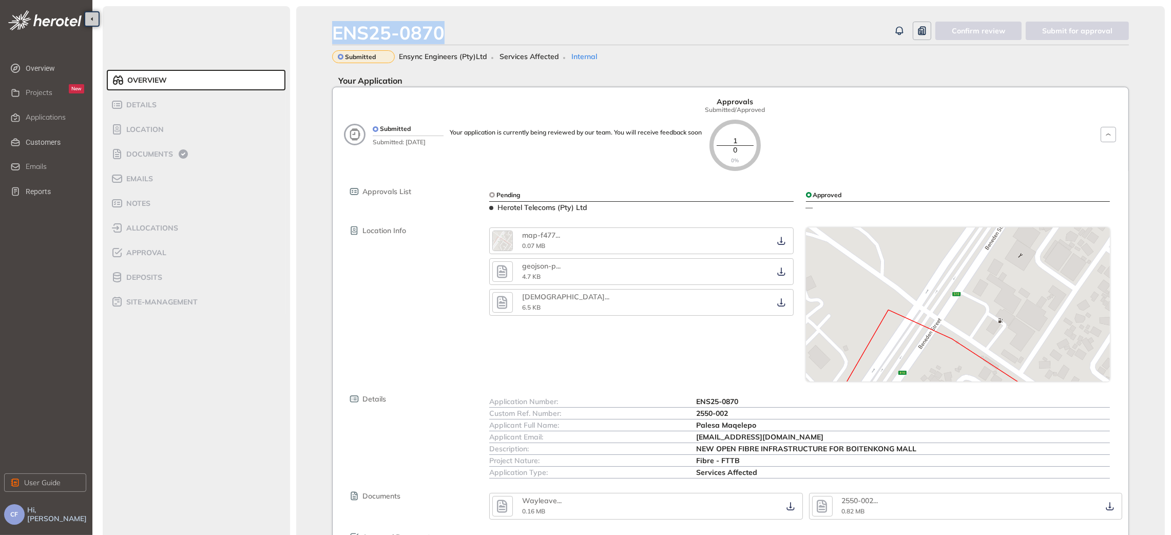
drag, startPoint x: 456, startPoint y: 32, endPoint x: 316, endPoint y: 31, distance: 140.2
click at [316, 31] on div "ENS25-0870 Confirm review Submit for approval Submitted Ensync Engineers (Pty)L…" at bounding box center [730, 309] width 869 height 606
copy div "ENS25-0870"
drag, startPoint x: 694, startPoint y: 417, endPoint x: 741, endPoint y: 415, distance: 47.8
click at [741, 415] on div "Custom Ref. Number: 2550-002" at bounding box center [799, 414] width 621 height 12
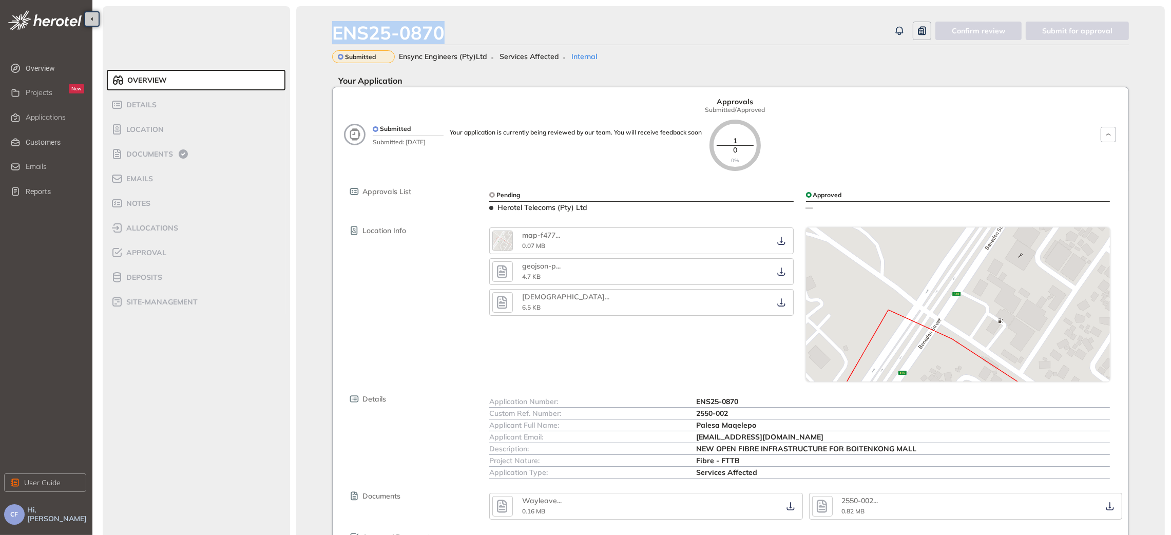
copy div "2550-002"
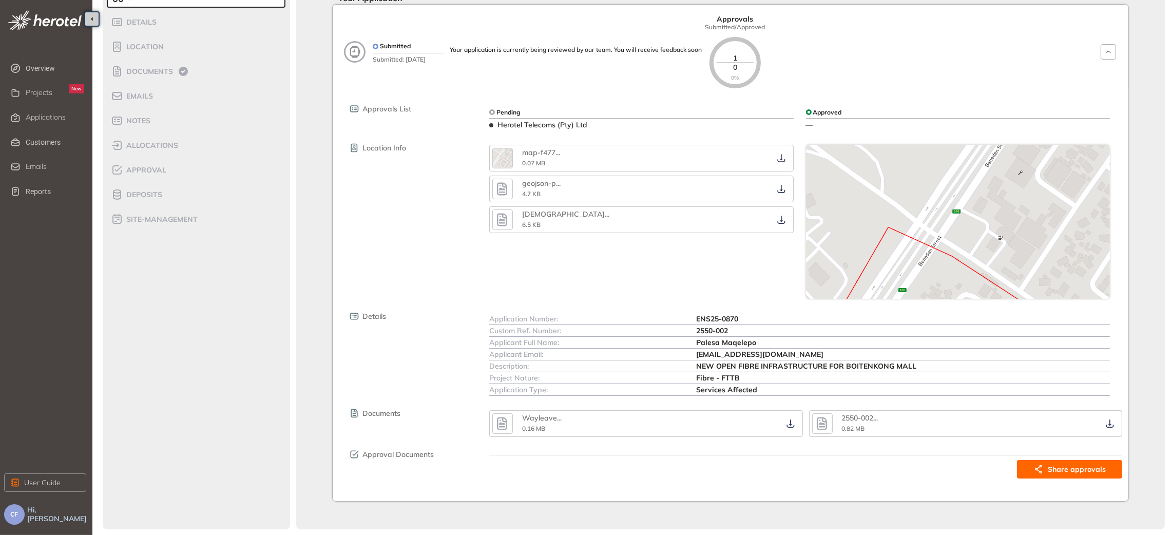
scroll to position [84, 0]
click at [787, 423] on icon "button" at bounding box center [790, 423] width 10 height 8
click at [1108, 424] on icon "button" at bounding box center [1110, 423] width 10 height 8
click at [147, 165] on span "Approval" at bounding box center [144, 169] width 43 height 9
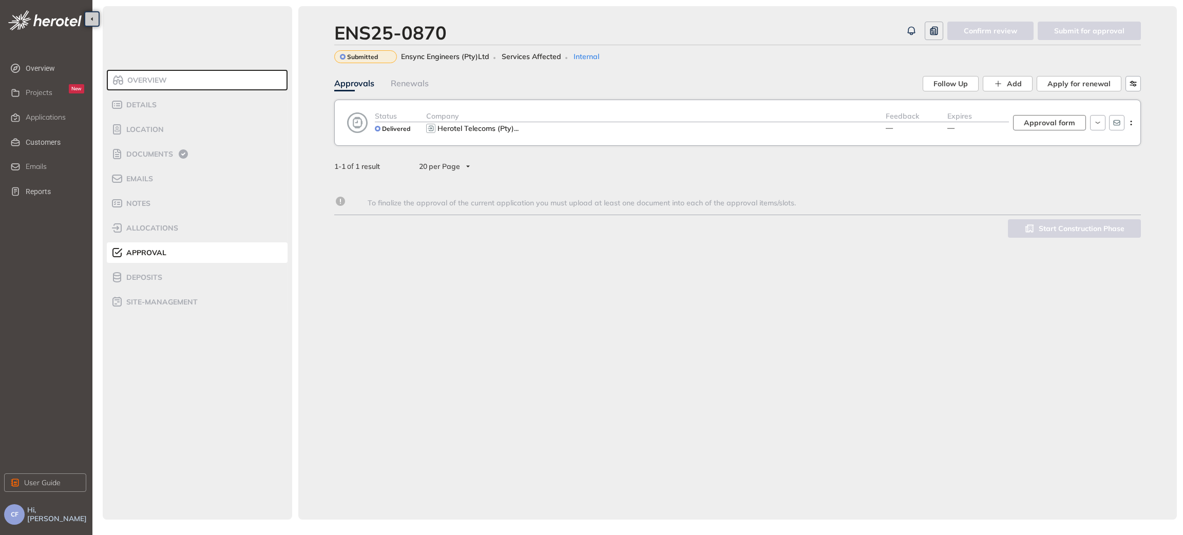
click at [1062, 125] on span "Approval form" at bounding box center [1049, 122] width 51 height 11
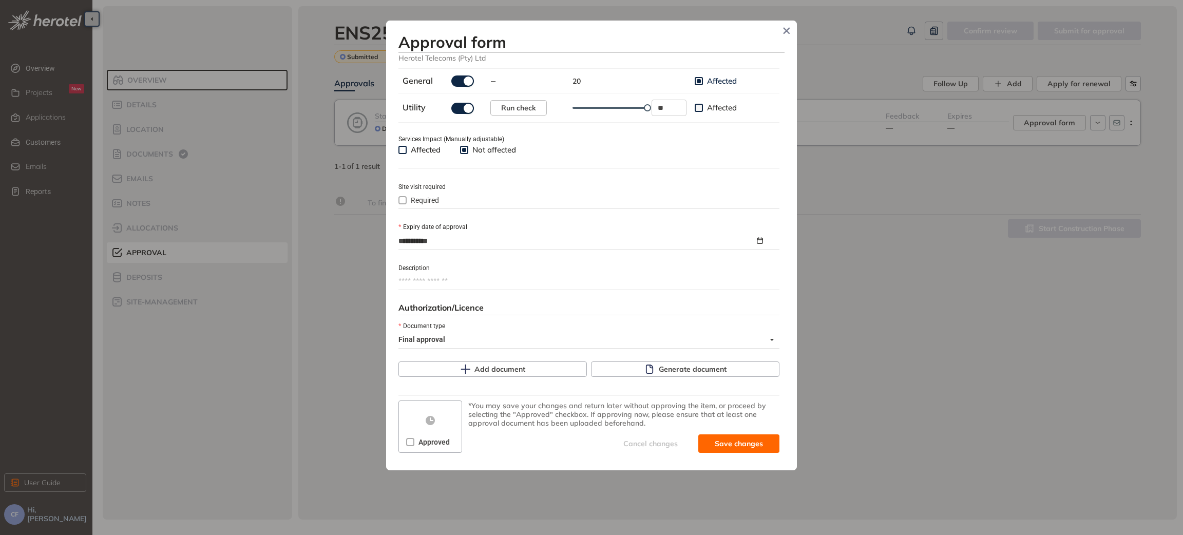
scroll to position [360, 0]
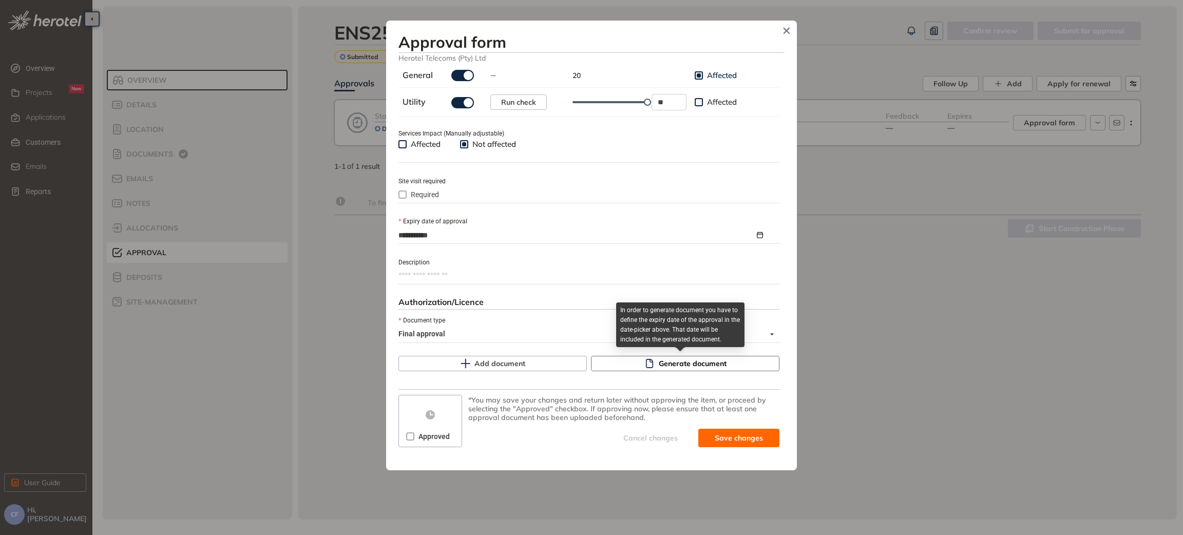
click at [652, 362] on button "Generate document" at bounding box center [685, 363] width 188 height 15
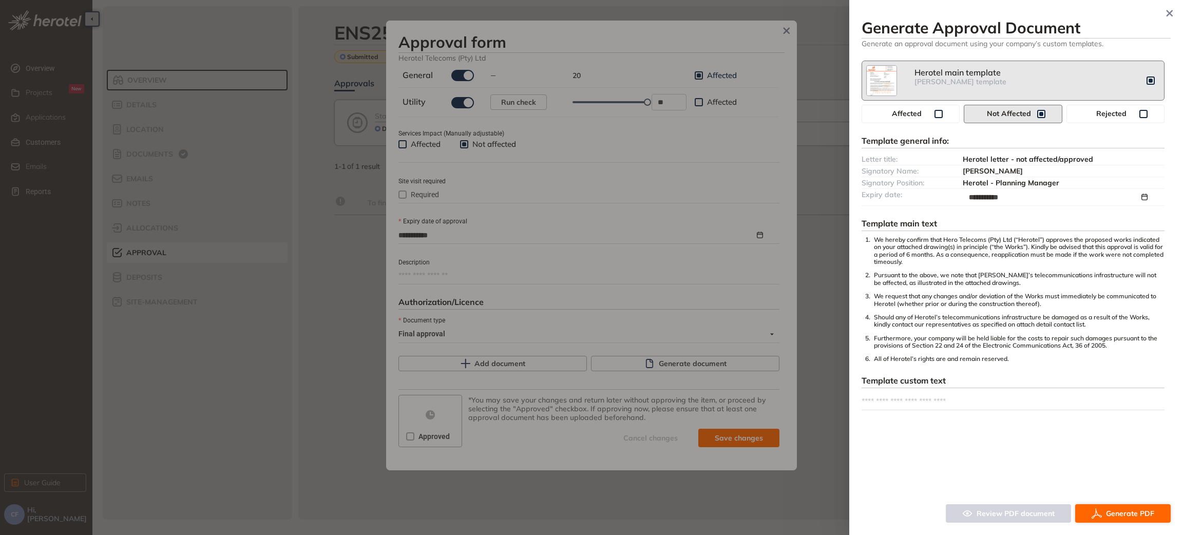
click at [1135, 512] on span "Generate PDF" at bounding box center [1130, 513] width 48 height 11
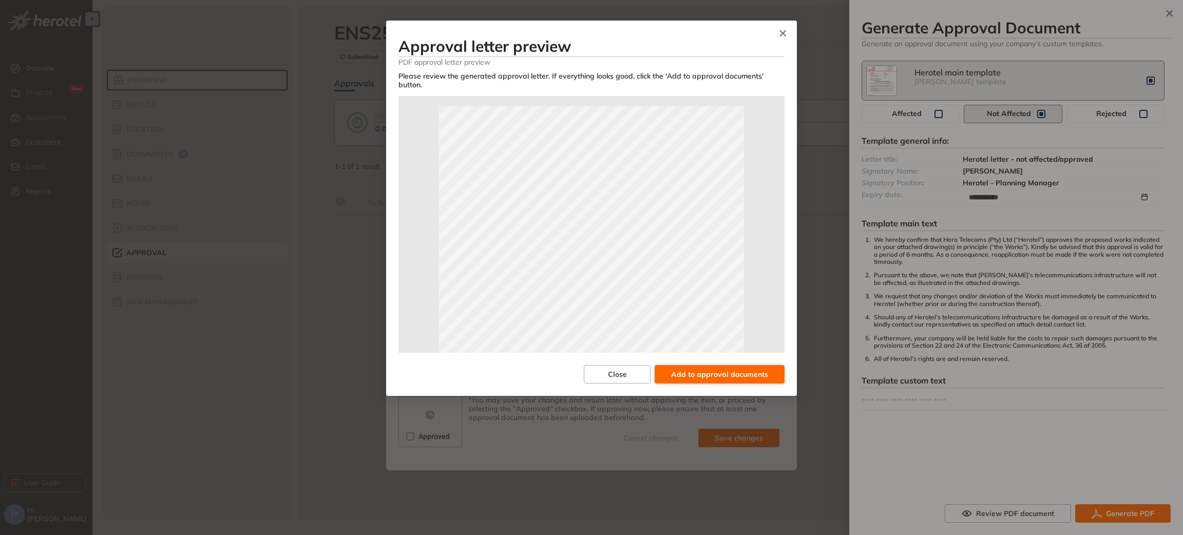
click at [717, 371] on span "Add to approval documents" at bounding box center [719, 374] width 97 height 11
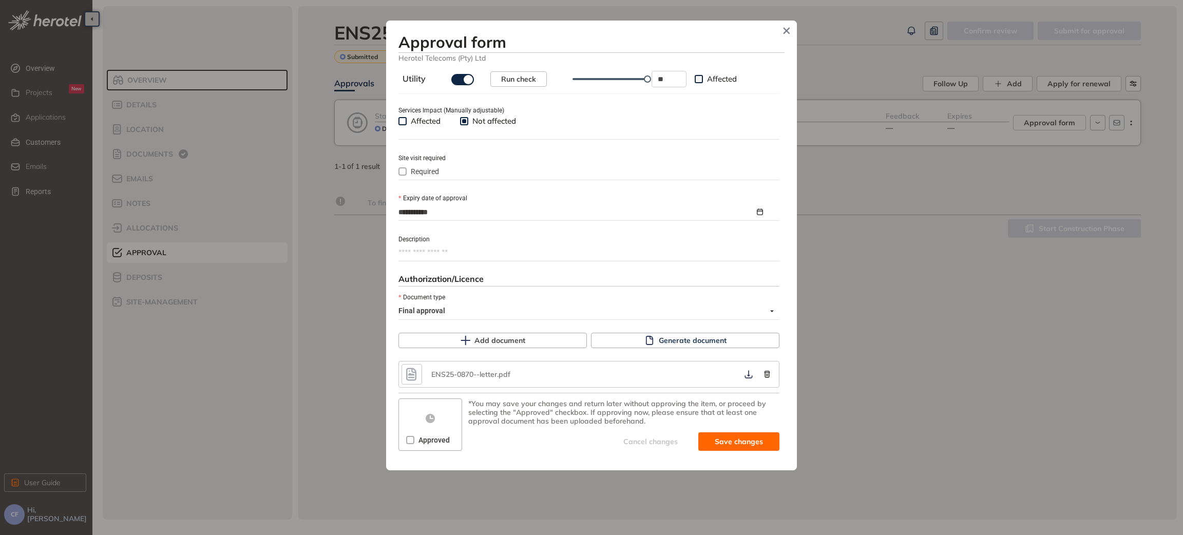
scroll to position [387, 0]
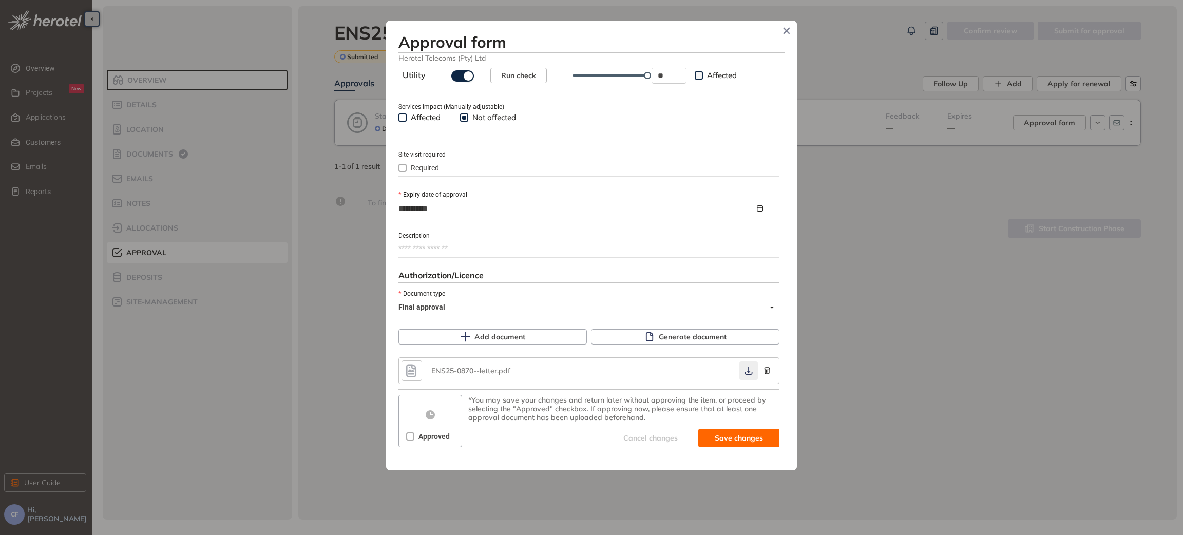
click at [743, 375] on icon "button" at bounding box center [748, 371] width 10 height 8
click at [713, 440] on span "Save and approve" at bounding box center [731, 437] width 64 height 11
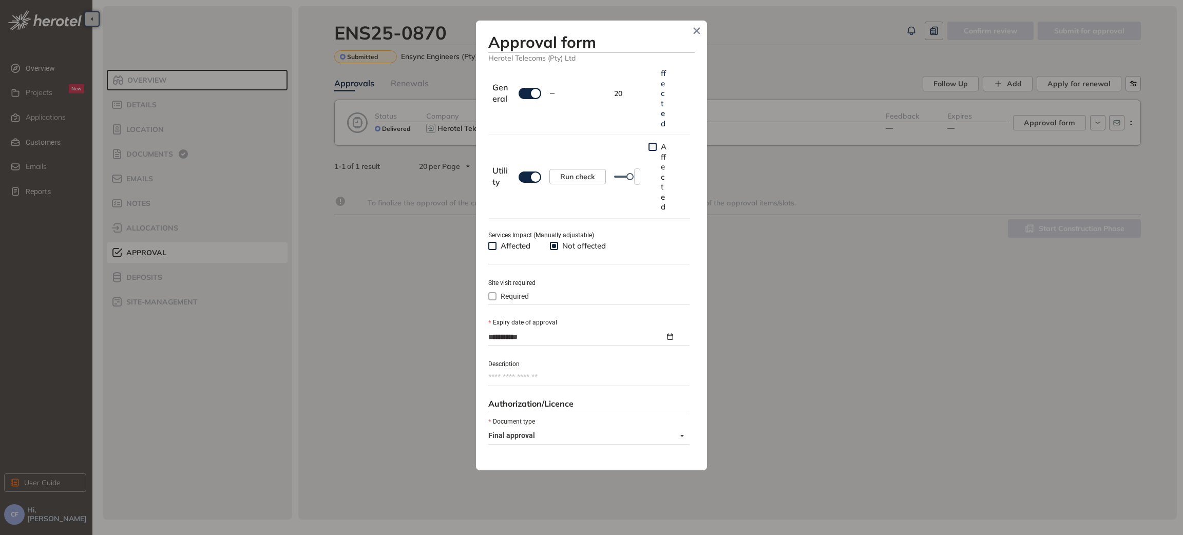
type textarea "**********"
